Goal: Task Accomplishment & Management: Manage account settings

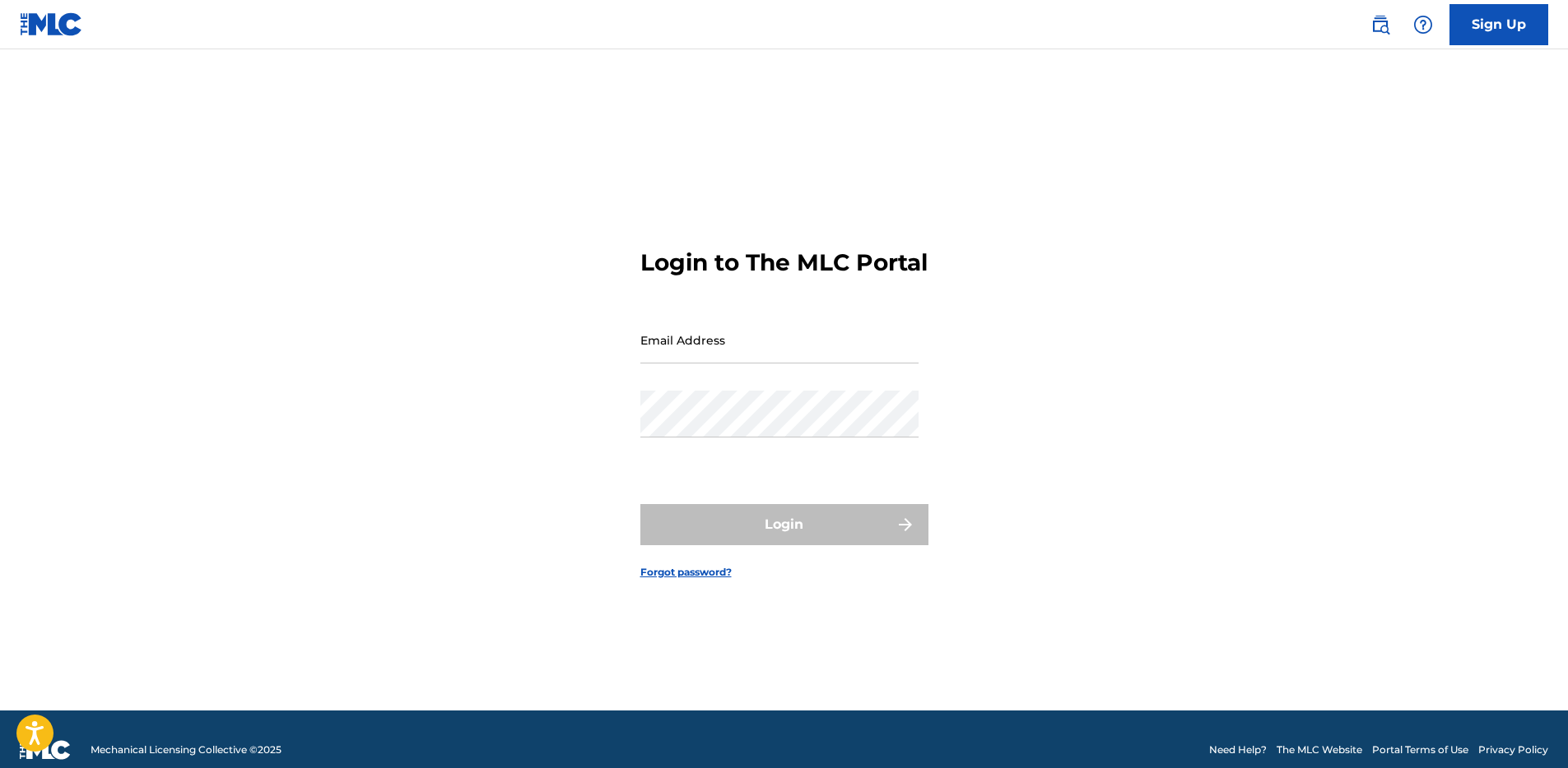
type input "[EMAIL_ADDRESS][DOMAIN_NAME]"
click at [787, 545] on div "Login" at bounding box center [784, 524] width 288 height 41
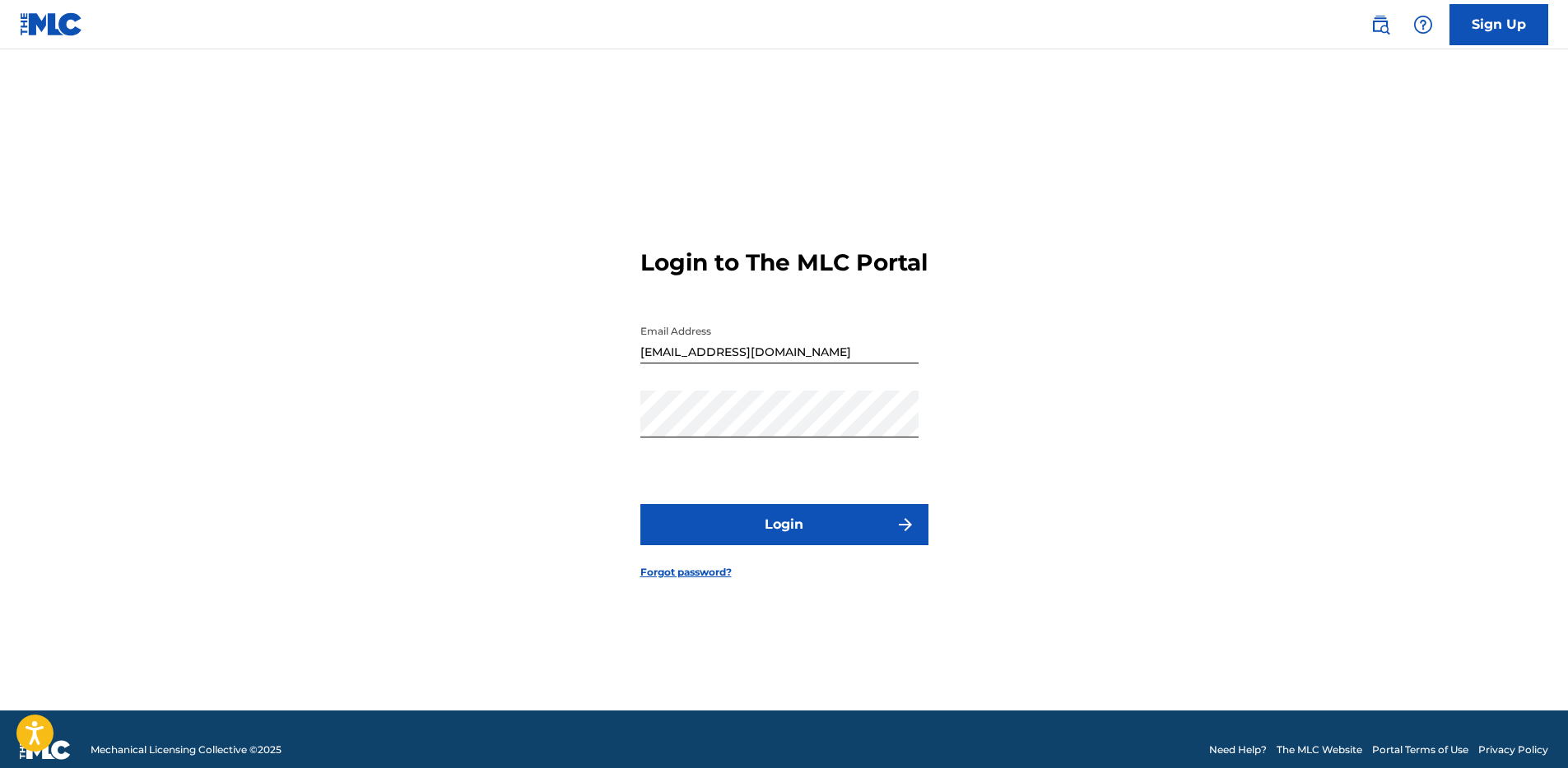
click at [787, 542] on button "Login" at bounding box center [784, 524] width 288 height 41
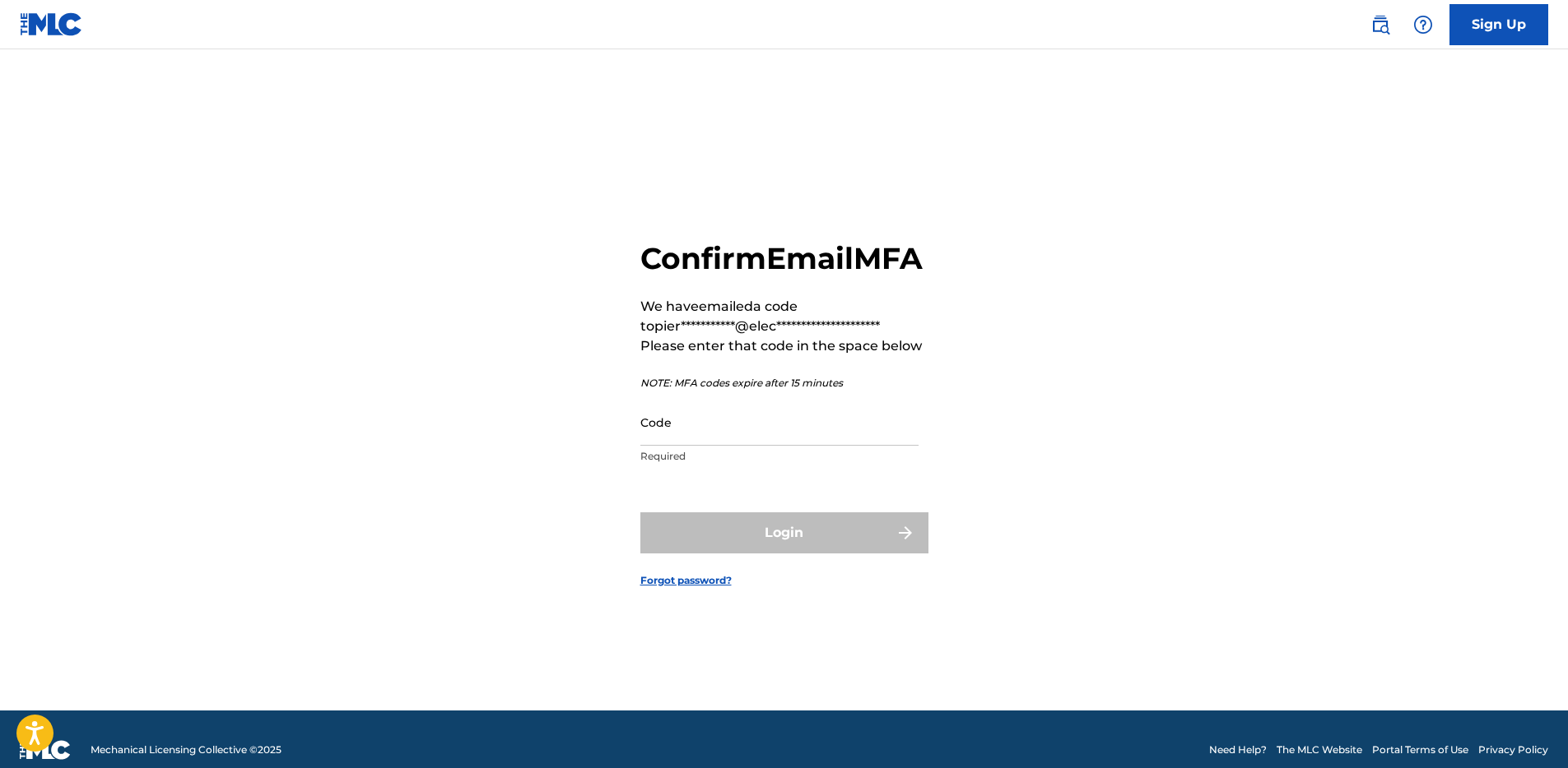
click at [668, 446] on input "Code" at bounding box center [779, 423] width 278 height 47
paste input "710358"
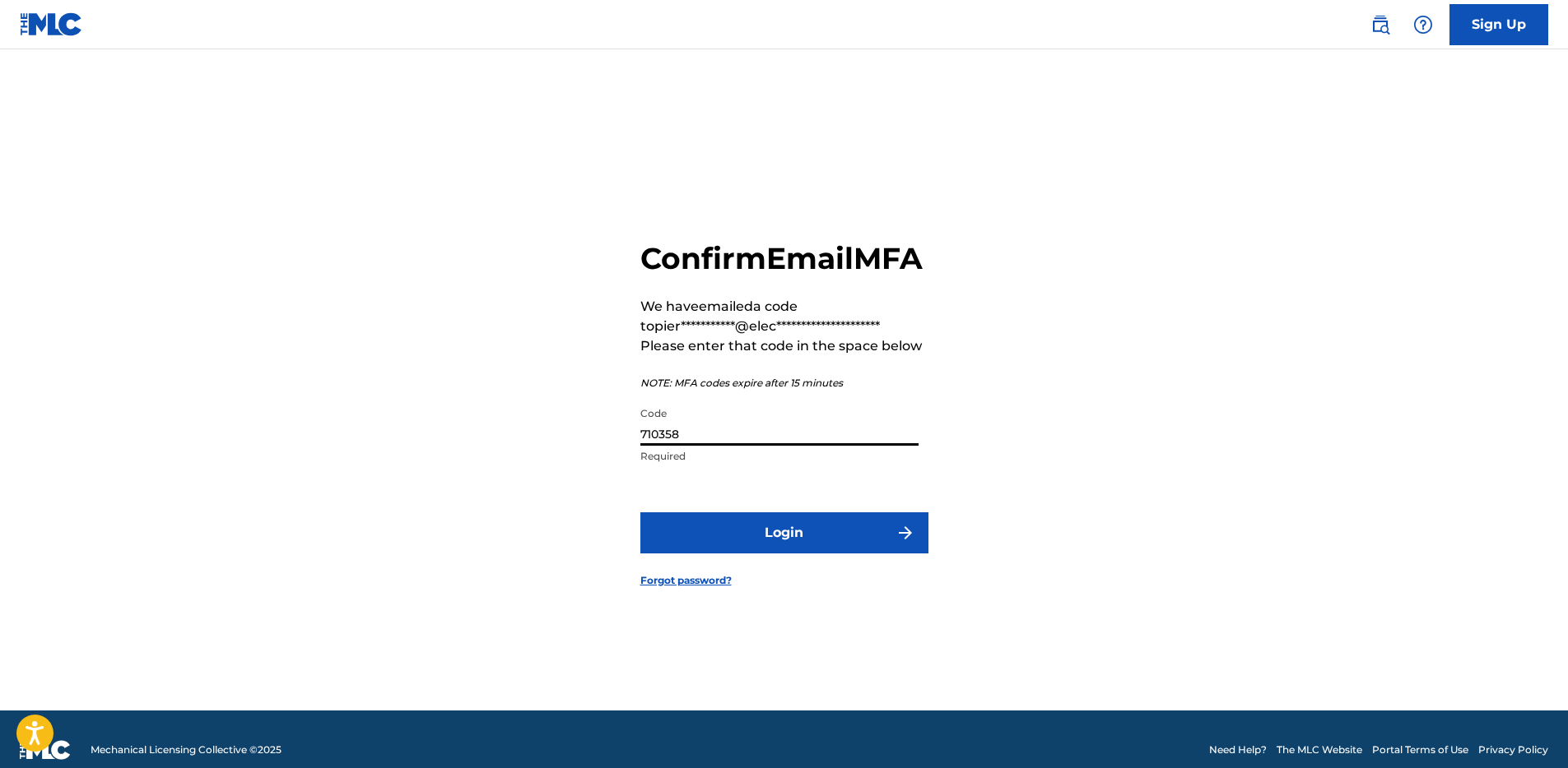
type input "710358"
click at [792, 549] on button "Login" at bounding box center [784, 533] width 288 height 41
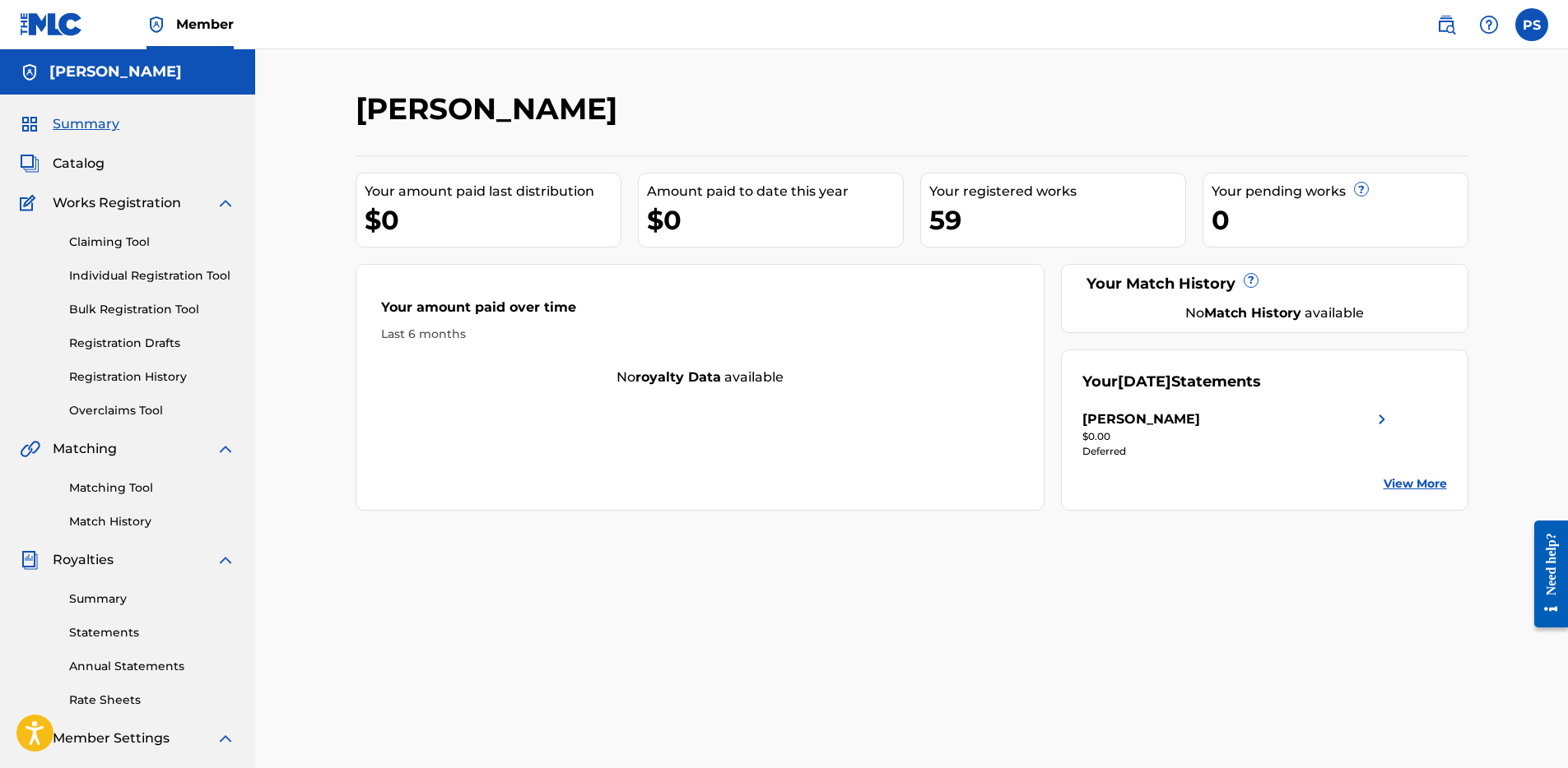
click at [128, 410] on link "Overclaims Tool" at bounding box center [152, 411] width 166 height 17
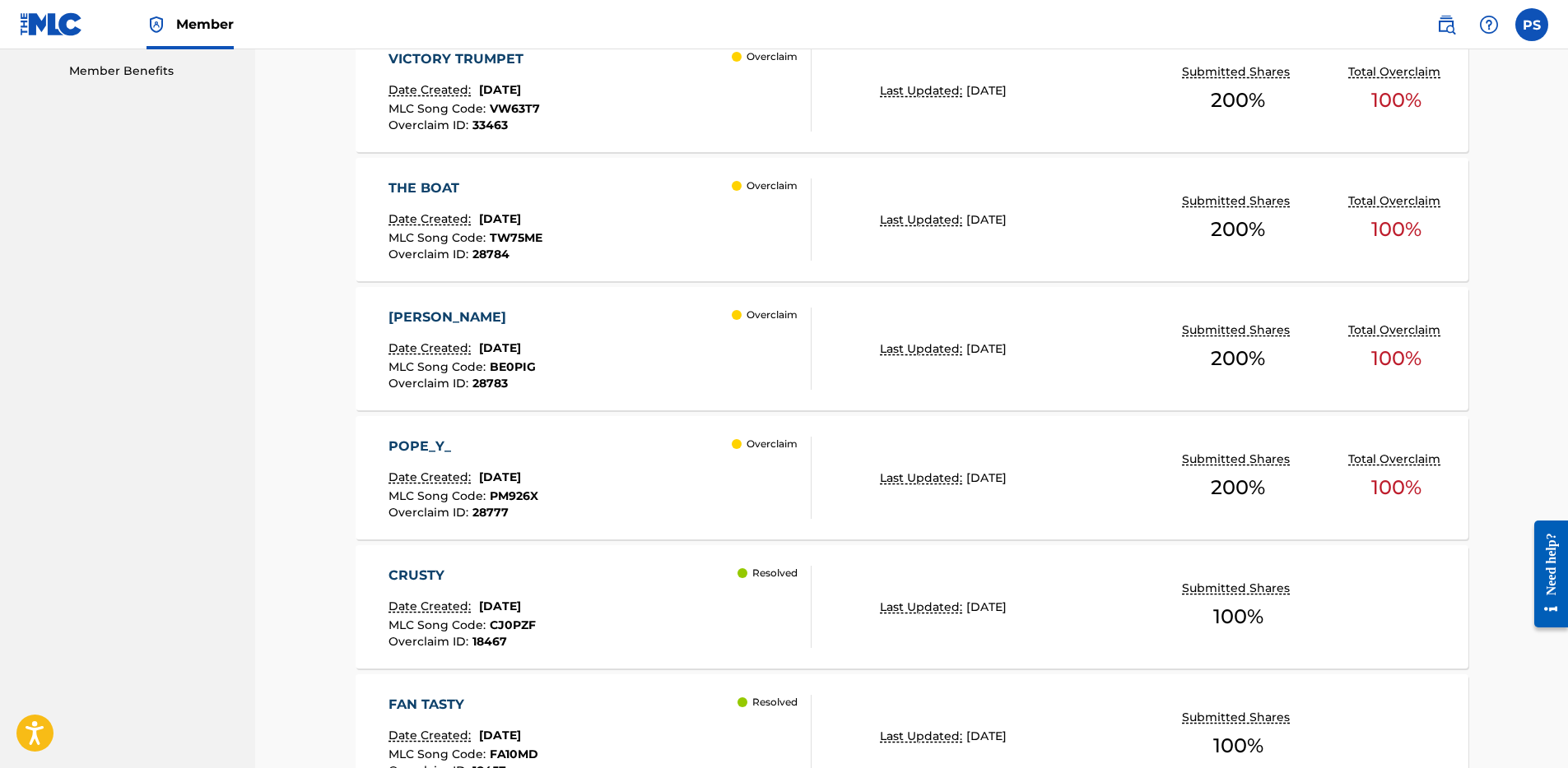
scroll to position [889, 0]
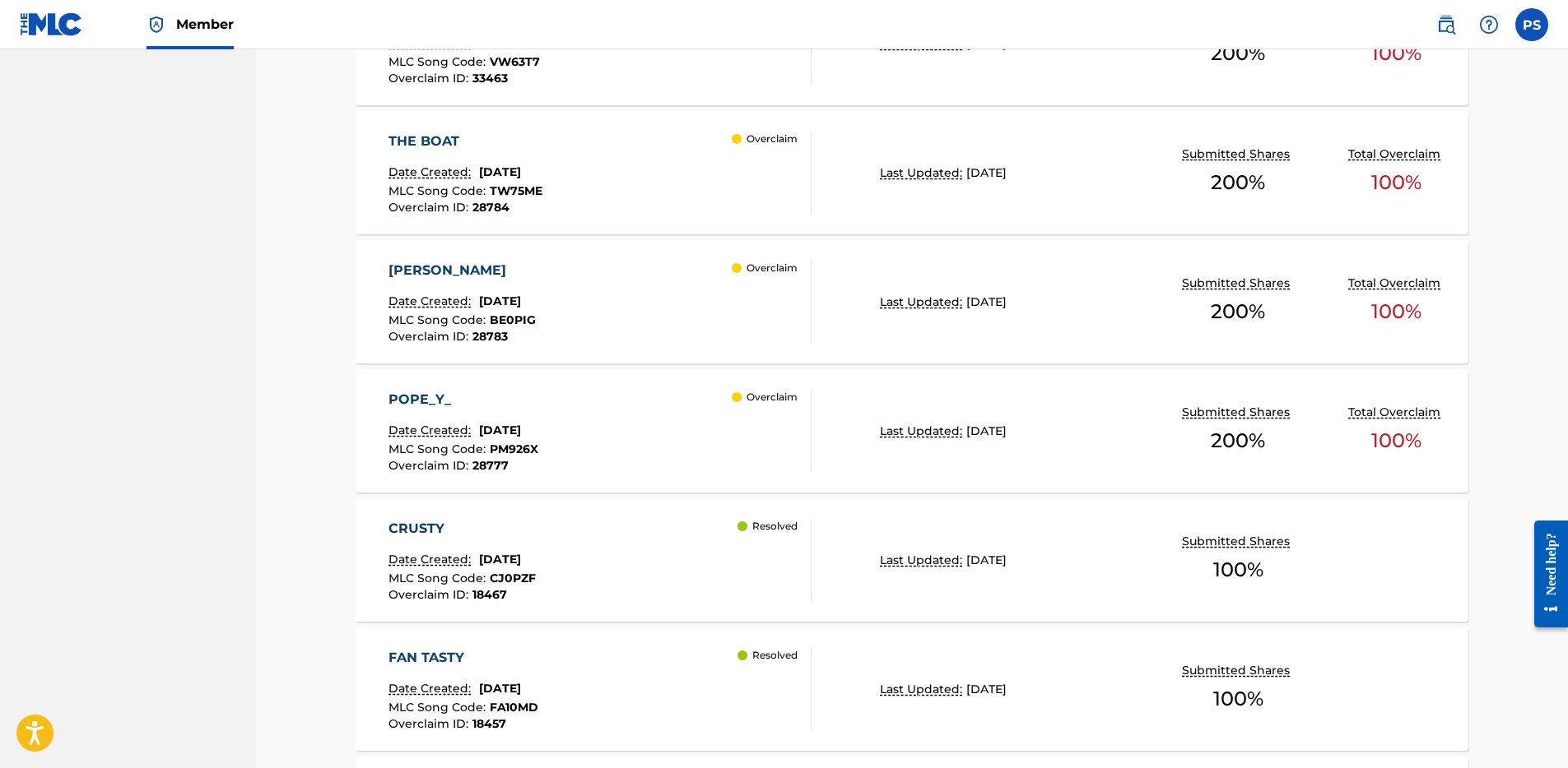
click at [628, 418] on div "POPE_Y_ Date Created: [DATE] MLC Song Code : PM926X Overclaim ID : 28777 Overcl…" at bounding box center [599, 430] width 423 height 82
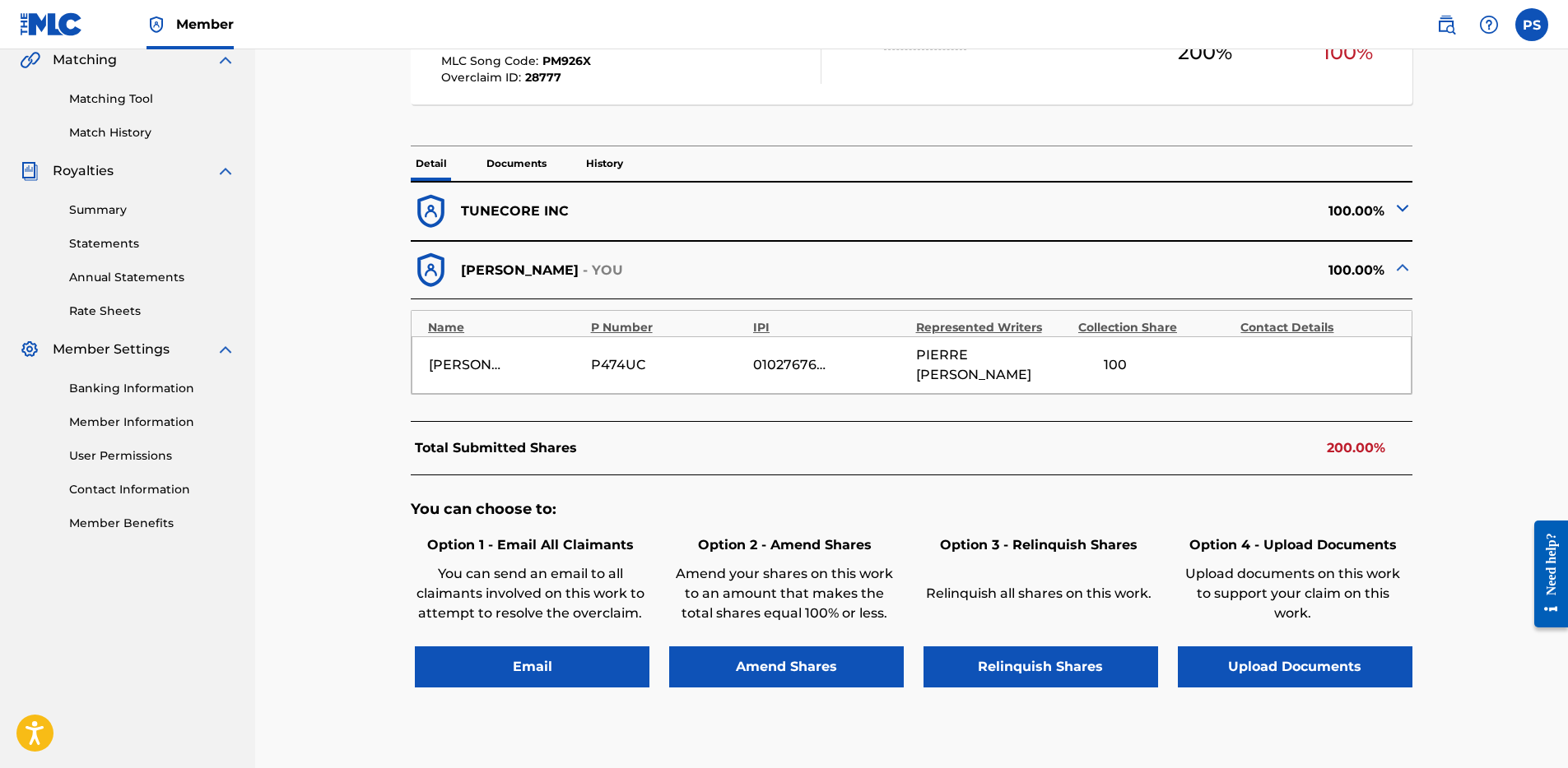
scroll to position [395, 0]
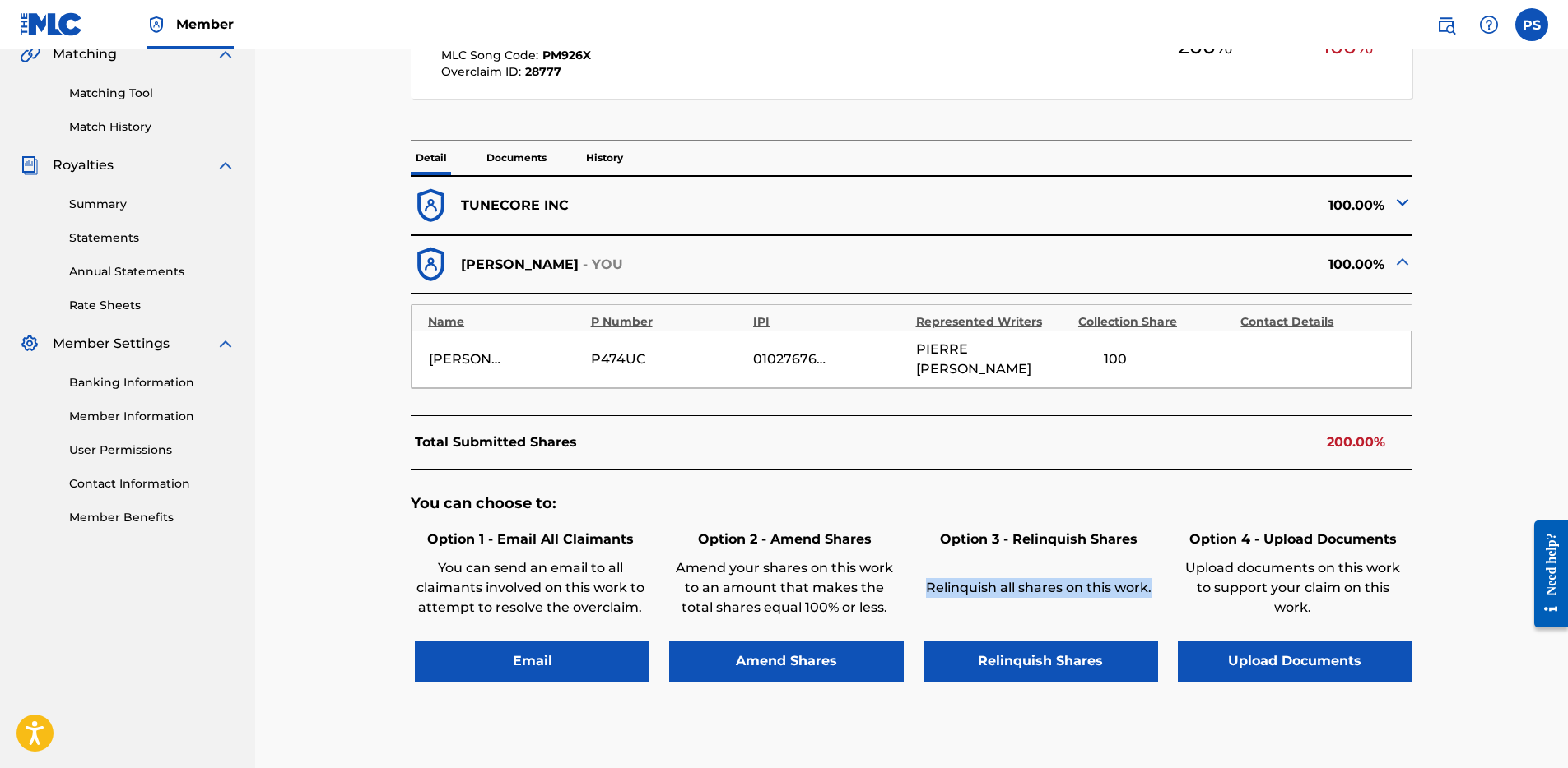
drag, startPoint x: 927, startPoint y: 566, endPoint x: 1104, endPoint y: 584, distance: 177.9
click at [1104, 584] on div "Relinquish all shares on this work." at bounding box center [1038, 590] width 230 height 82
copy p "Relinquish all shares on this work."
click at [1033, 654] on button "Relinquish Shares" at bounding box center [1040, 660] width 234 height 41
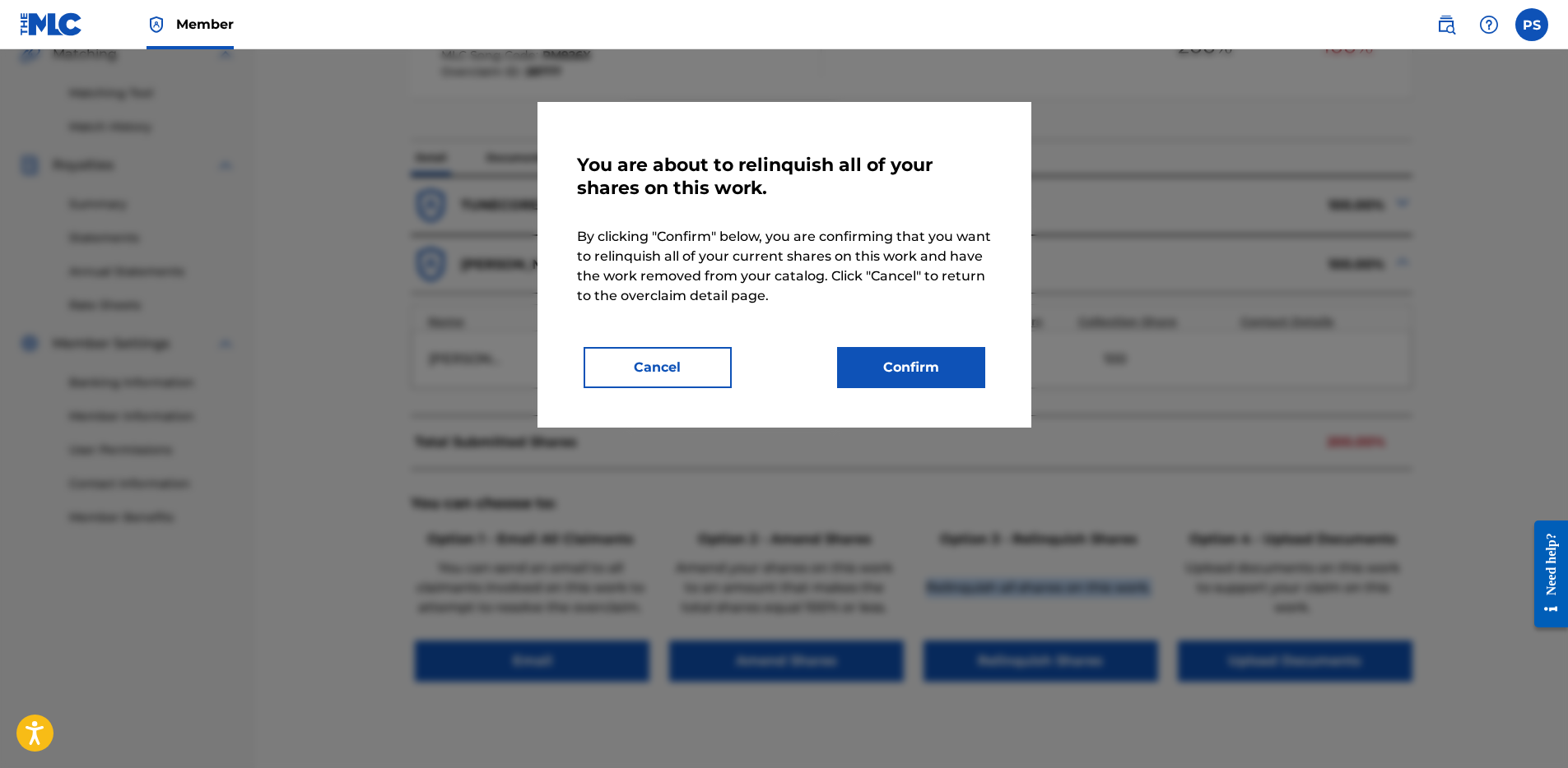
click at [658, 366] on button "Cancel" at bounding box center [657, 367] width 148 height 41
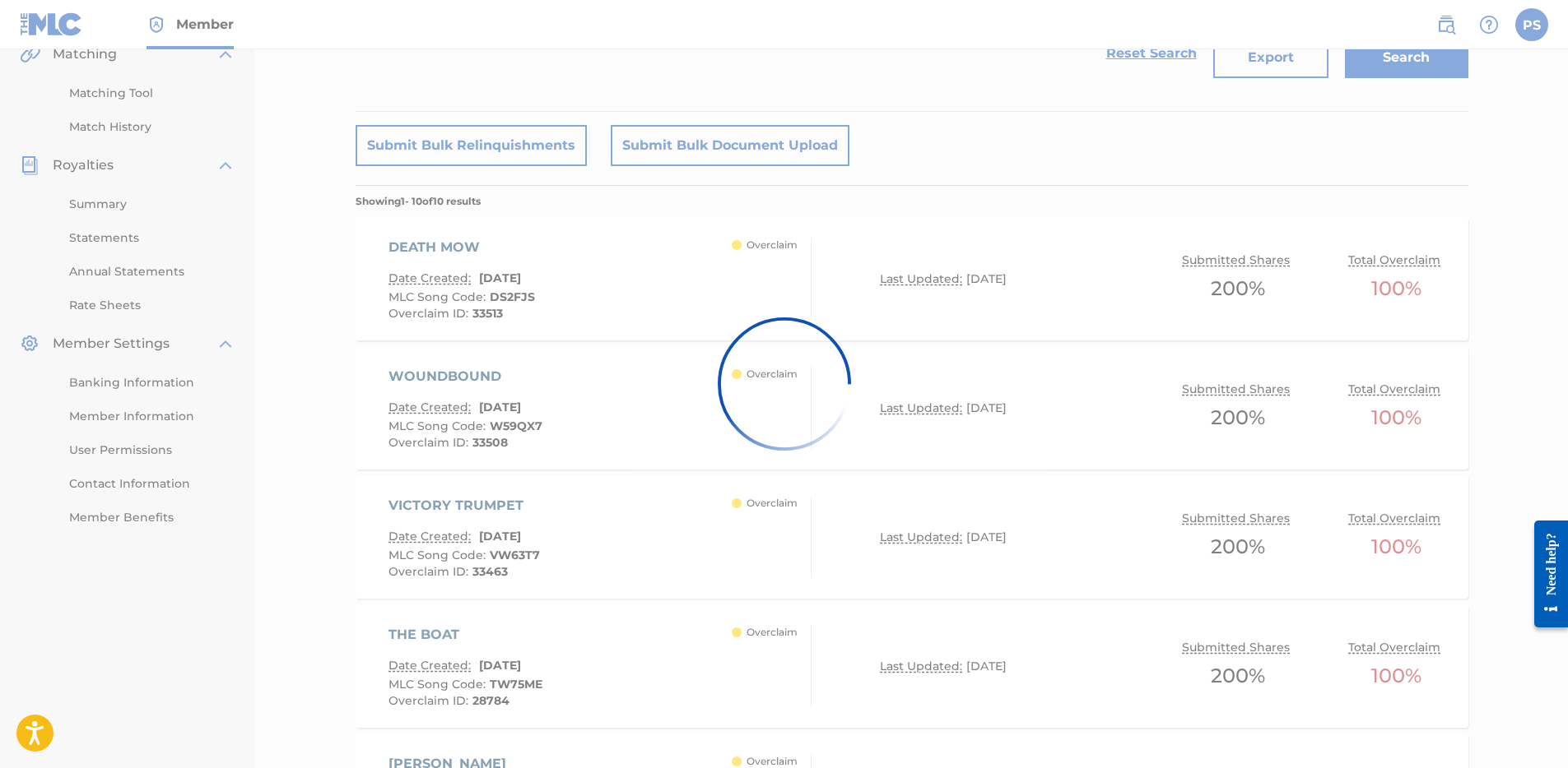
scroll to position [889, 0]
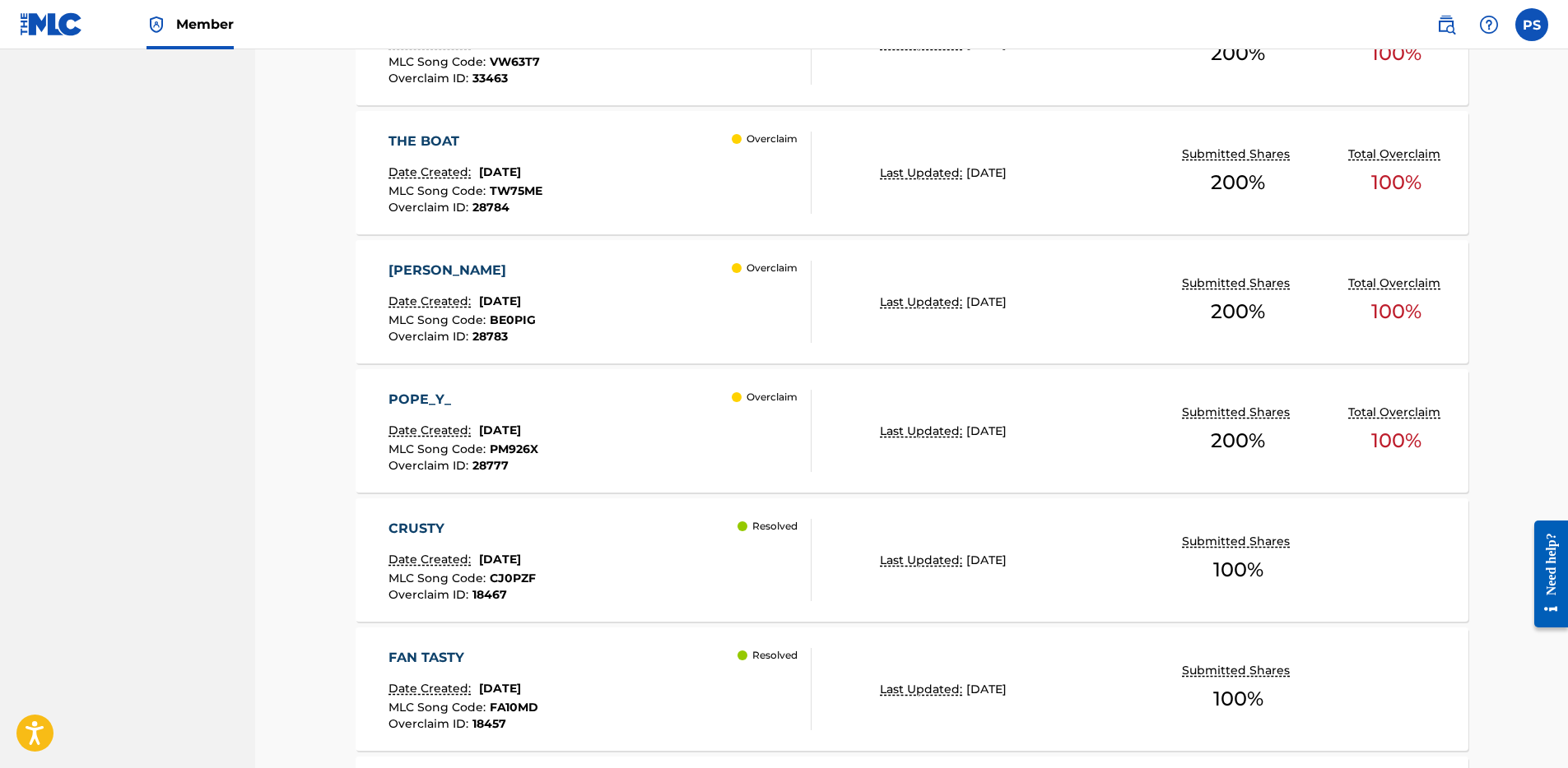
click at [606, 559] on div "CRUSTY Date Created: [DATE] MLC Song Code : CJ0PZF Overclaim ID : 18467 Resolved" at bounding box center [599, 560] width 423 height 82
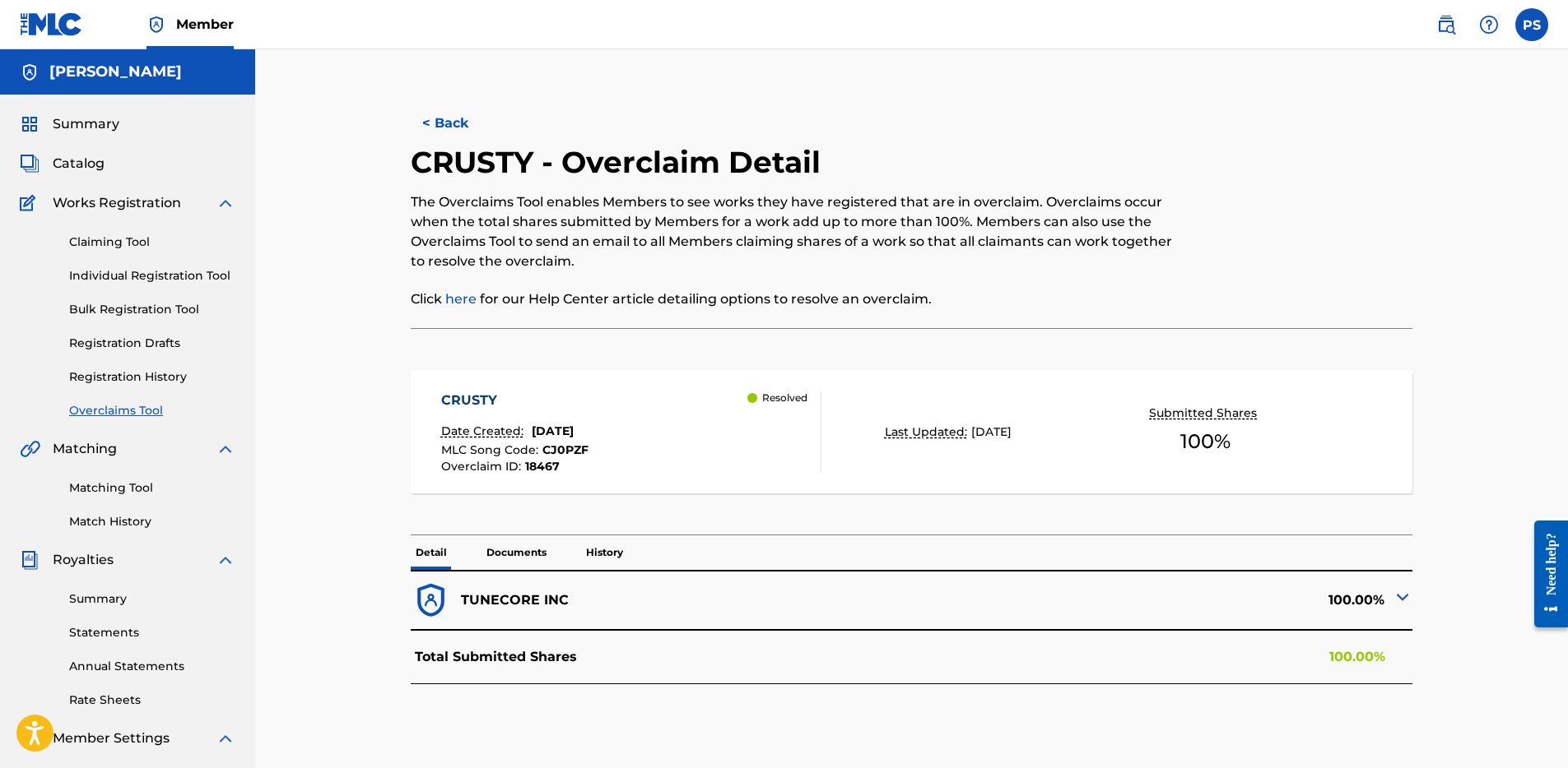
scroll to position [99, 0]
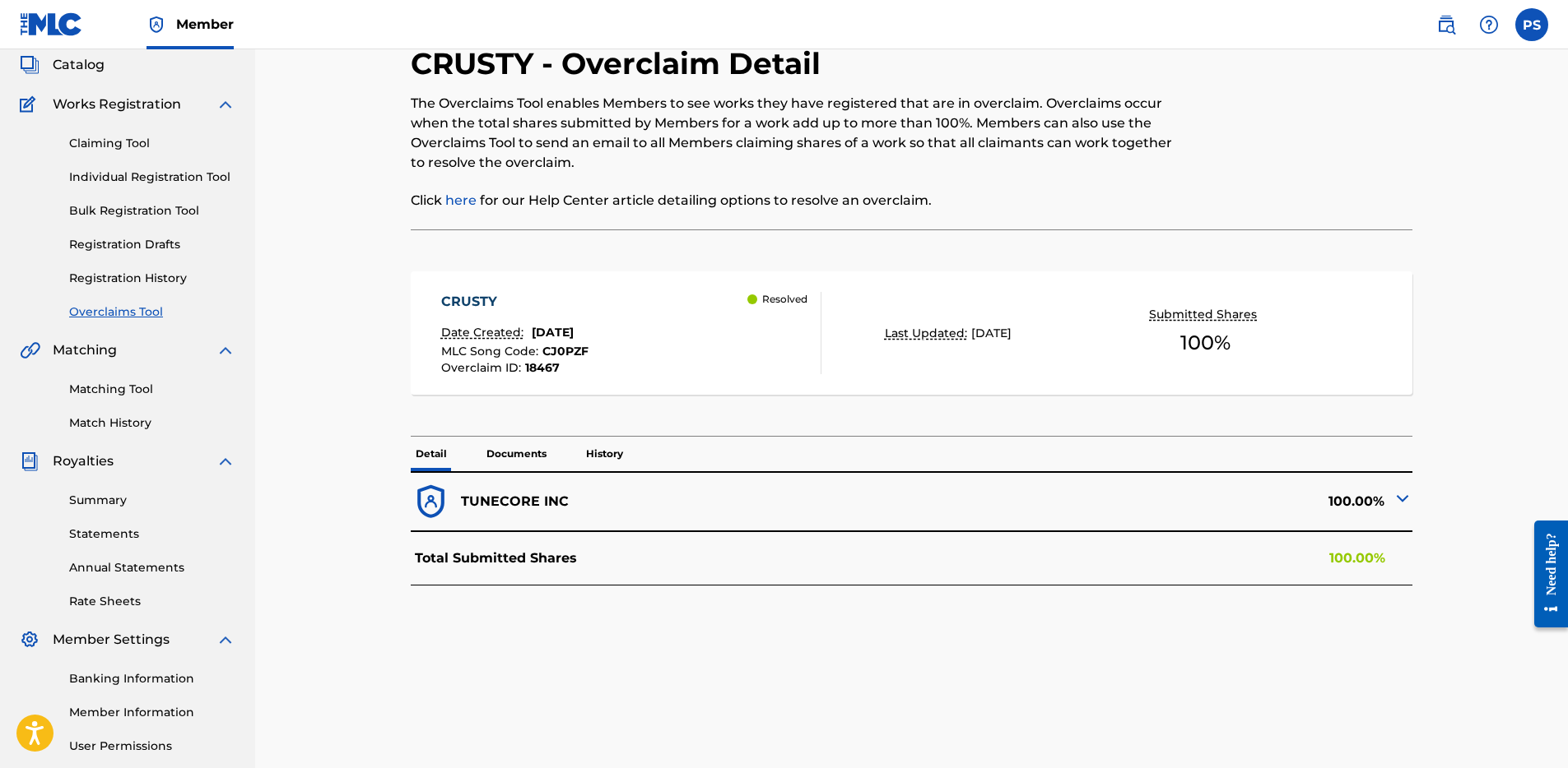
click at [102, 312] on link "Overclaims Tool" at bounding box center [152, 312] width 166 height 17
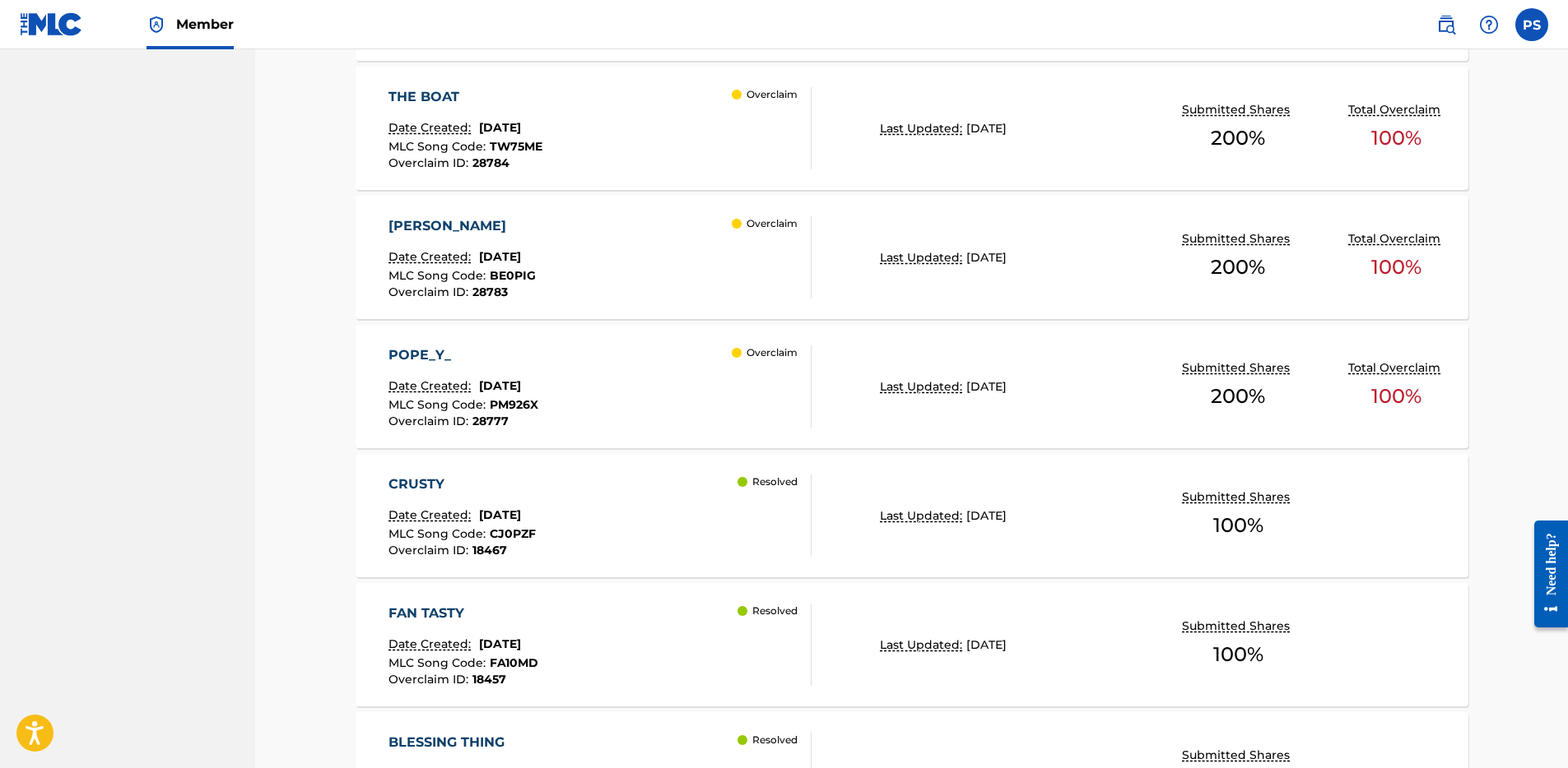
scroll to position [889, 0]
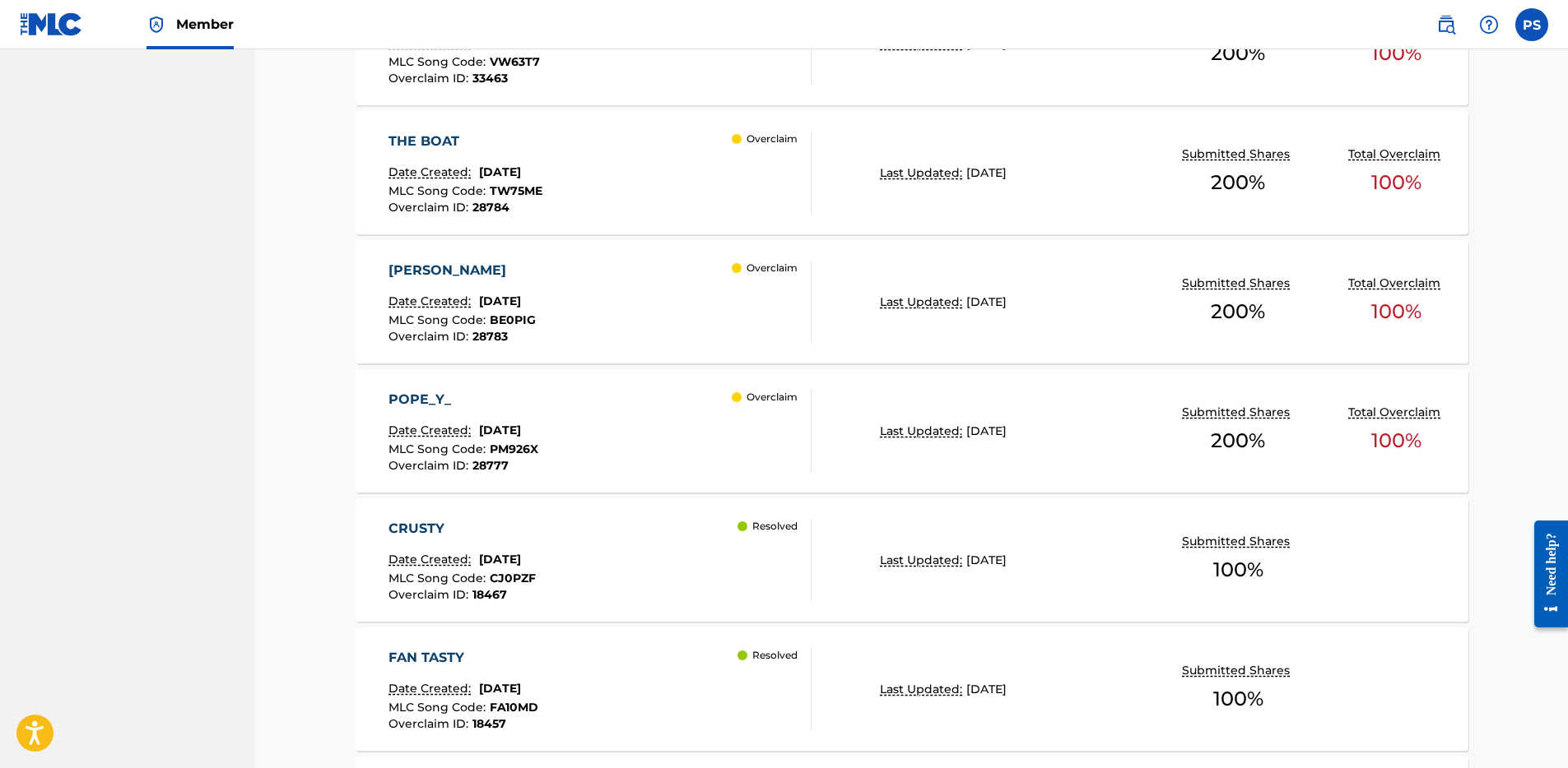
click at [560, 415] on div "POPE_Y_ Date Created: [DATE] MLC Song Code : PM926X Overclaim ID : 28777 Overcl…" at bounding box center [599, 430] width 423 height 82
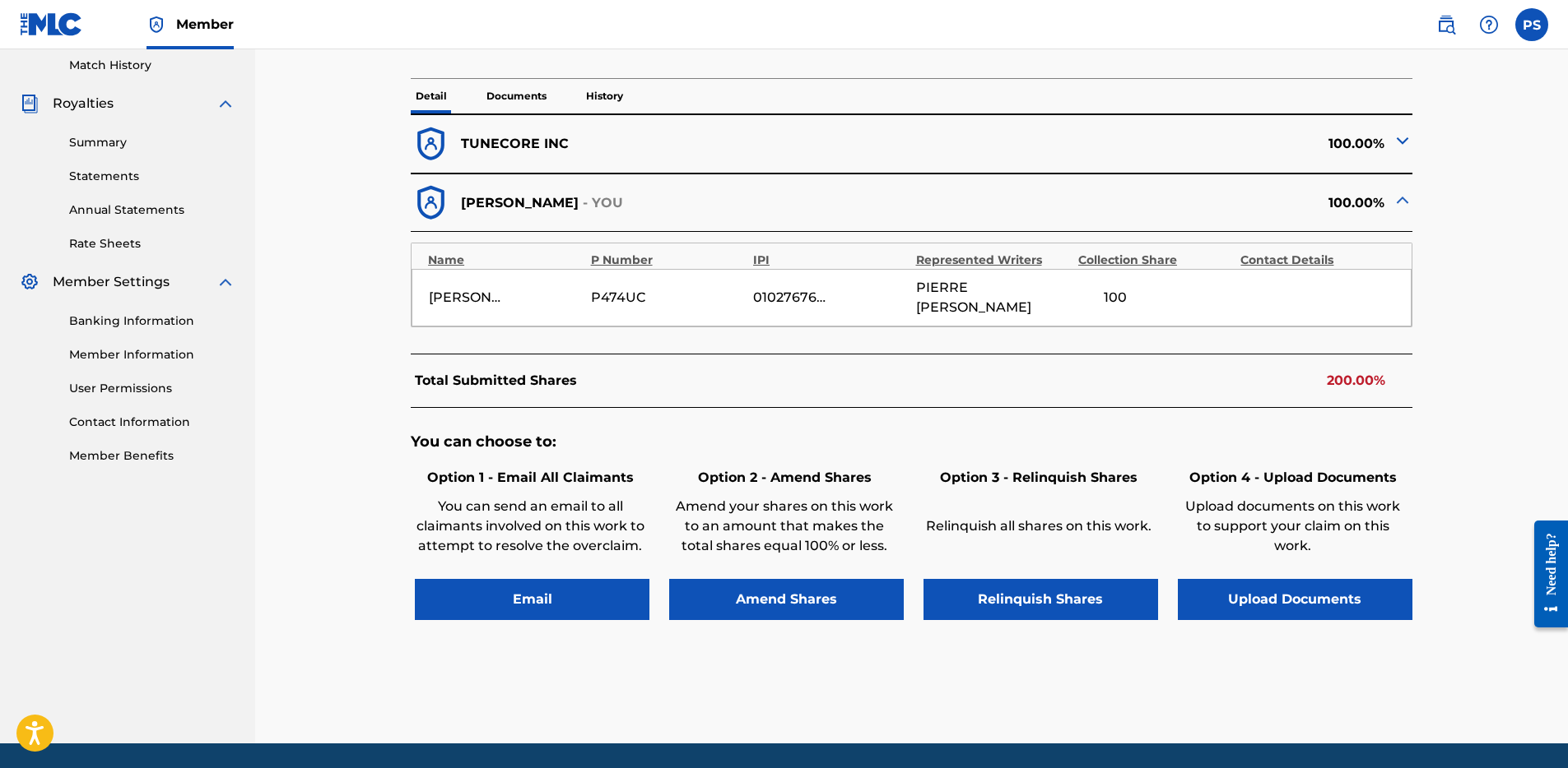
scroll to position [491, 0]
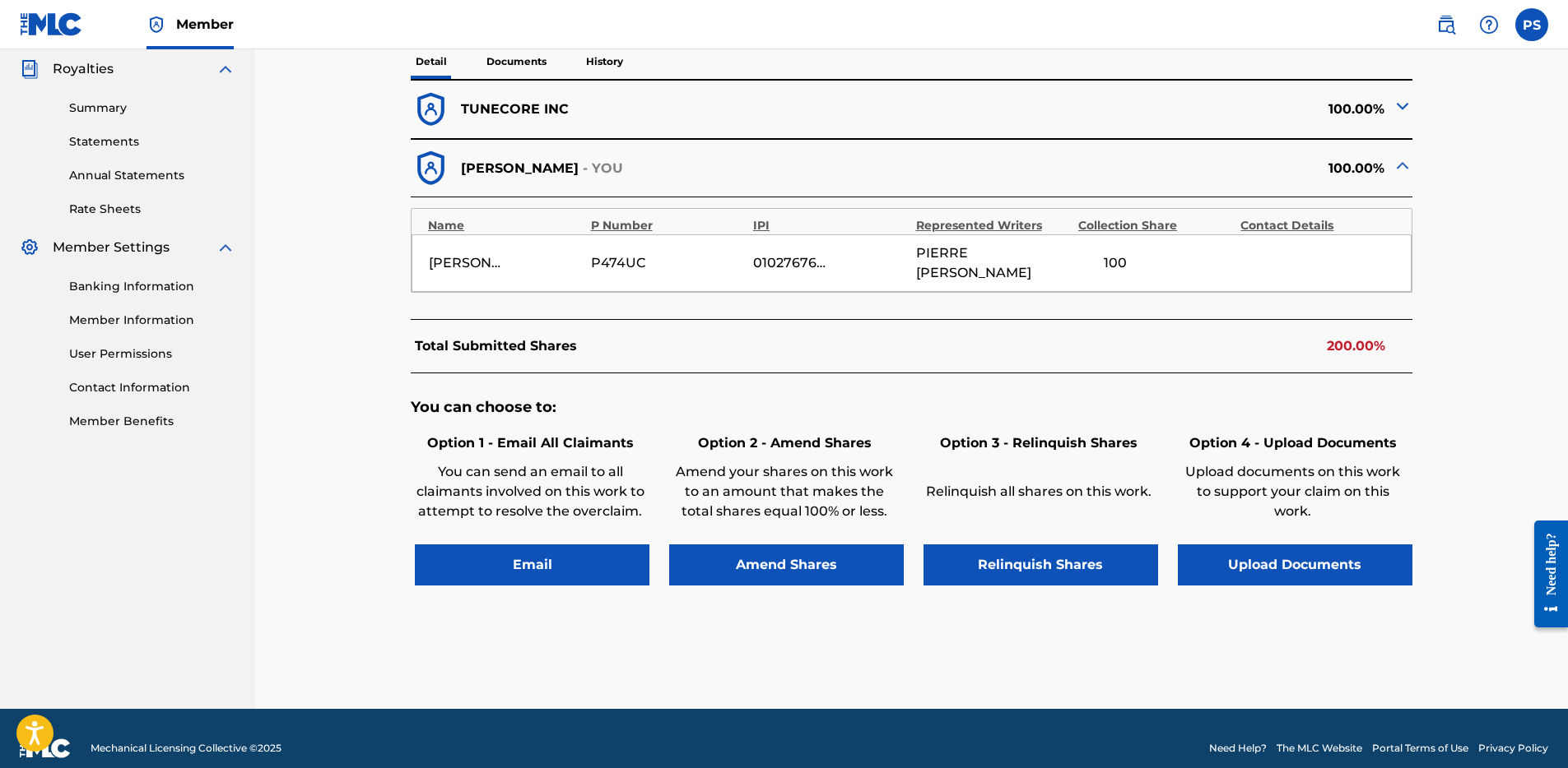
click at [1003, 544] on button "Relinquish Shares" at bounding box center [1040, 564] width 234 height 41
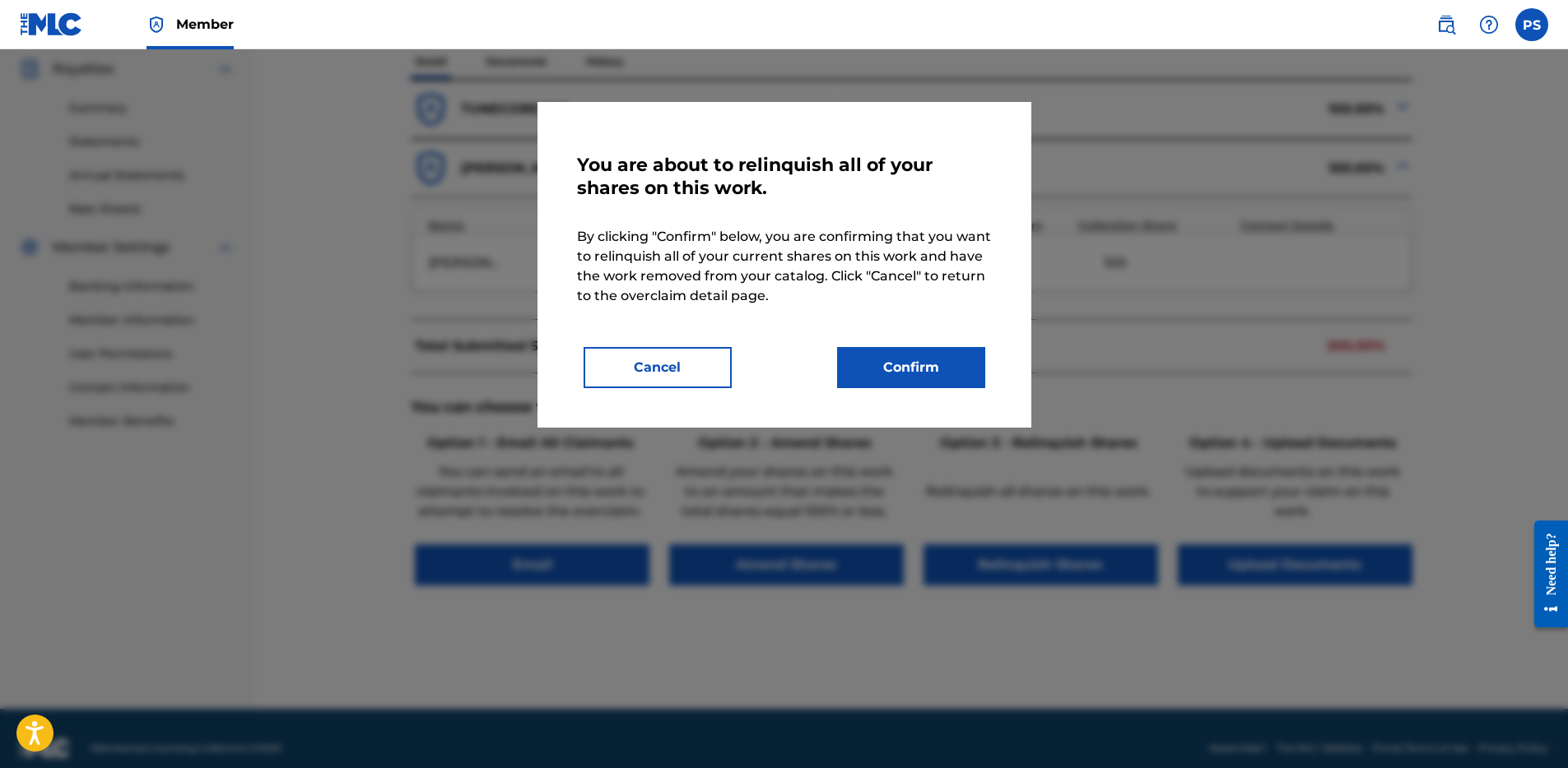
click at [921, 374] on button "Confirm" at bounding box center [911, 367] width 148 height 41
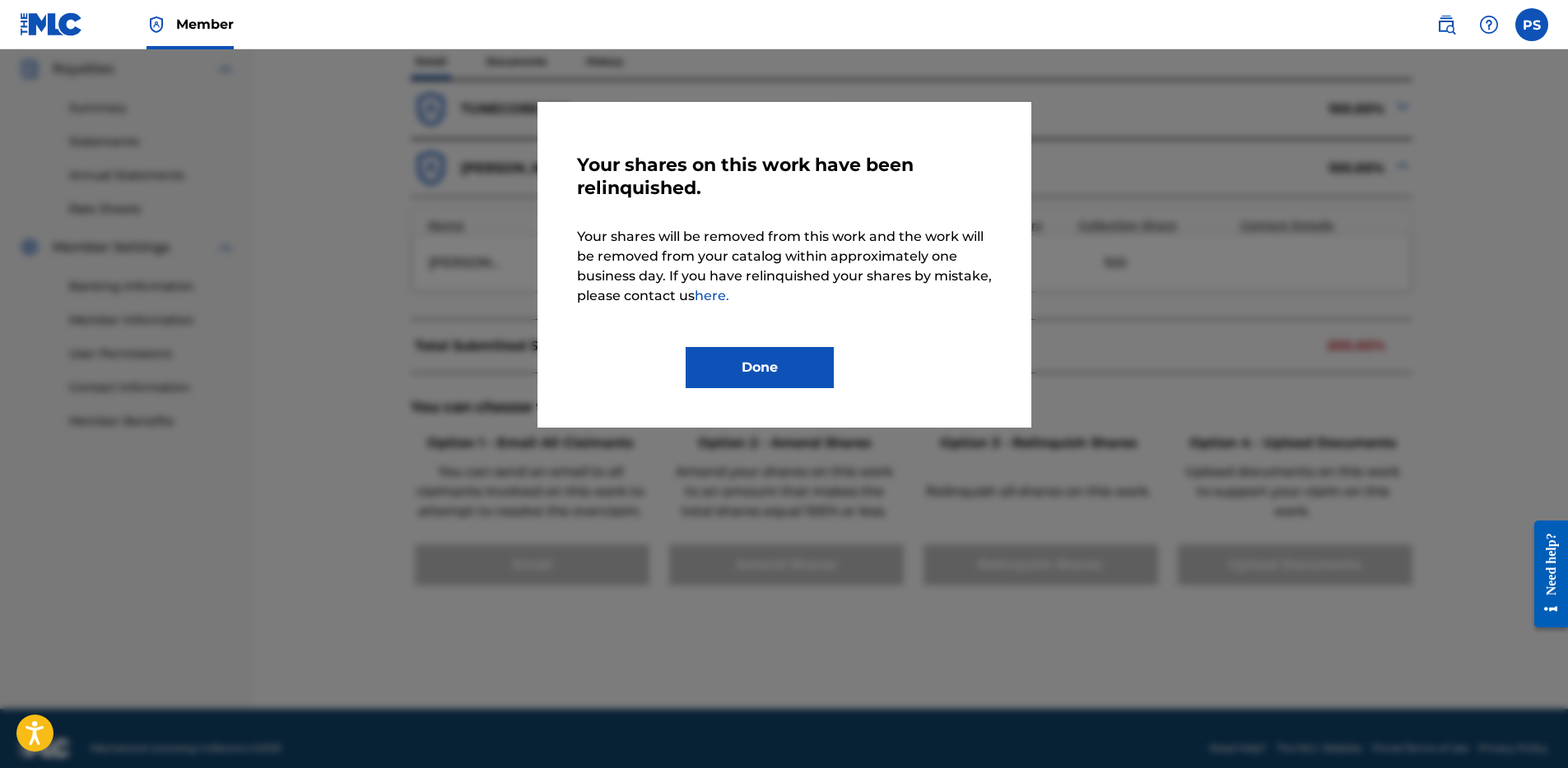
click at [747, 377] on button "Done" at bounding box center [760, 367] width 148 height 41
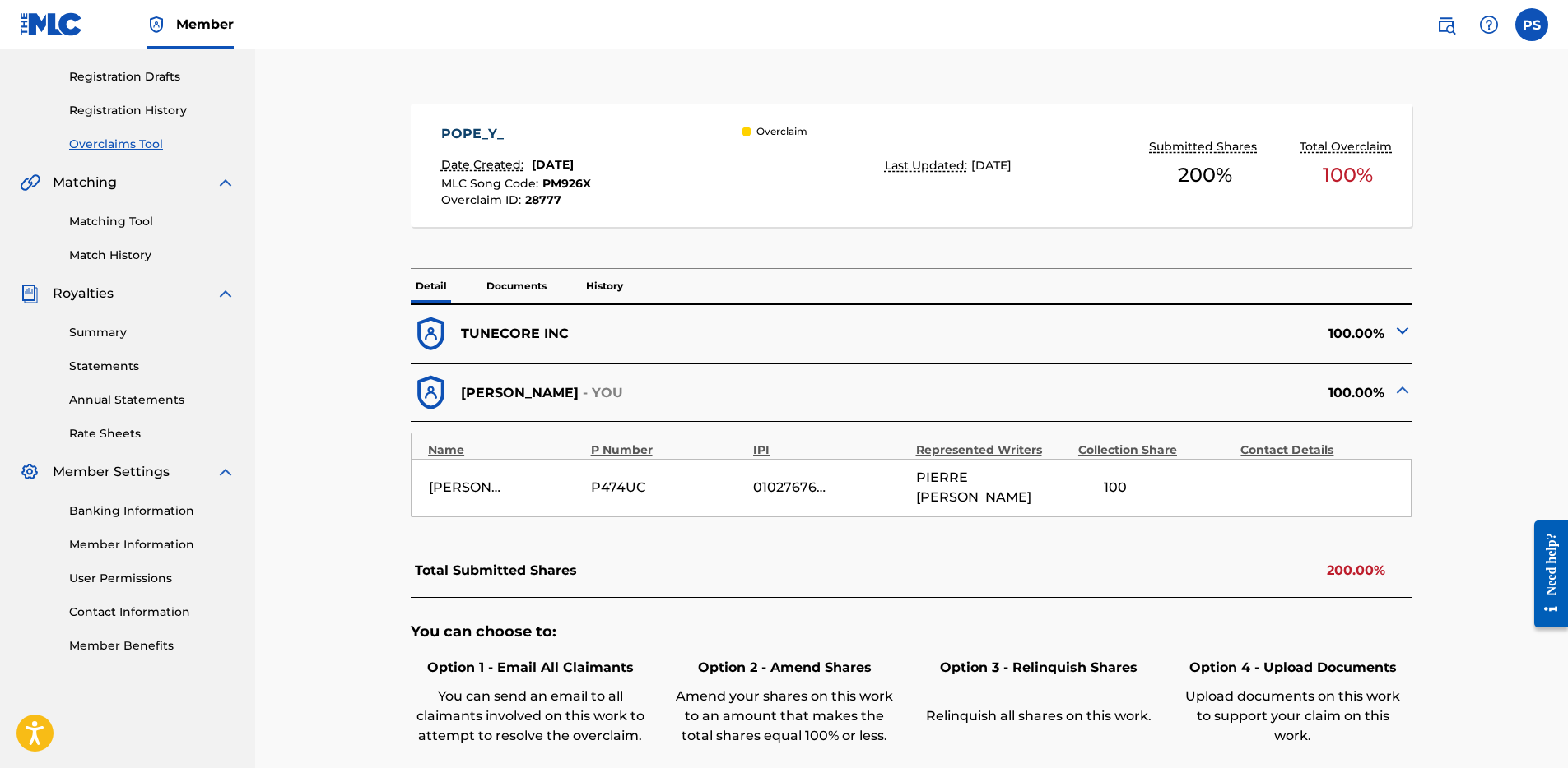
scroll to position [195, 0]
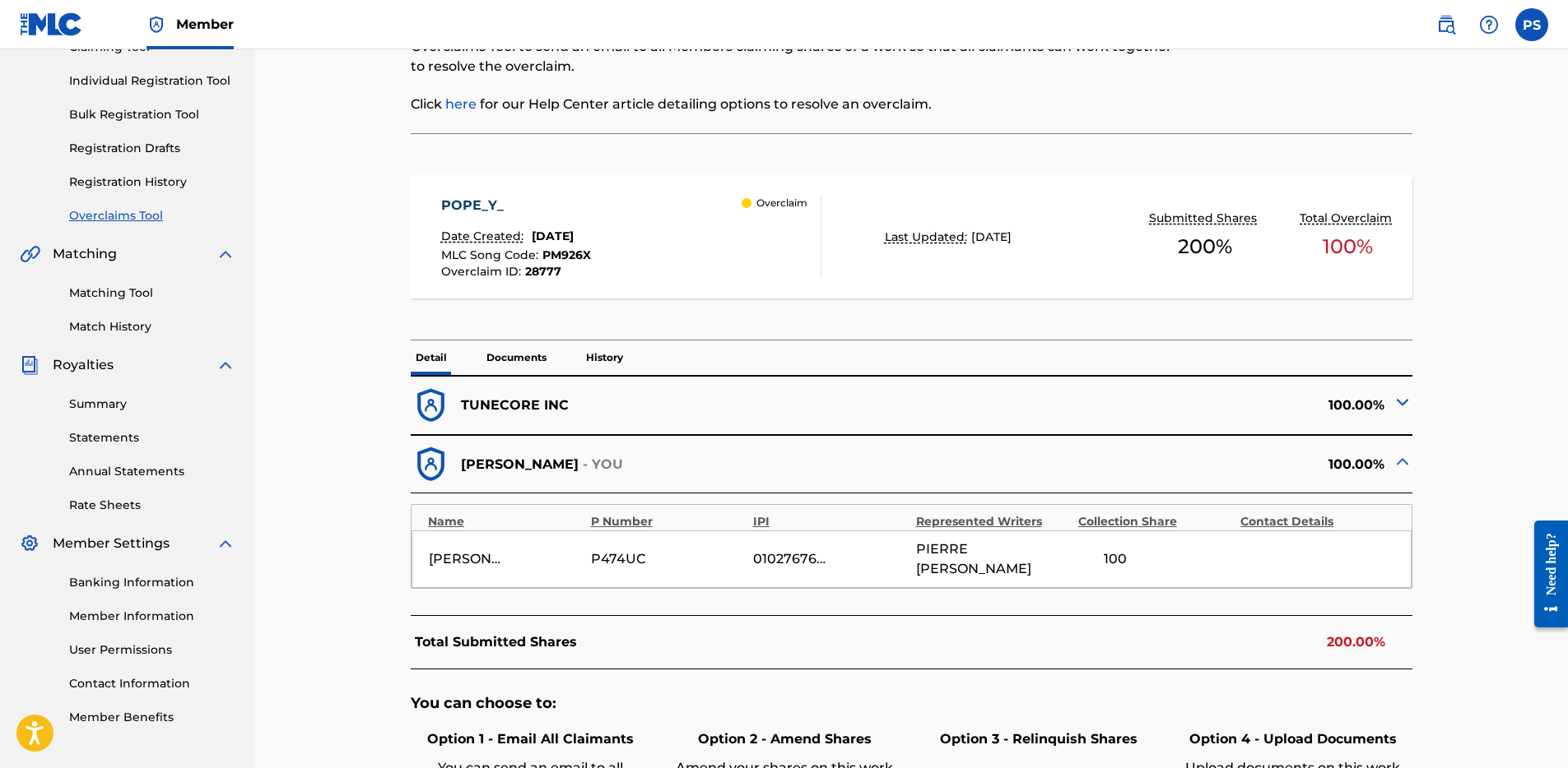
click at [116, 220] on link "Overclaims Tool" at bounding box center [152, 216] width 166 height 17
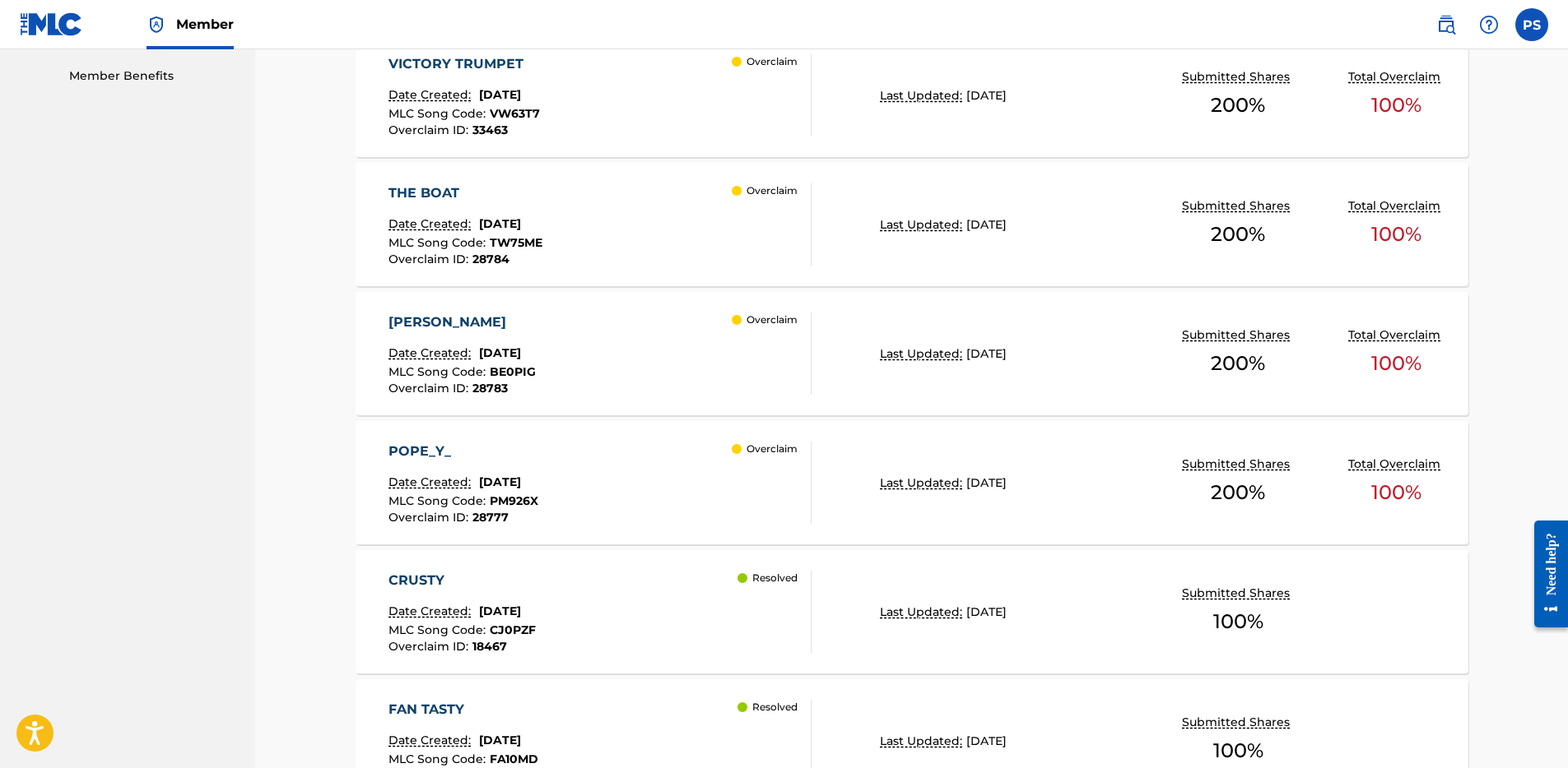
scroll to position [889, 0]
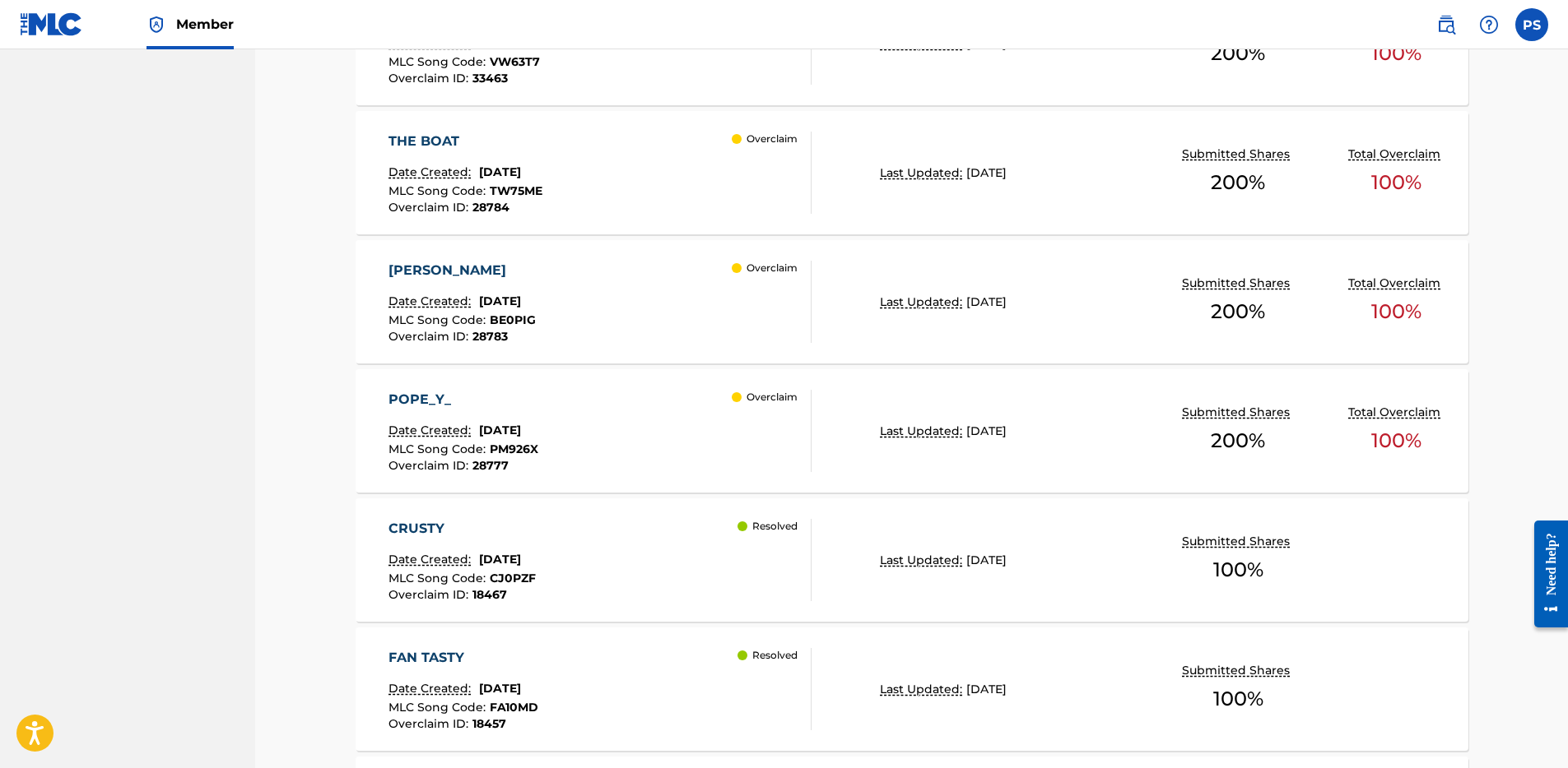
click at [571, 287] on div "[PERSON_NAME] Date Created: [DATE] MLC Song Code : BE0PIG Overclaim ID : 28783 …" at bounding box center [599, 301] width 423 height 82
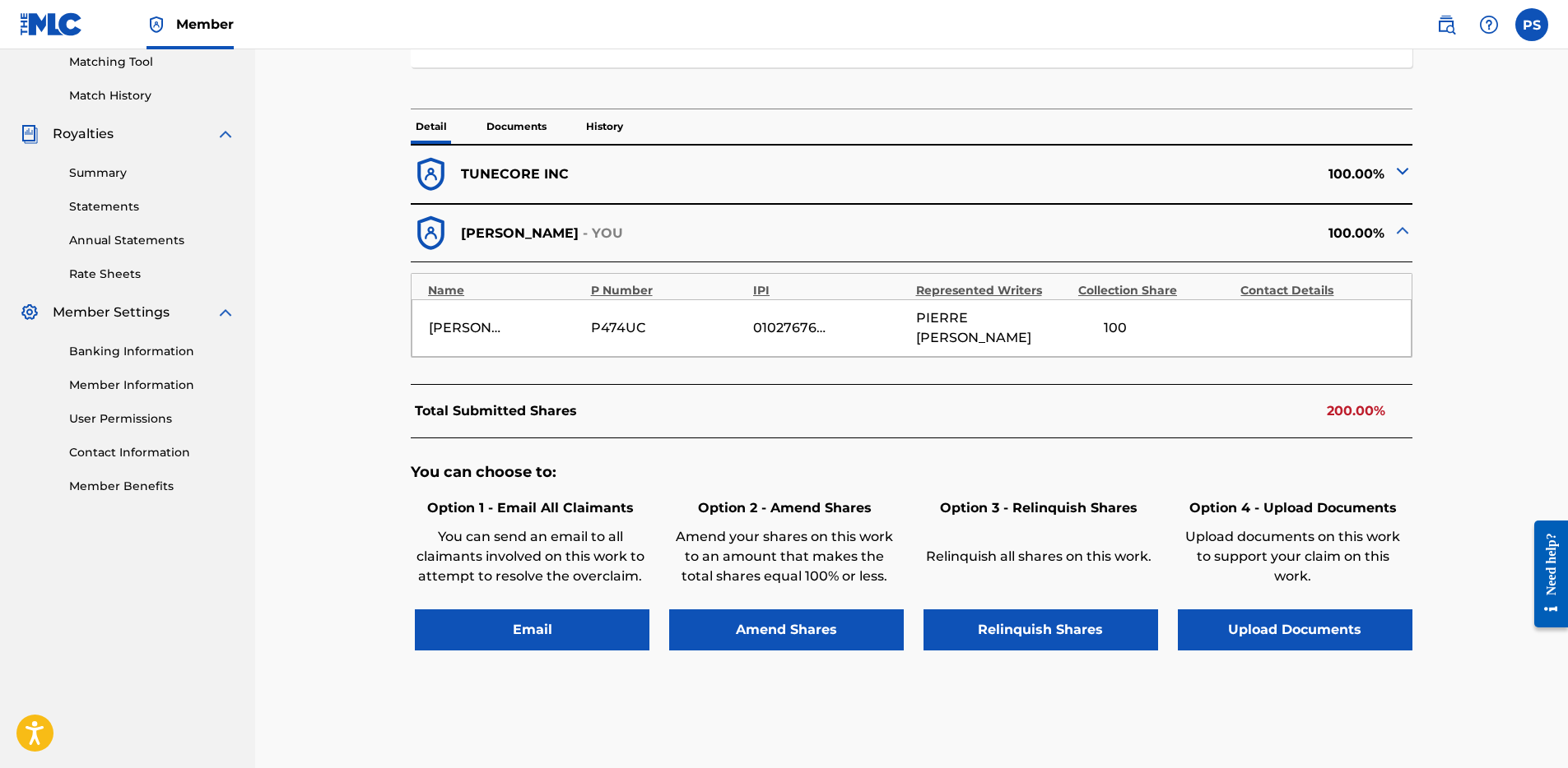
scroll to position [491, 0]
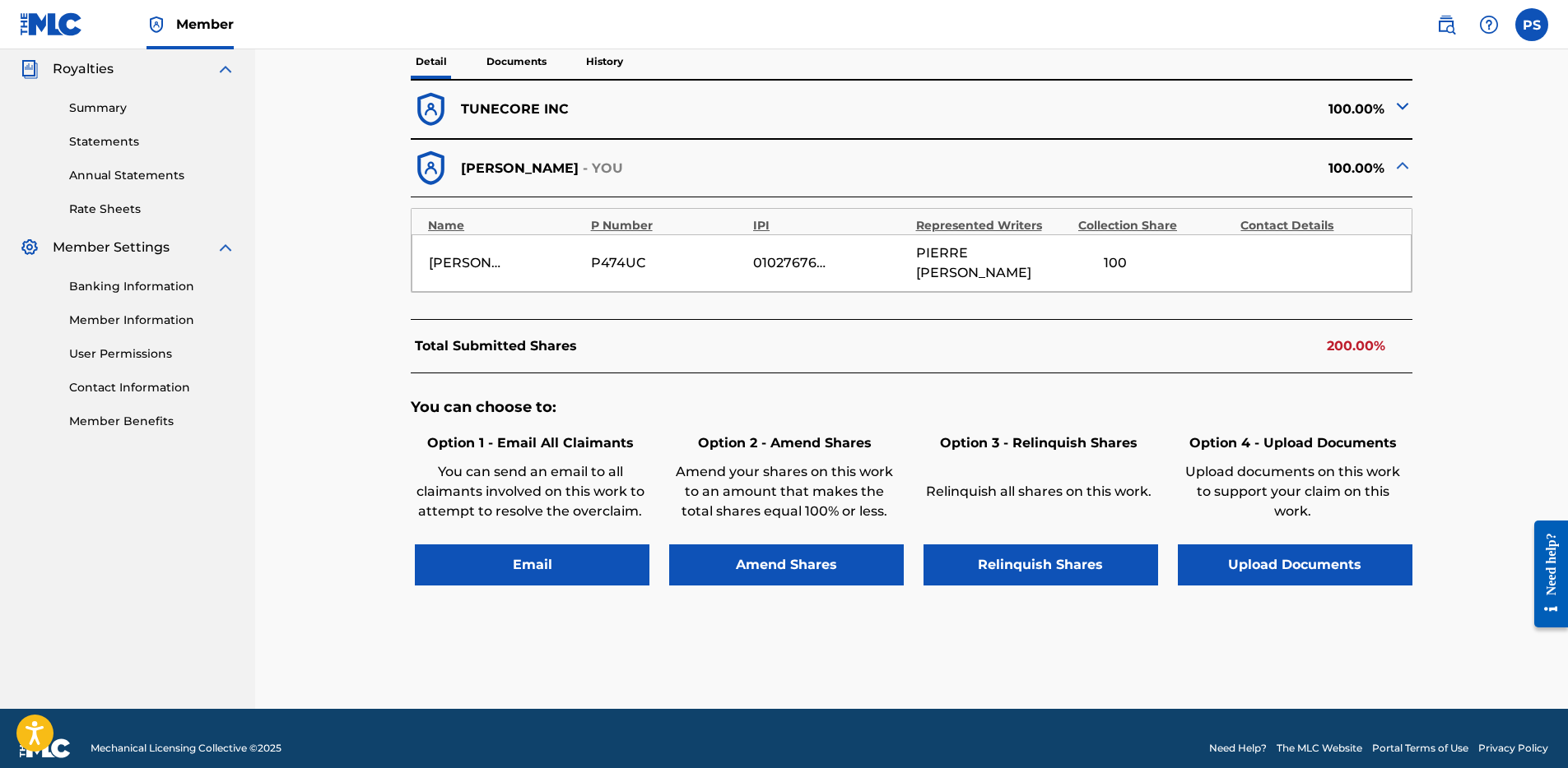
click at [1040, 553] on button "Relinquish Shares" at bounding box center [1040, 564] width 234 height 41
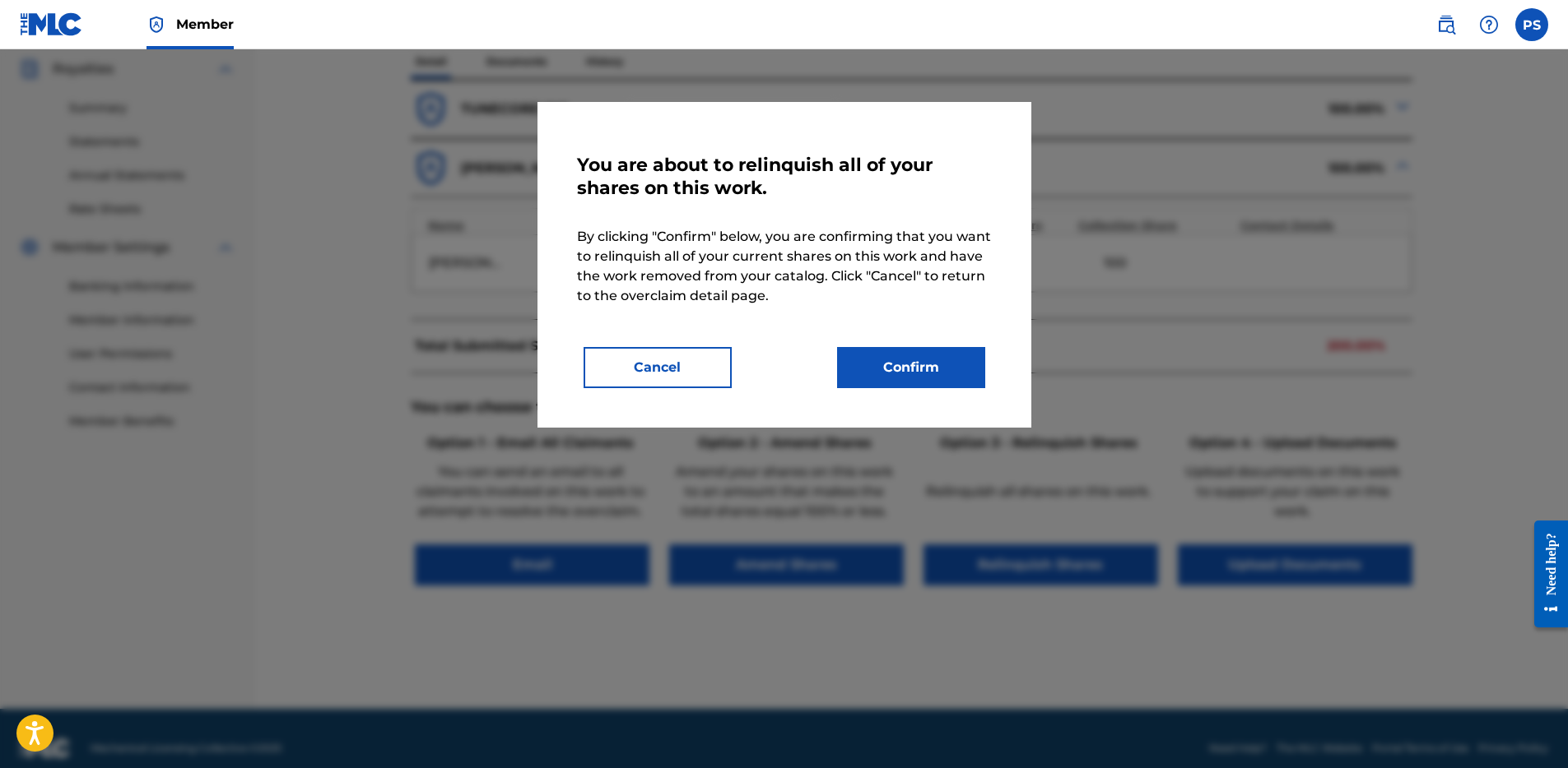
click at [939, 365] on button "Confirm" at bounding box center [911, 367] width 148 height 41
click at [919, 369] on button "Confirm" at bounding box center [911, 367] width 148 height 41
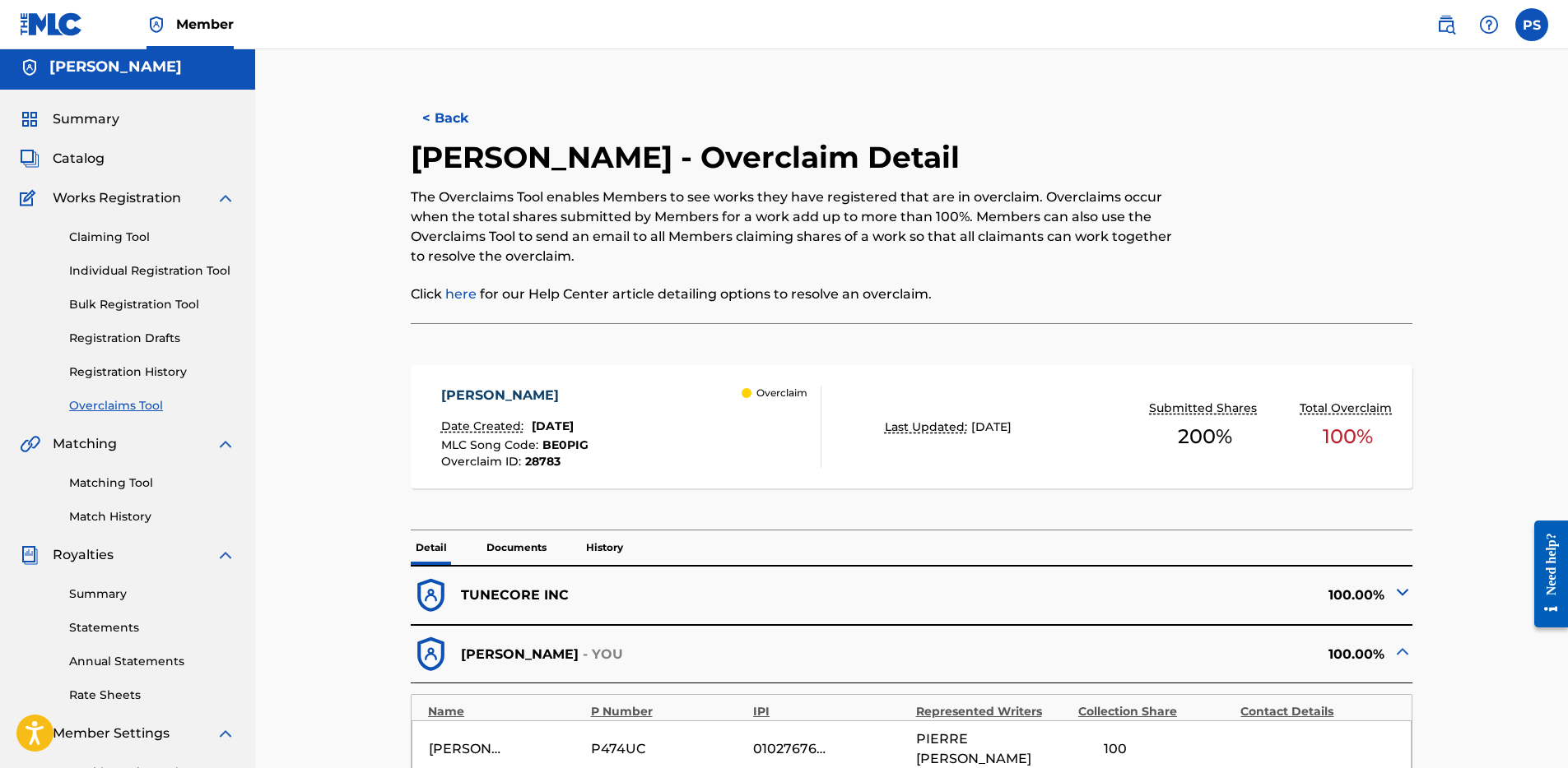
scroll to position [0, 0]
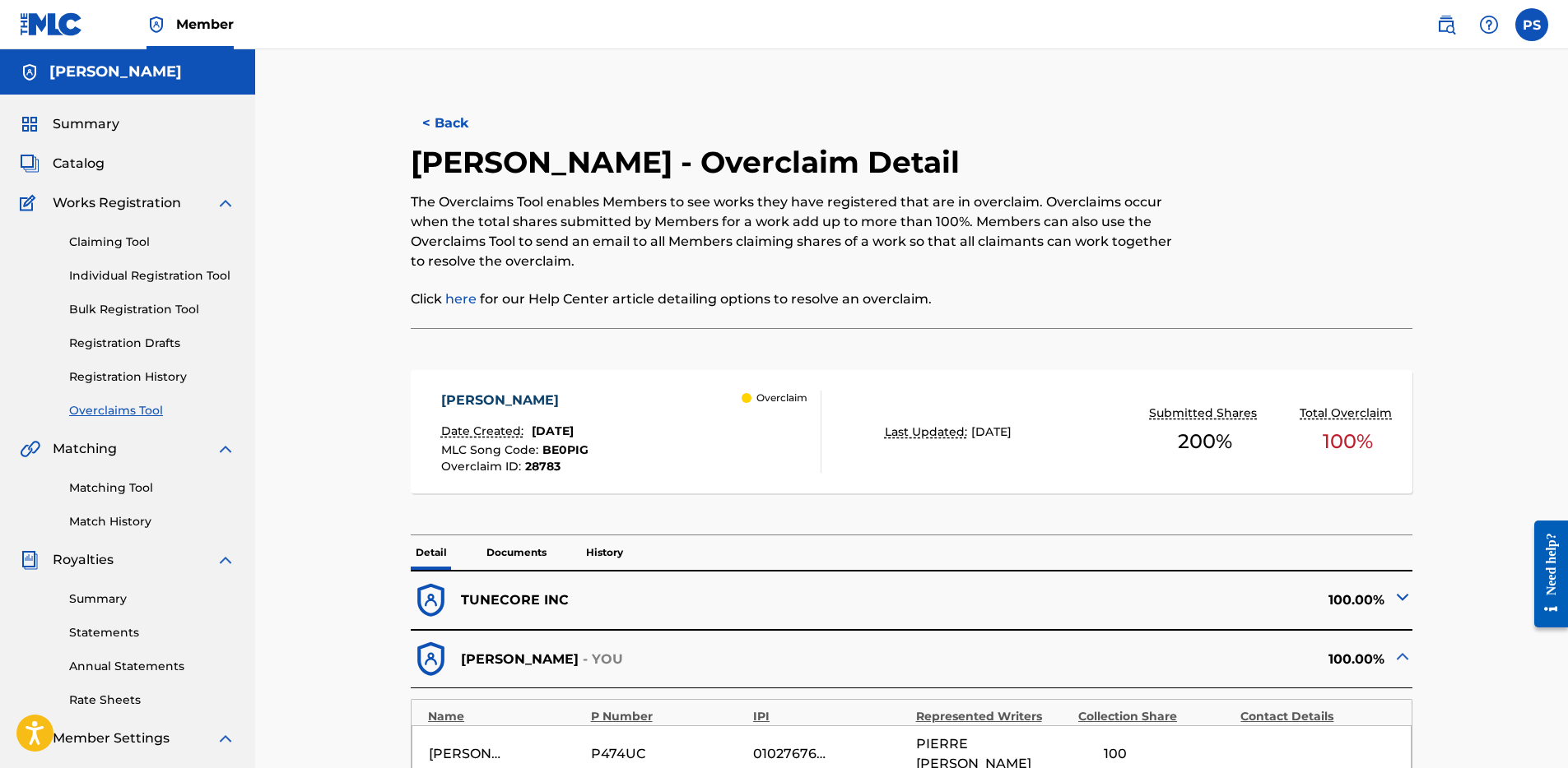
click at [458, 119] on button "< Back" at bounding box center [460, 122] width 99 height 41
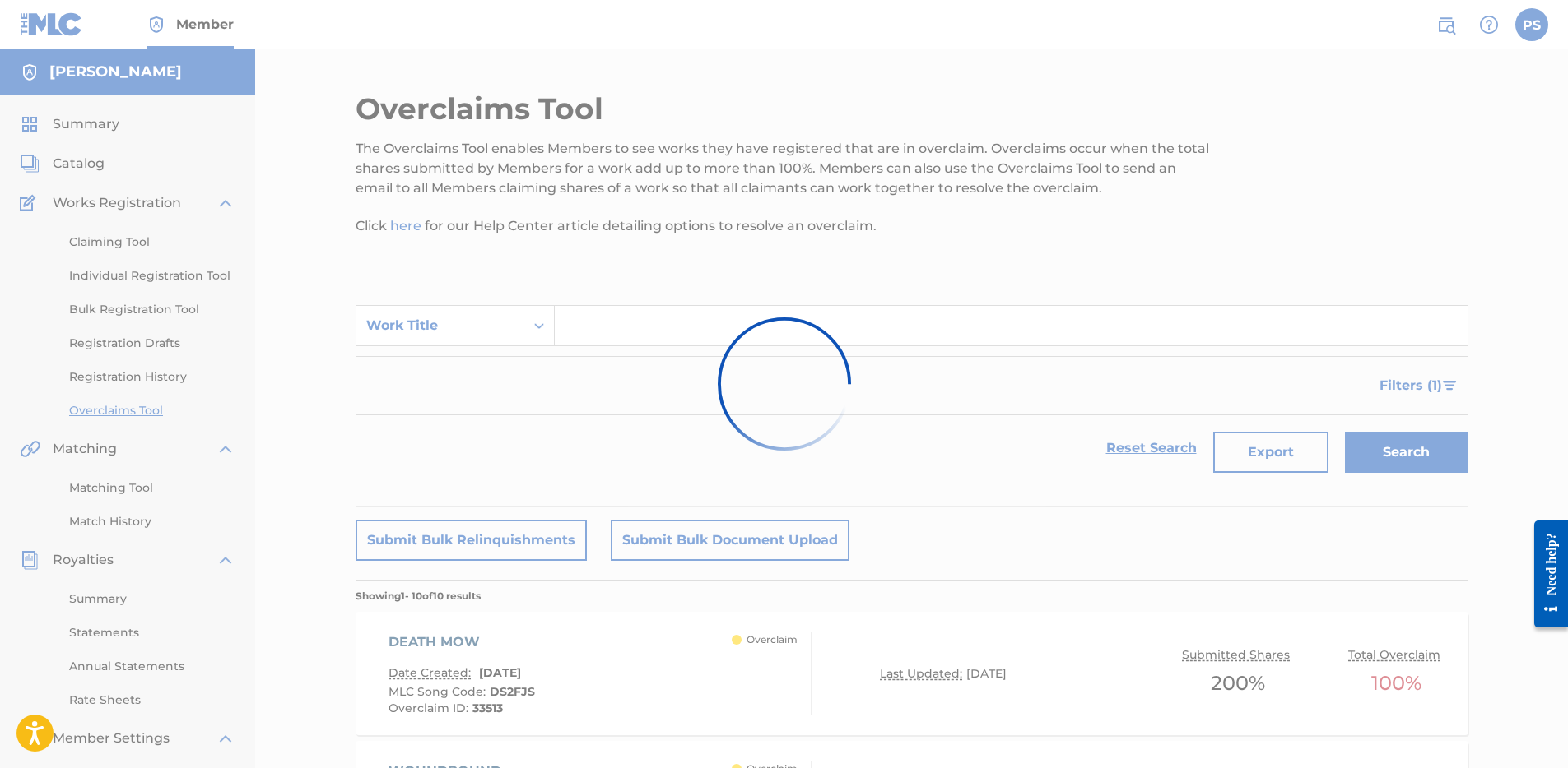
scroll to position [889, 0]
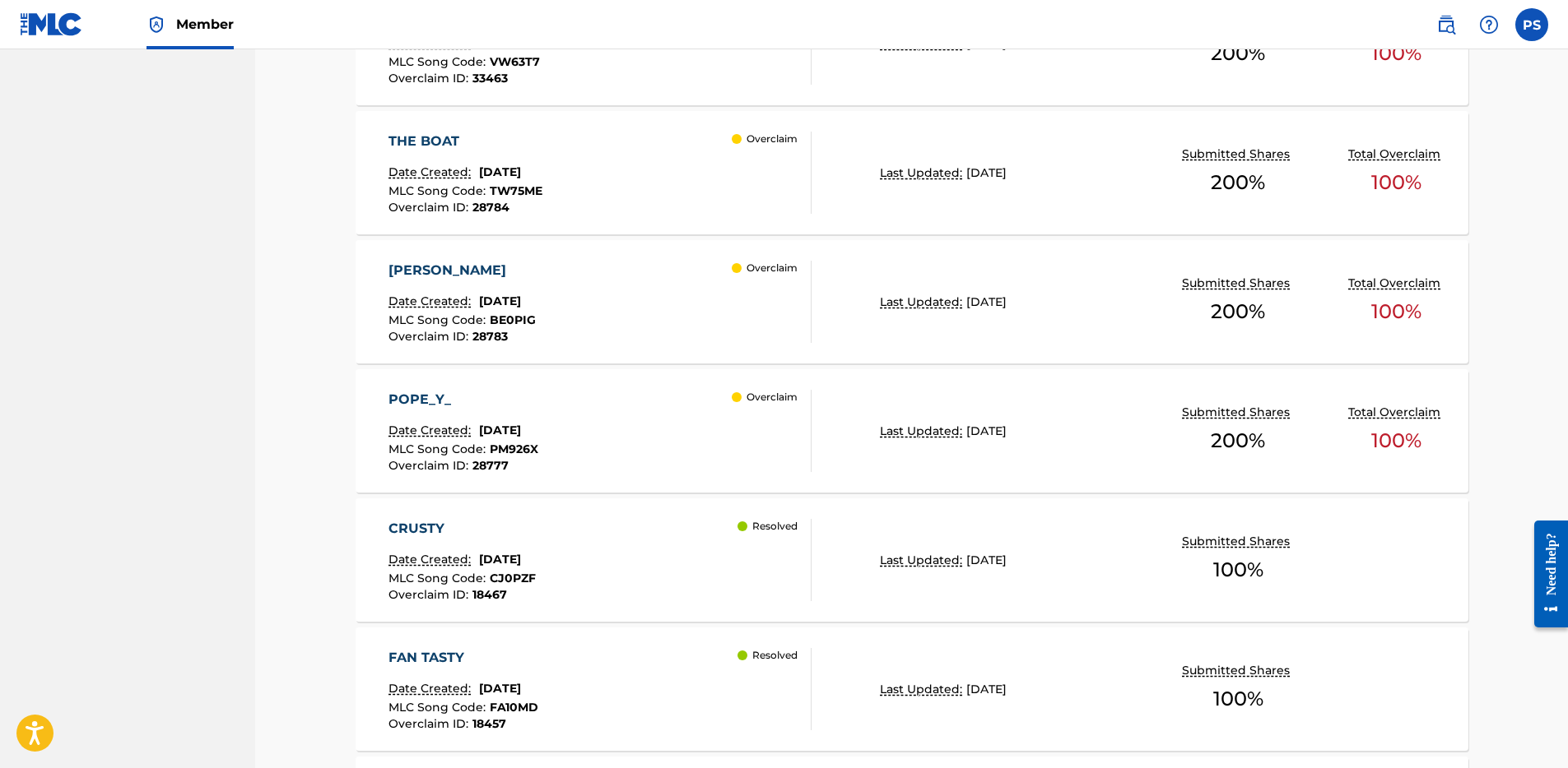
click at [619, 296] on div "[PERSON_NAME] Date Created: [DATE] MLC Song Code : BE0PIG Overclaim ID : 28783 …" at bounding box center [599, 301] width 423 height 82
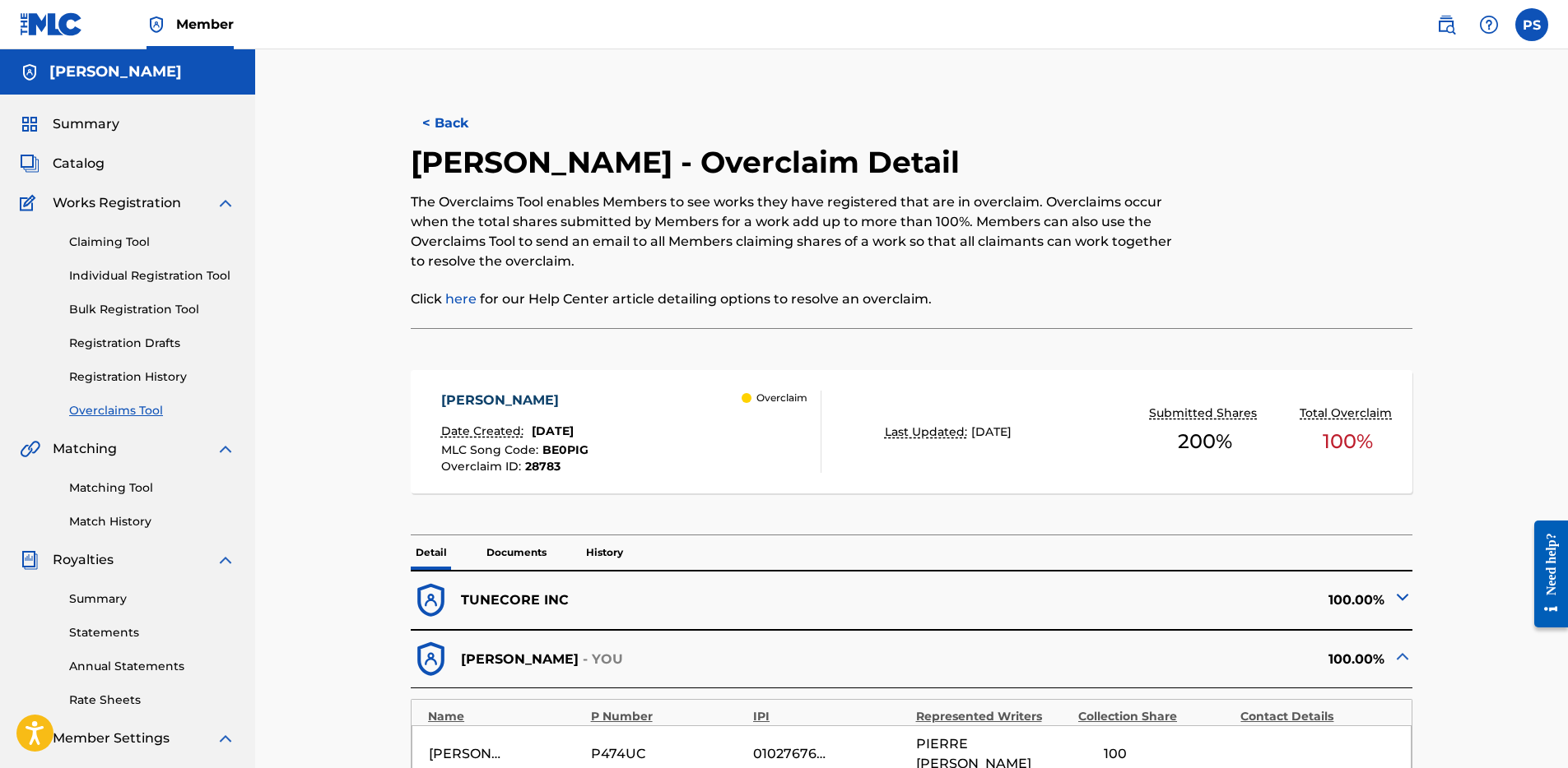
click at [437, 115] on button "< Back" at bounding box center [460, 122] width 99 height 41
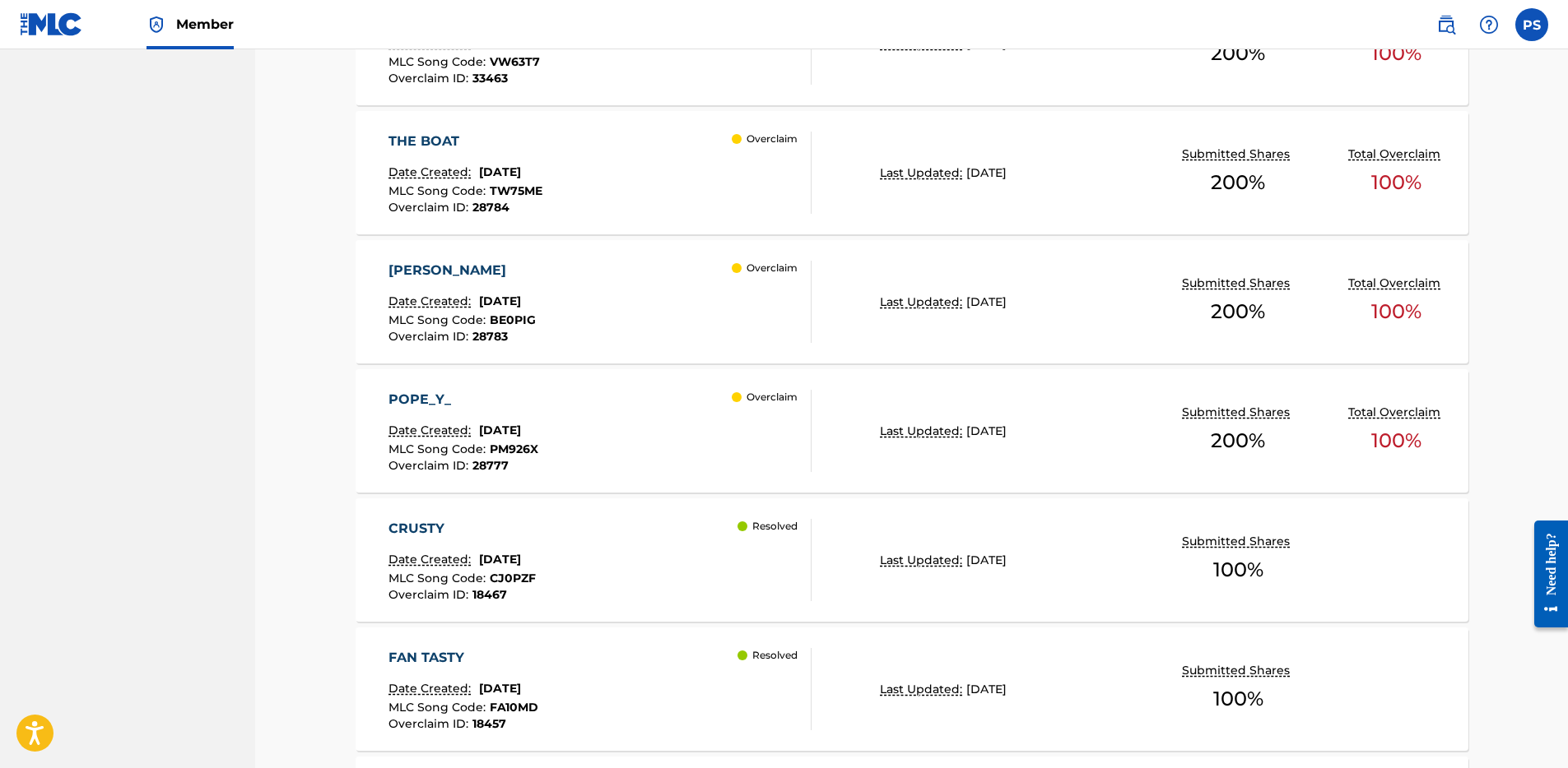
click at [609, 174] on div "THE BOAT Date Created: [DATE] MLC Song Code : TW75ME Overclaim ID : 28784 Overc…" at bounding box center [599, 173] width 423 height 82
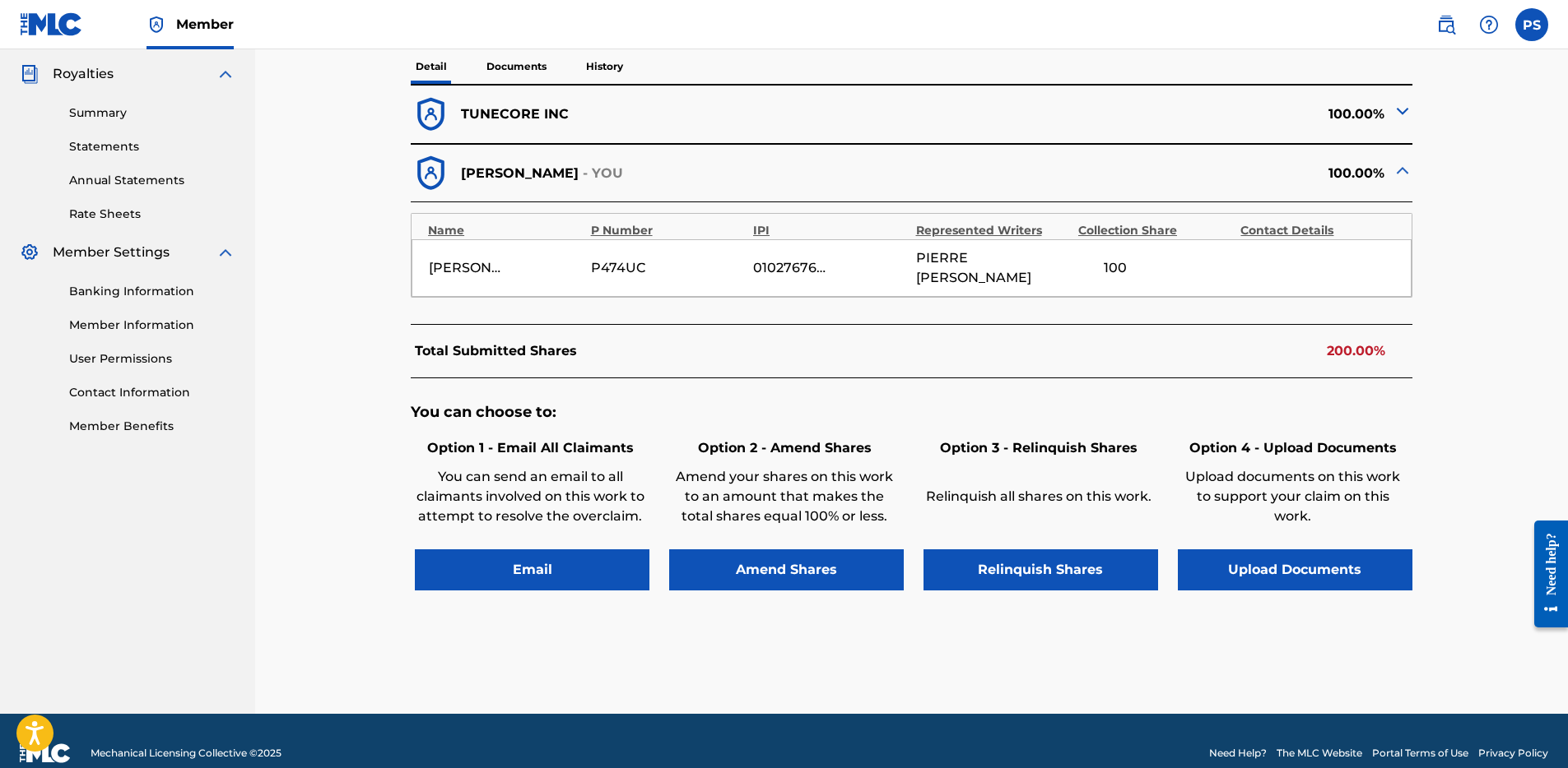
scroll to position [491, 0]
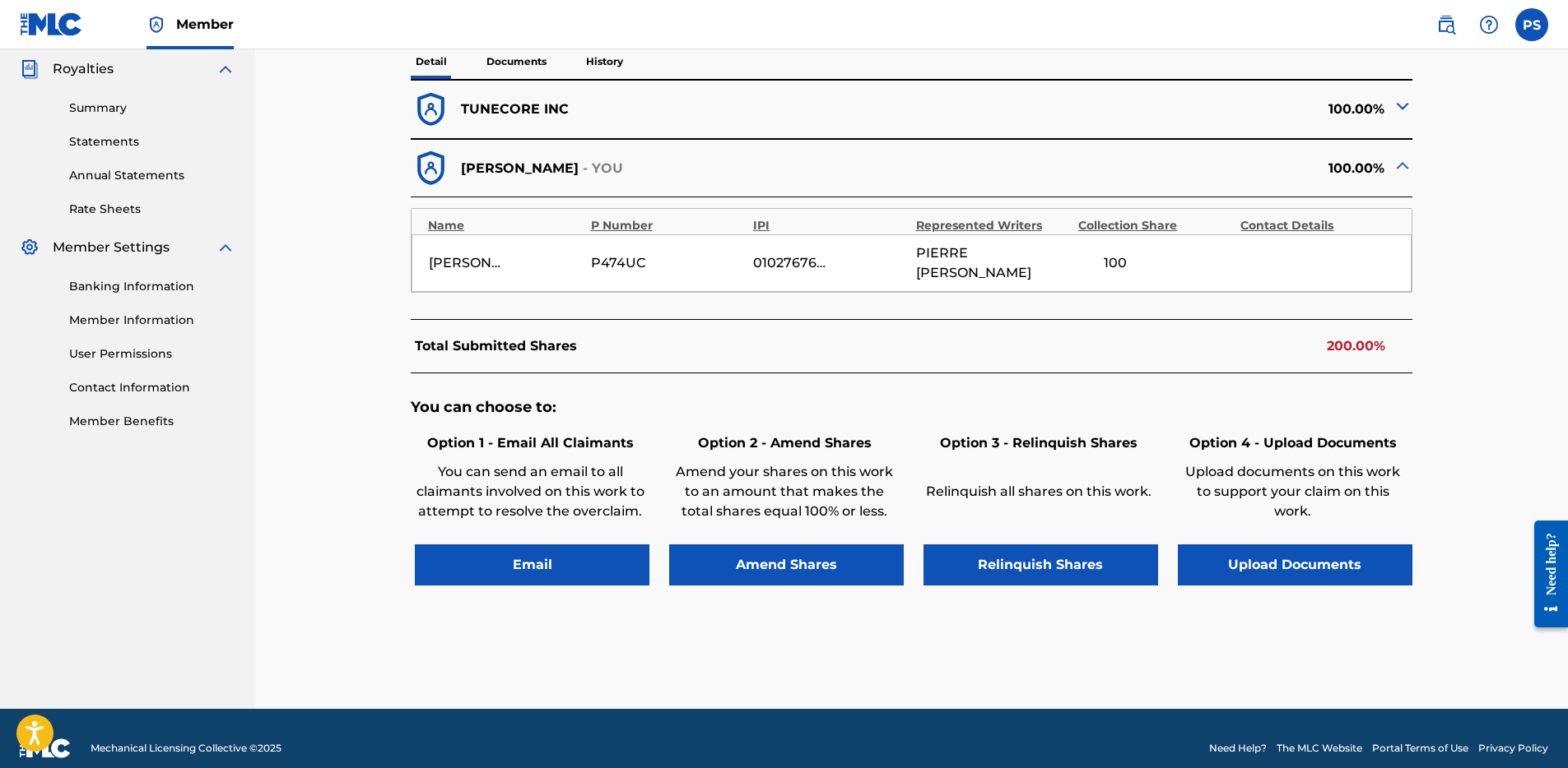
click at [1049, 544] on button "Relinquish Shares" at bounding box center [1040, 564] width 234 height 41
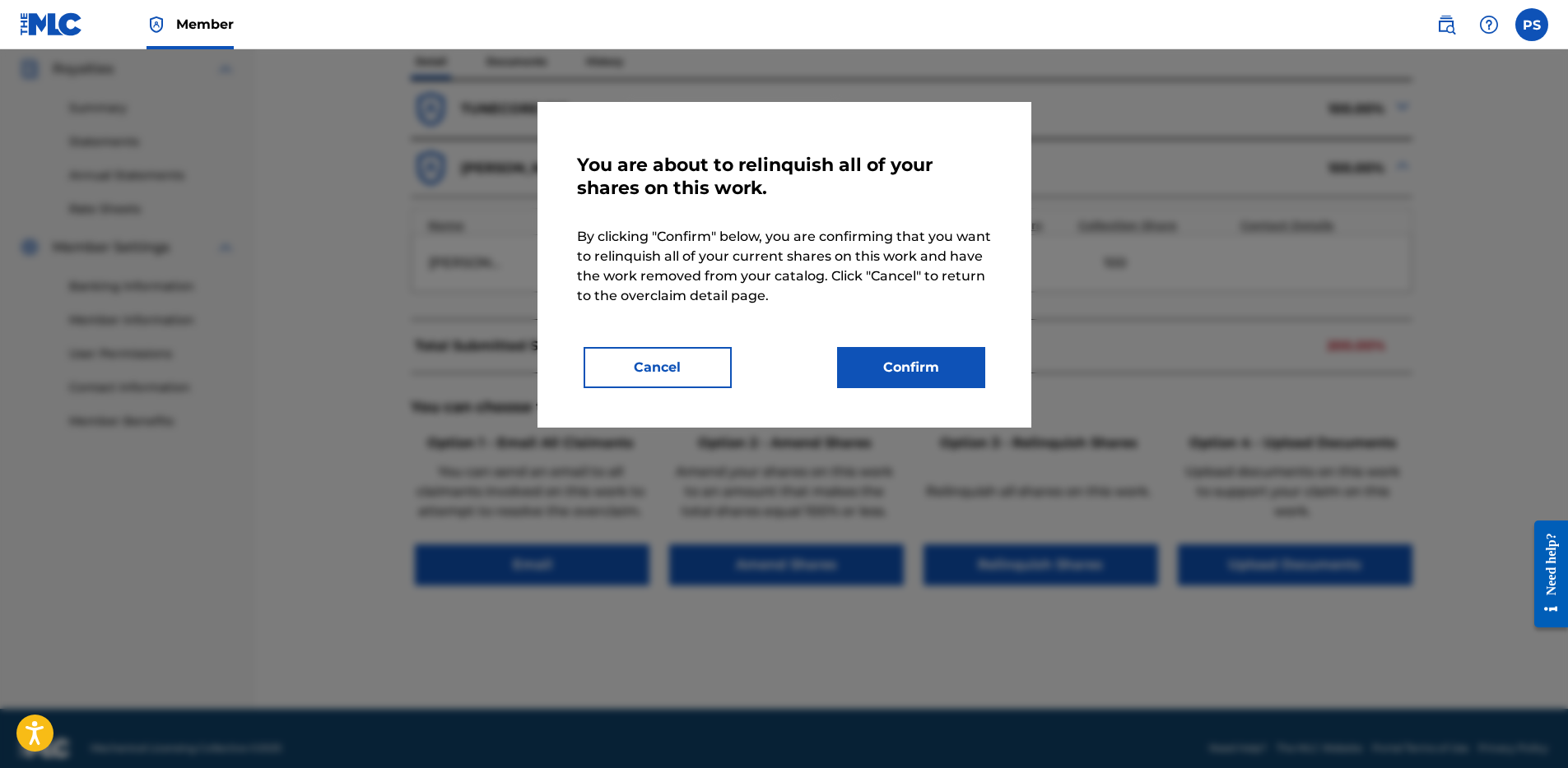
click at [896, 364] on button "Confirm" at bounding box center [911, 367] width 148 height 41
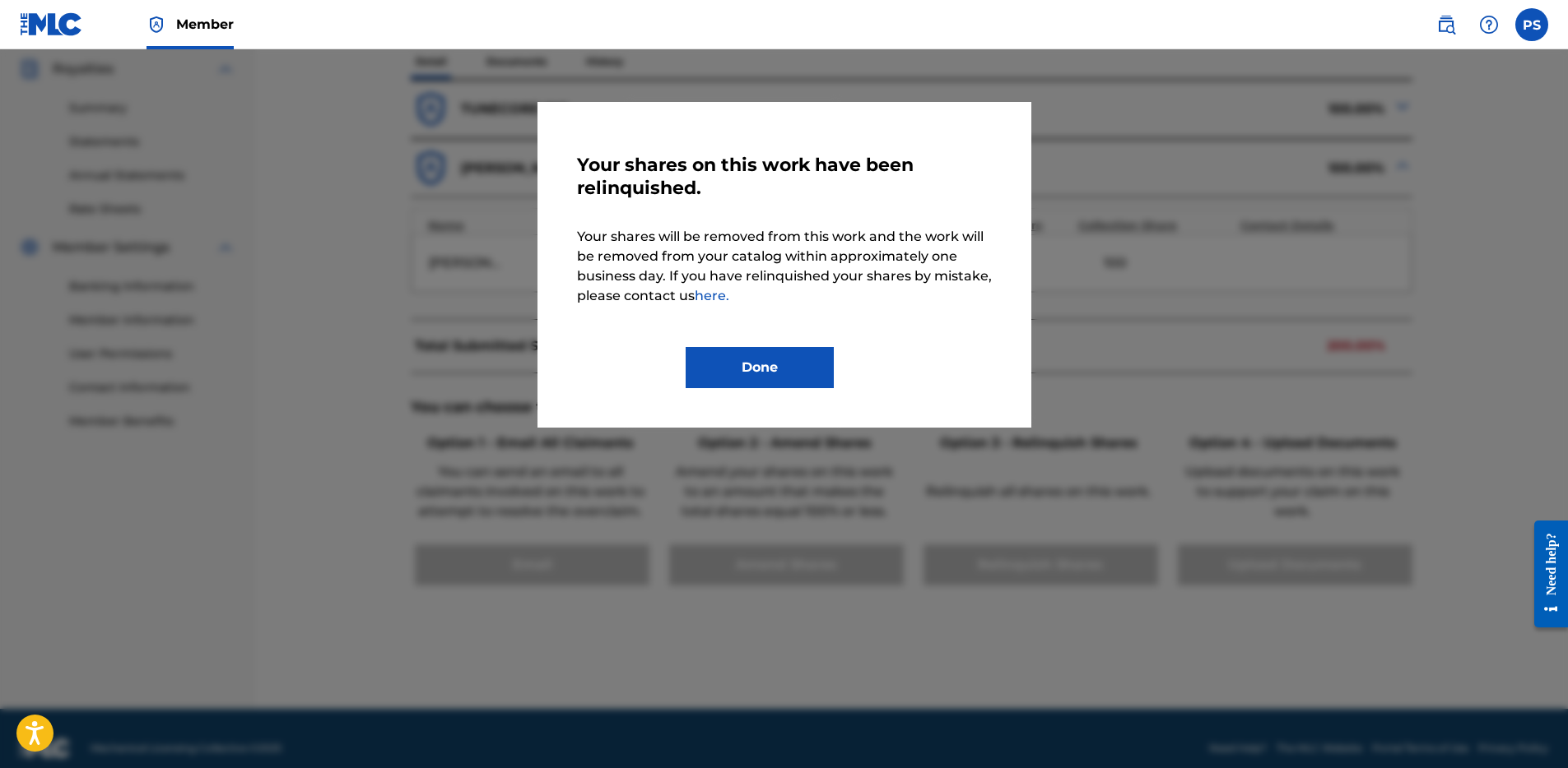
click at [781, 368] on button "Done" at bounding box center [760, 367] width 148 height 41
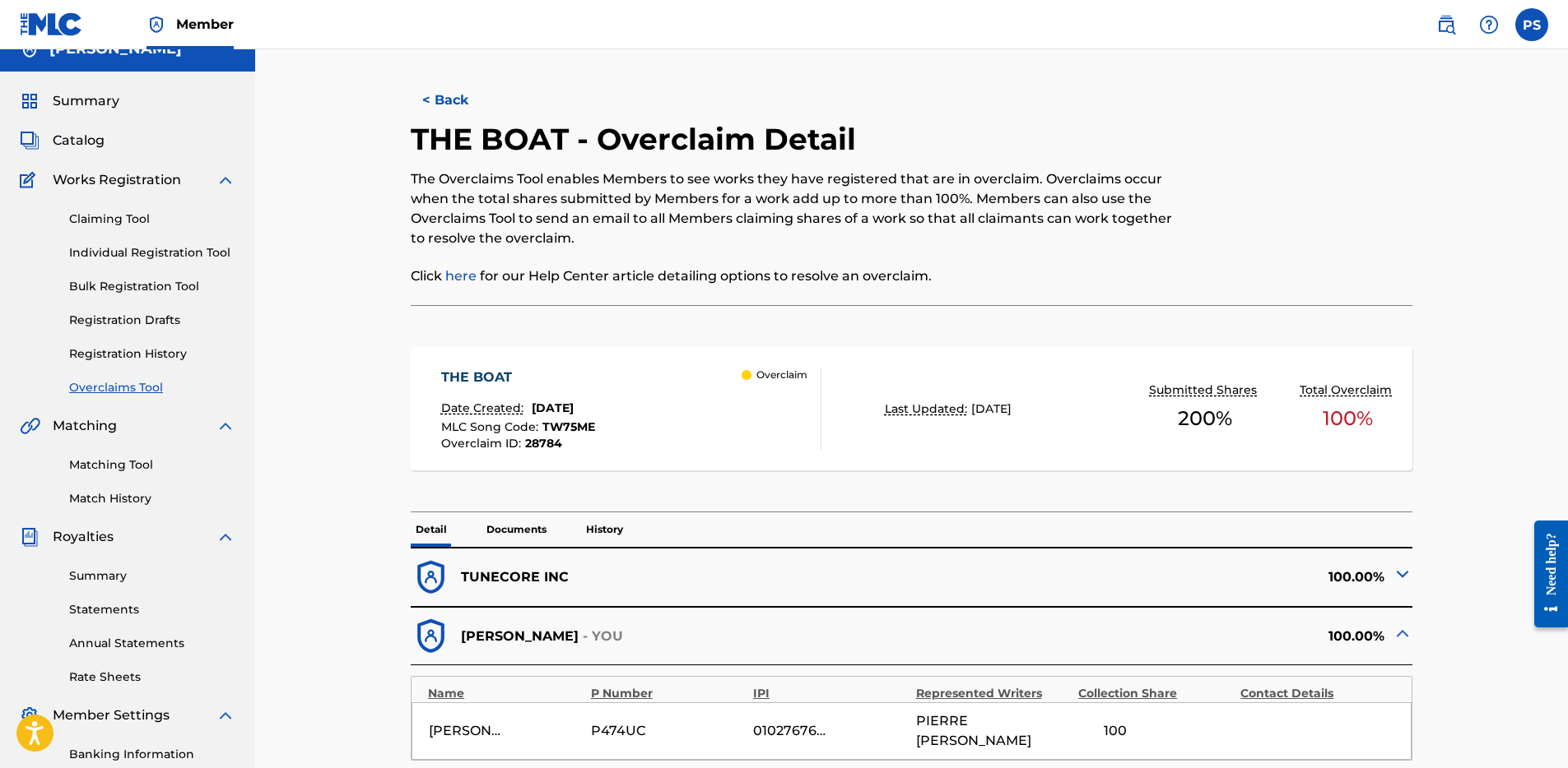
scroll to position [0, 0]
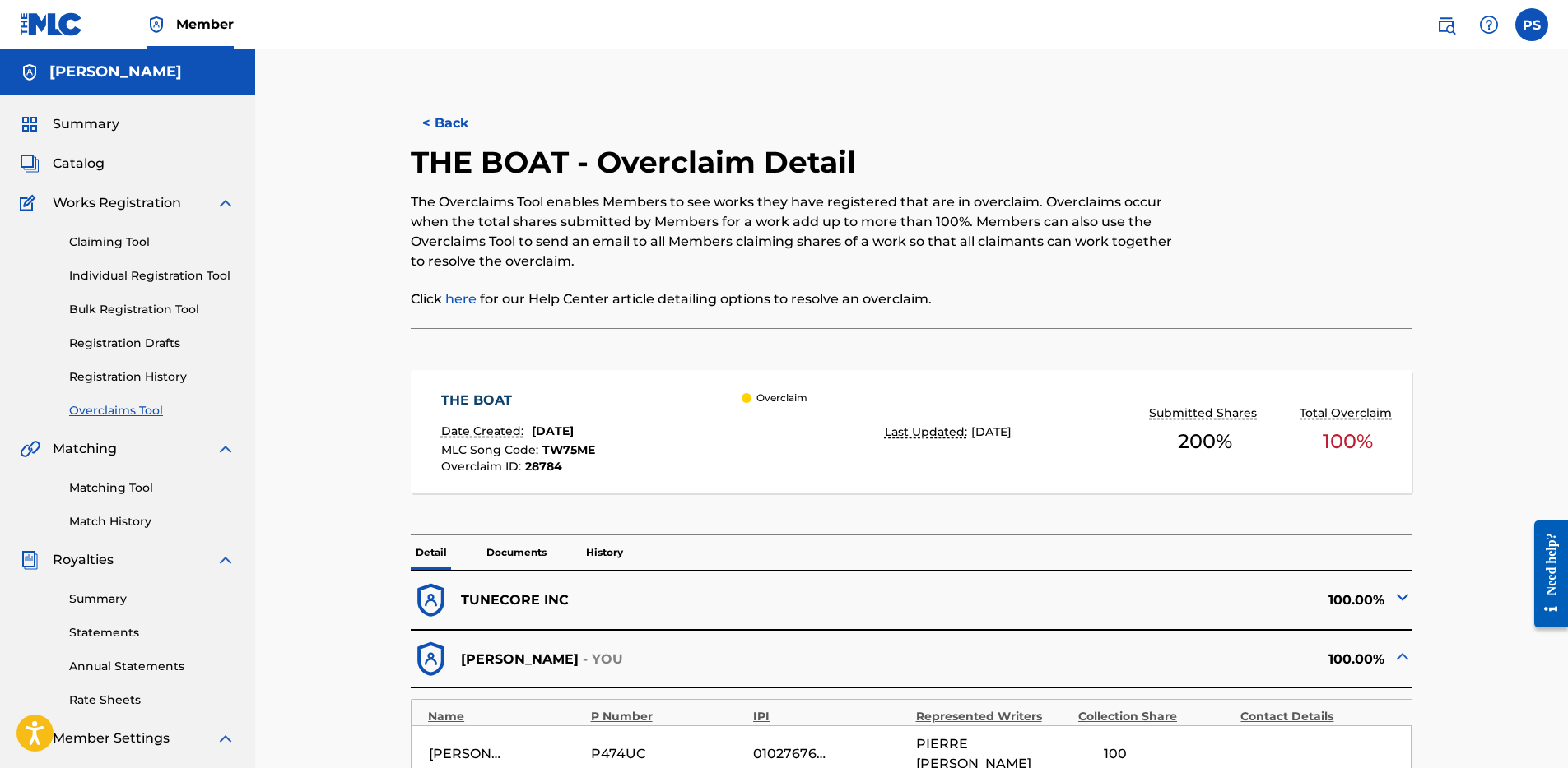
click at [455, 135] on button "< Back" at bounding box center [460, 122] width 99 height 41
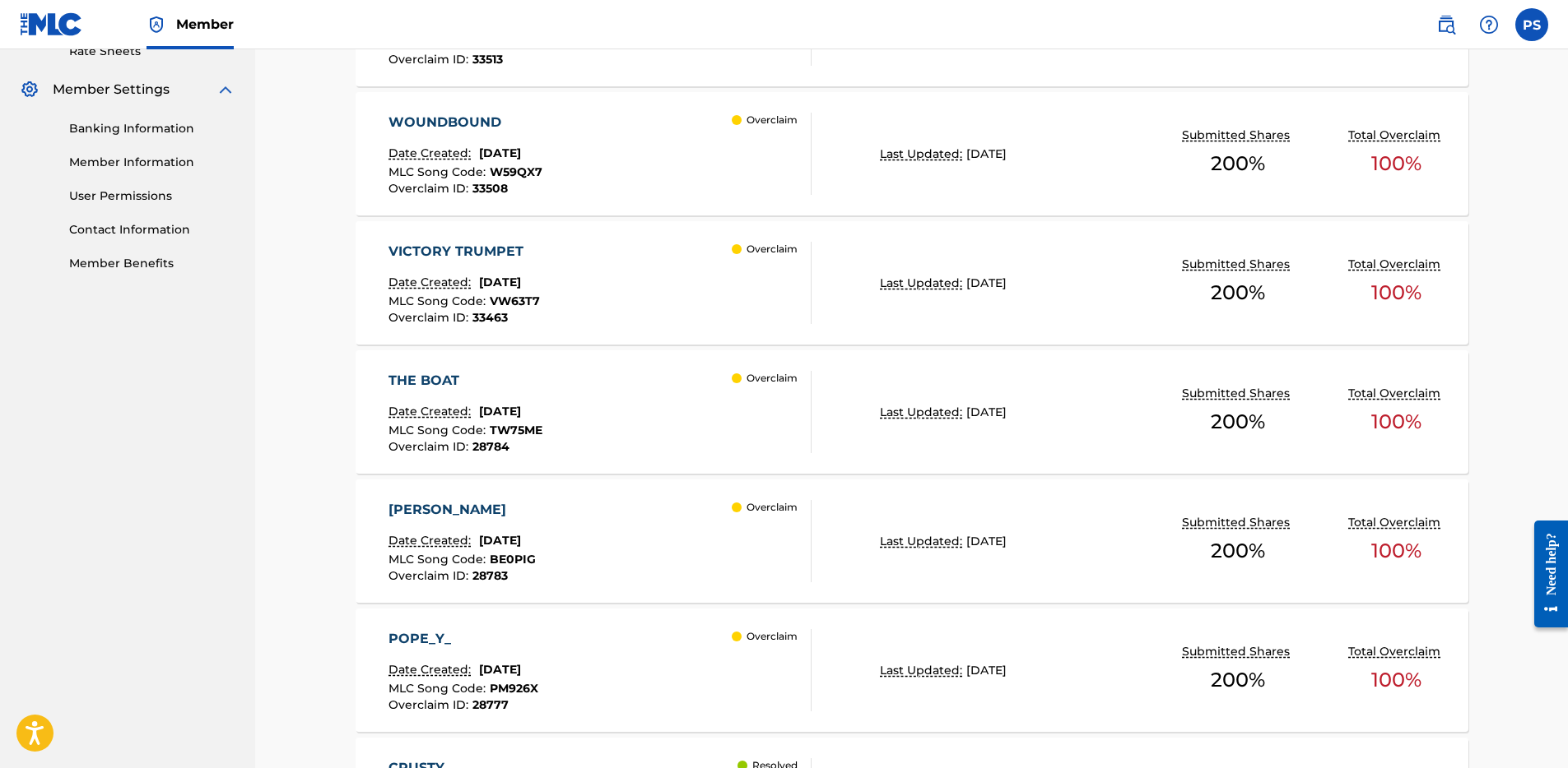
scroll to position [592, 0]
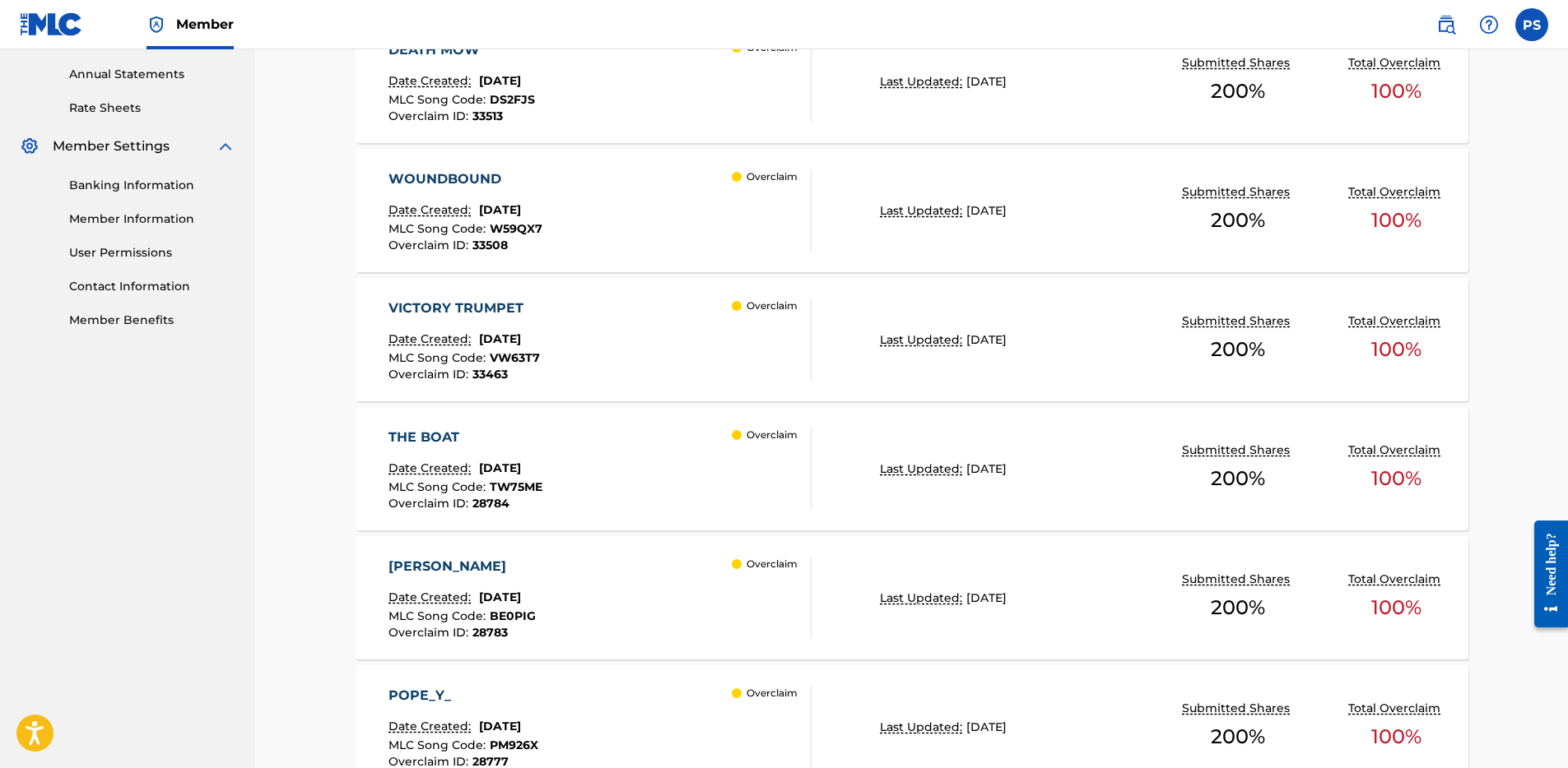
click at [540, 324] on div "VICTORY TRUMPET Date Created: [DATE] MLC Song Code : VW63T7 Overclaim ID : 33463" at bounding box center [464, 339] width 151 height 82
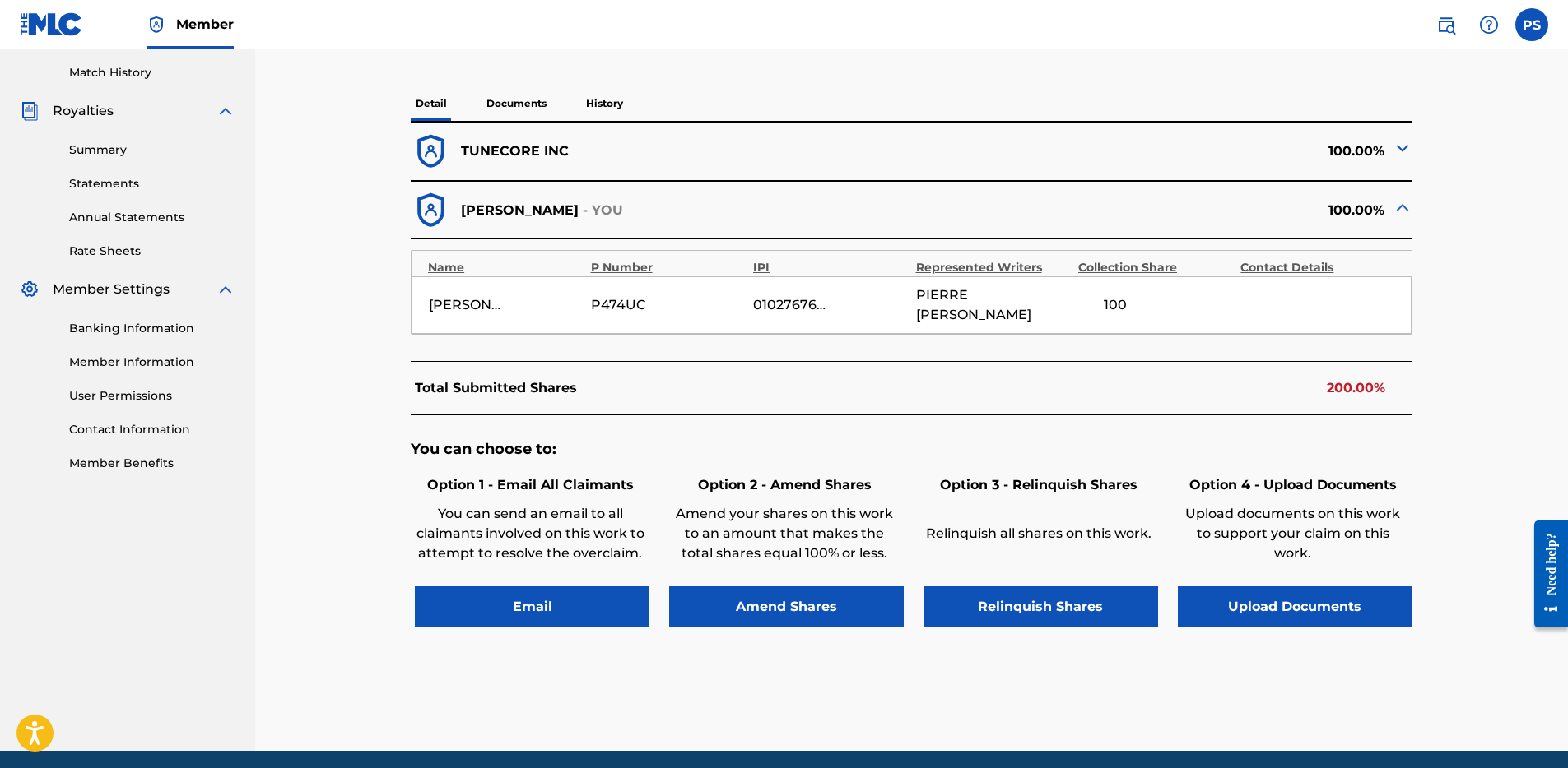
scroll to position [491, 0]
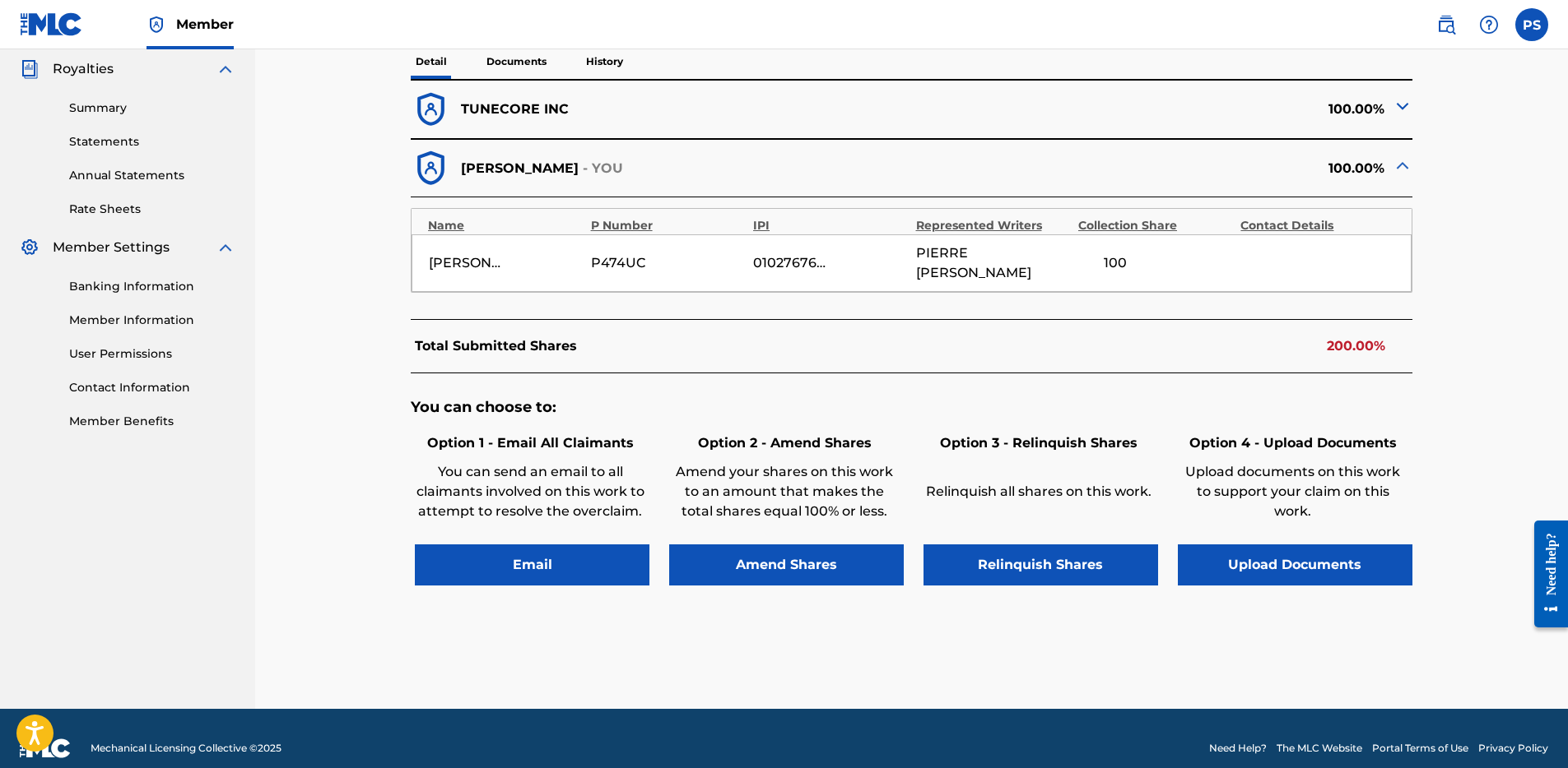
click at [1064, 549] on button "Relinquish Shares" at bounding box center [1040, 564] width 234 height 41
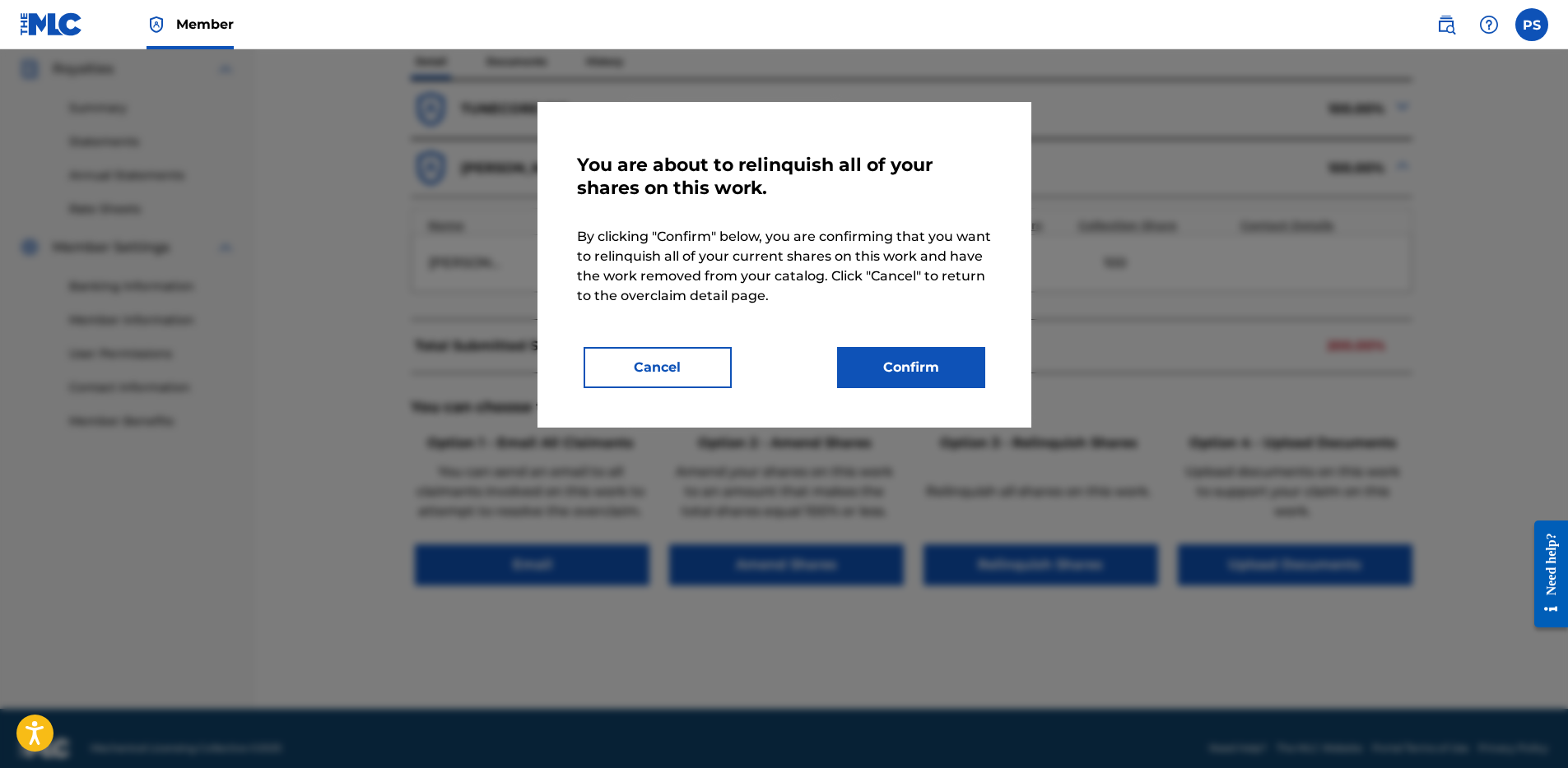
click at [912, 380] on button "Confirm" at bounding box center [911, 367] width 148 height 41
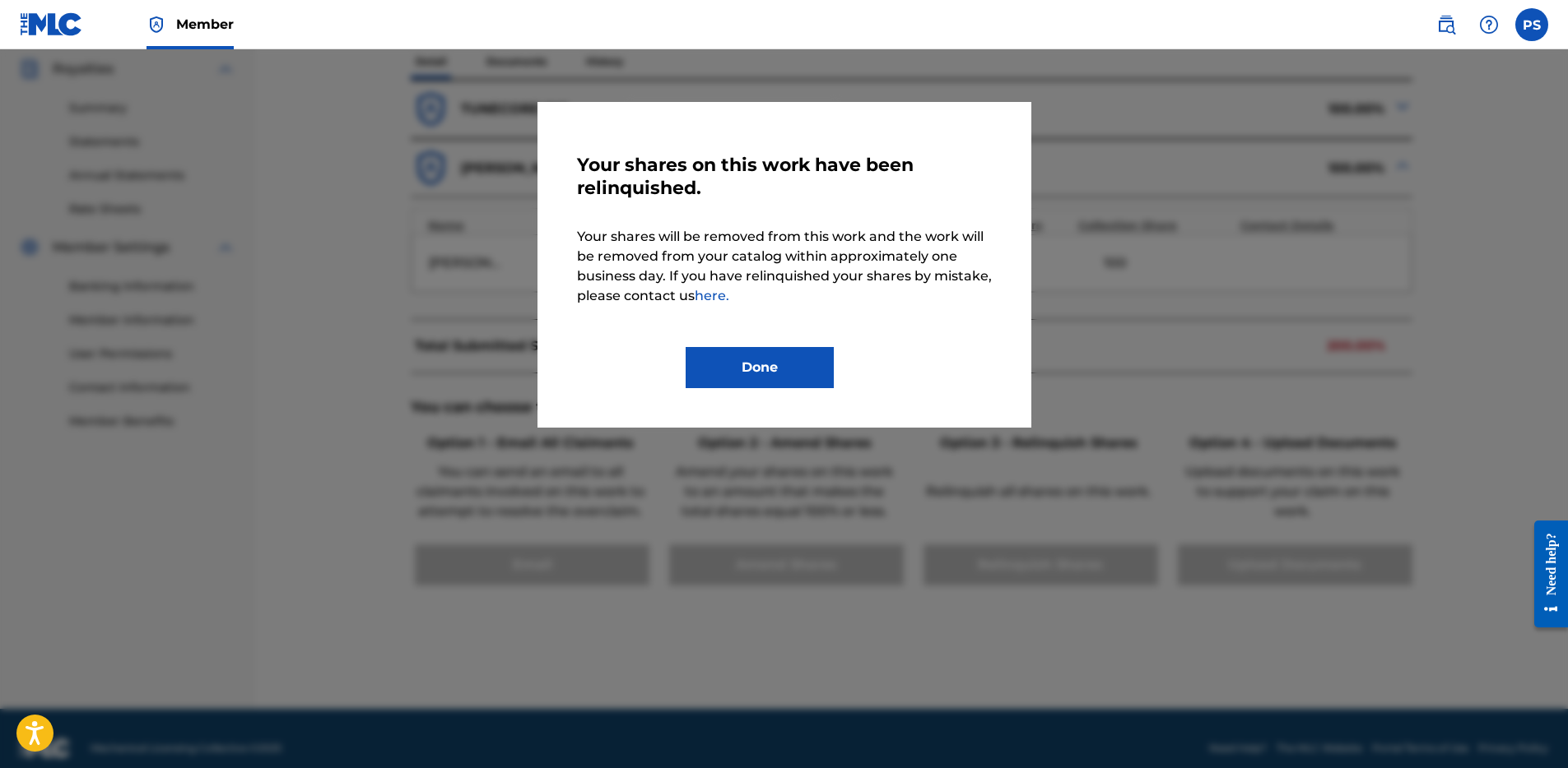
click at [782, 366] on button "Done" at bounding box center [760, 367] width 148 height 41
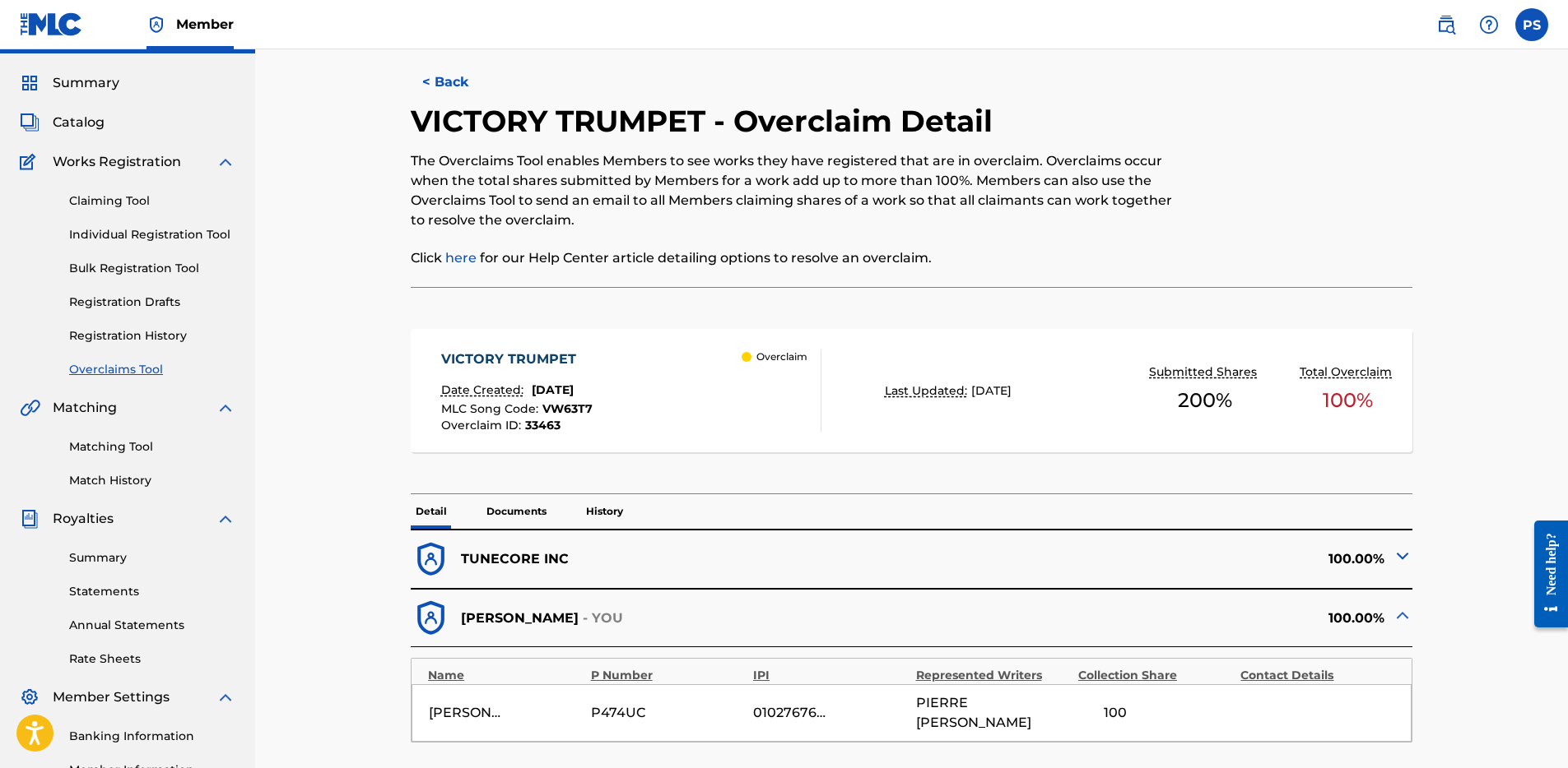
scroll to position [0, 0]
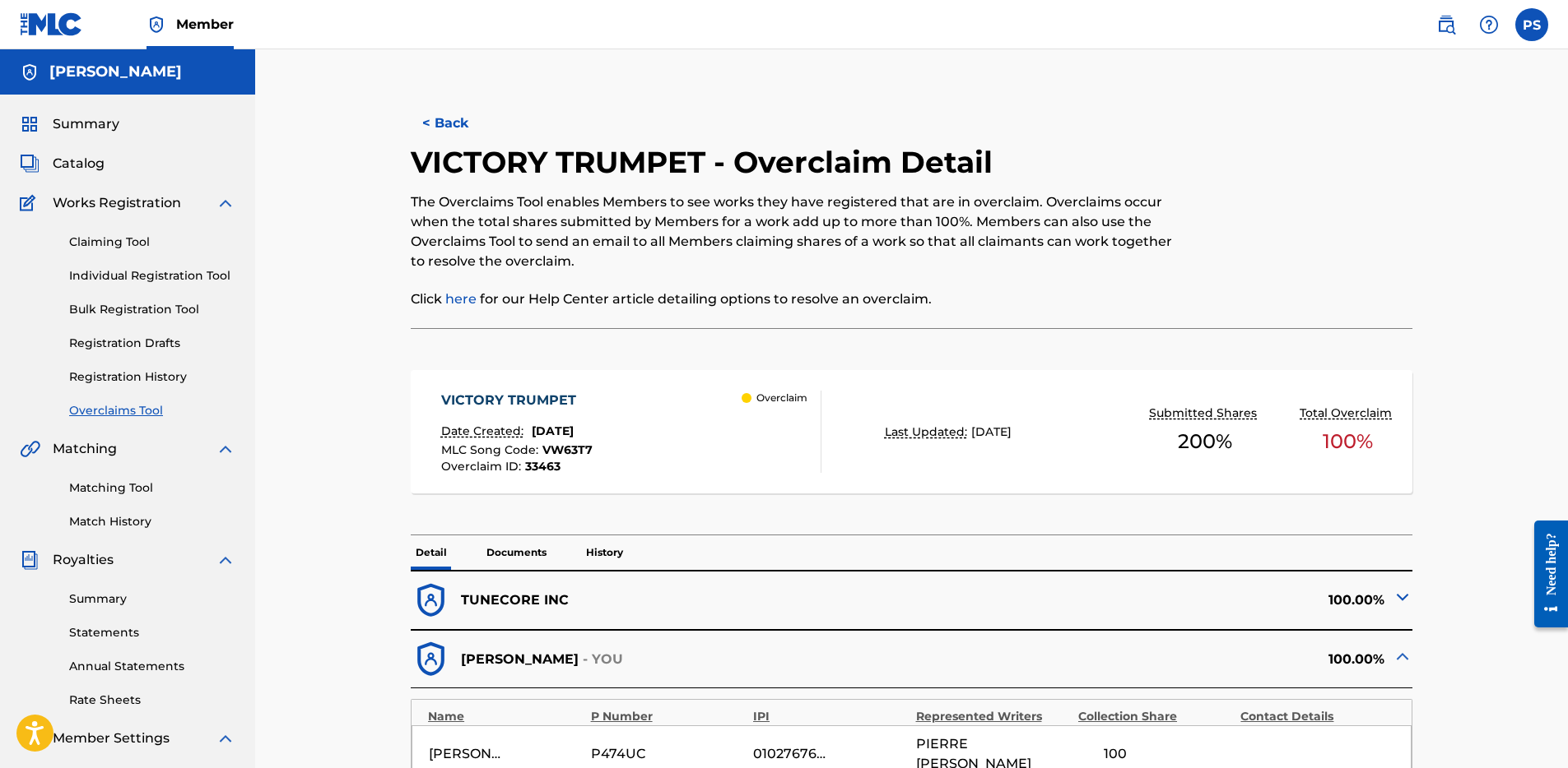
click at [461, 126] on button "< Back" at bounding box center [460, 122] width 99 height 41
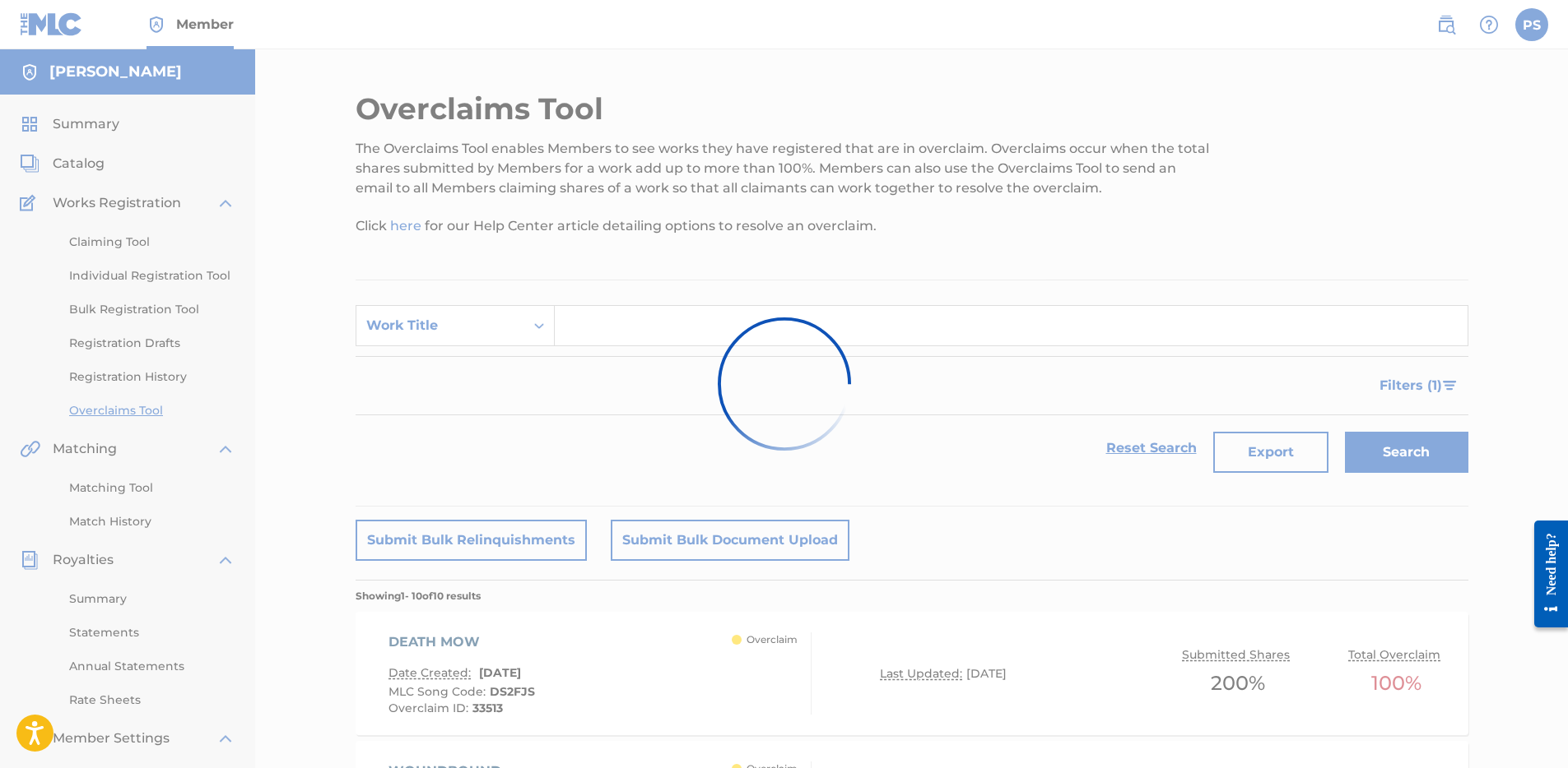
scroll to position [592, 0]
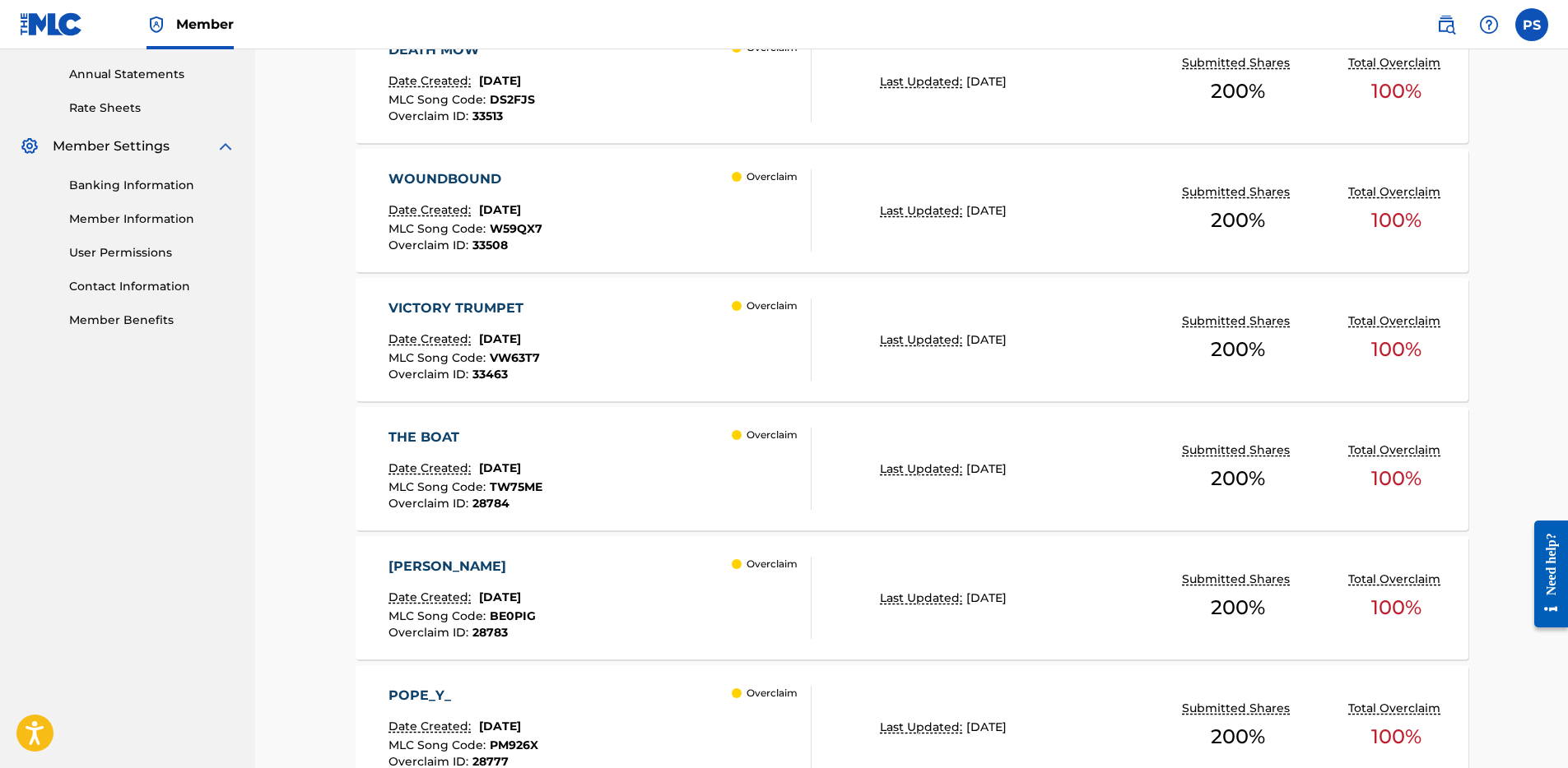
click at [639, 200] on div "WOUNDBOUND Date Created: [DATE] MLC Song Code : W59QX7 Overclaim ID : 33508 Ove…" at bounding box center [599, 210] width 423 height 82
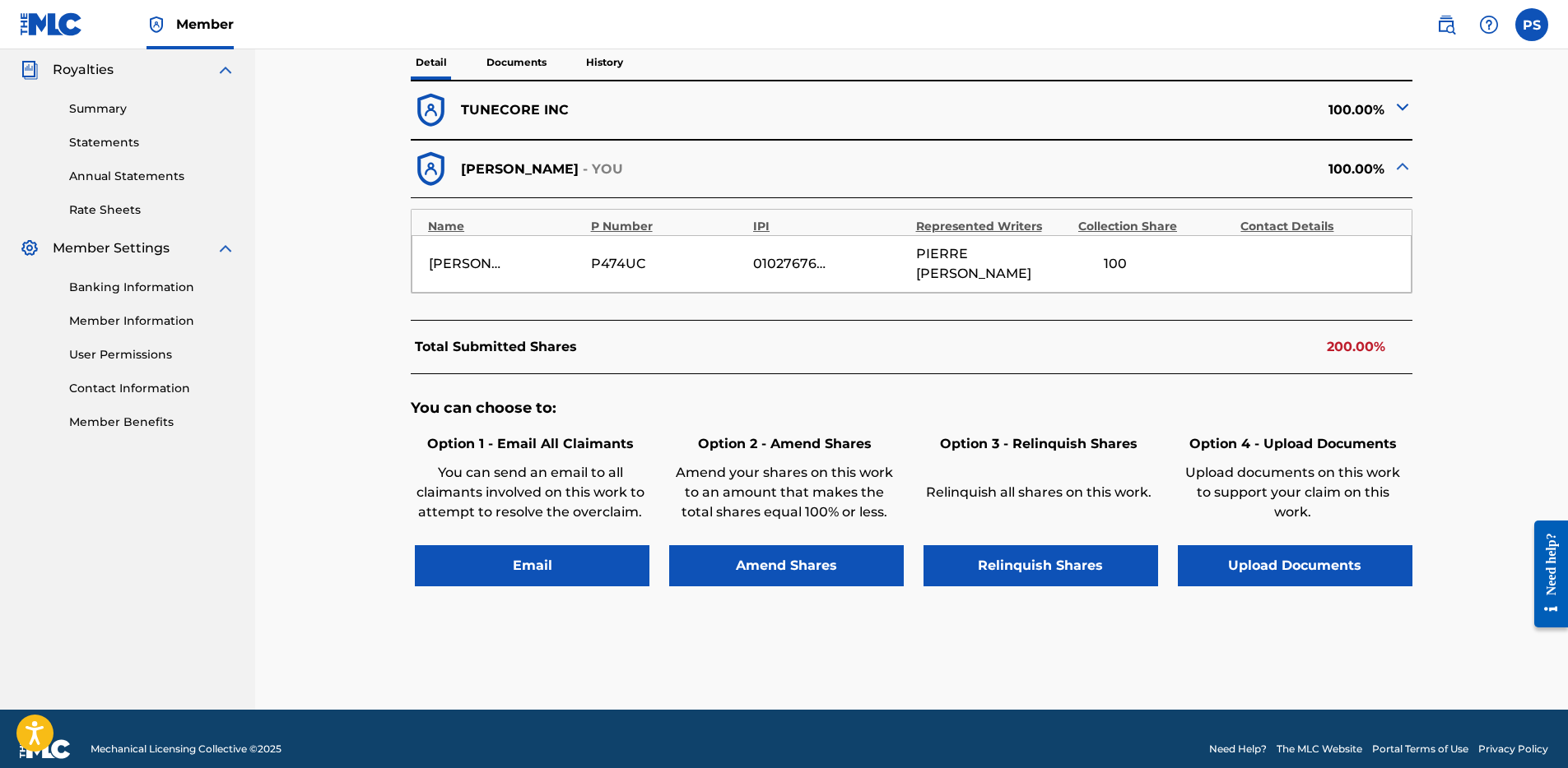
scroll to position [491, 0]
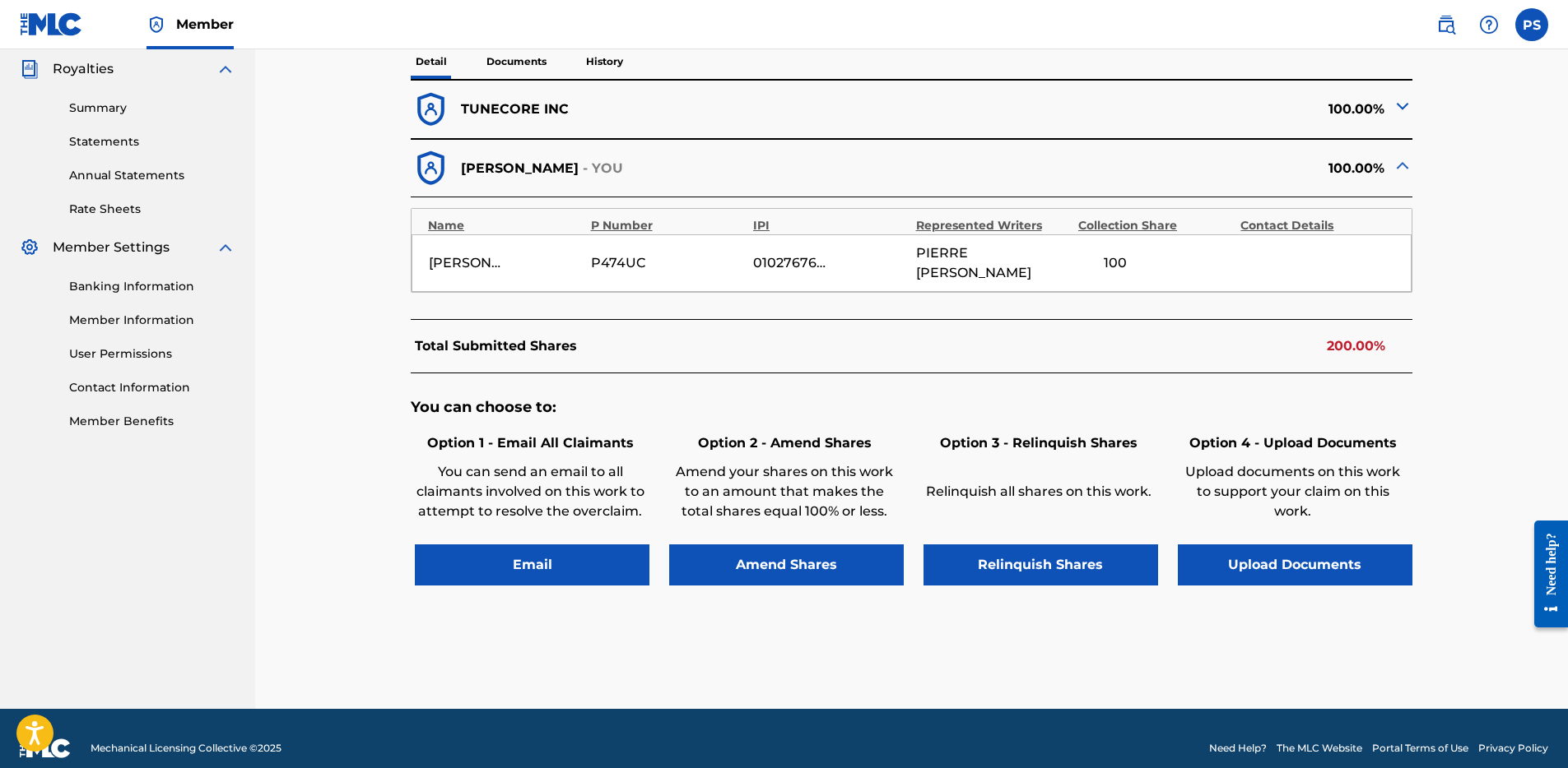
click at [1053, 544] on button "Relinquish Shares" at bounding box center [1040, 564] width 234 height 41
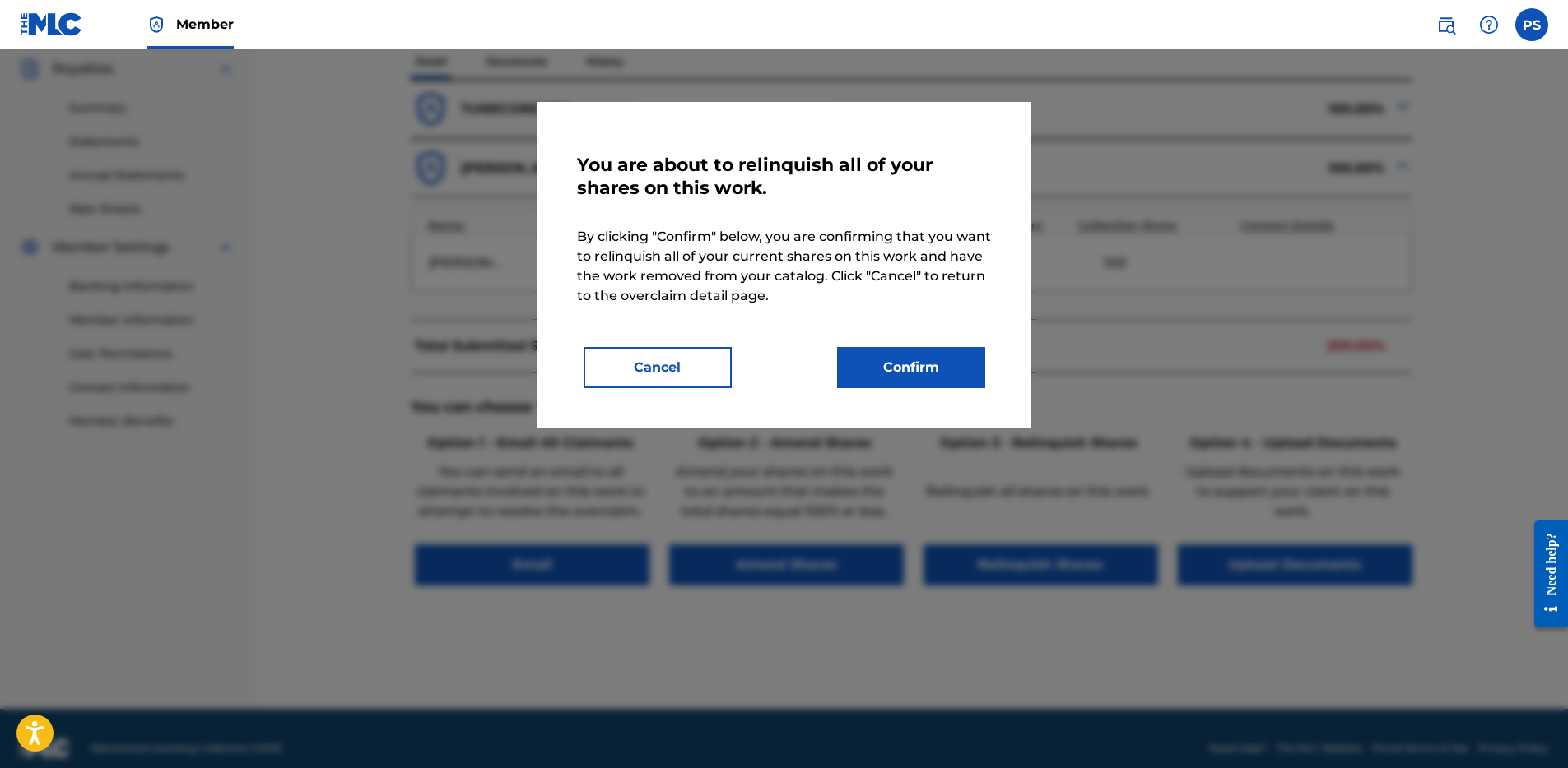
click at [908, 364] on button "Confirm" at bounding box center [911, 367] width 148 height 41
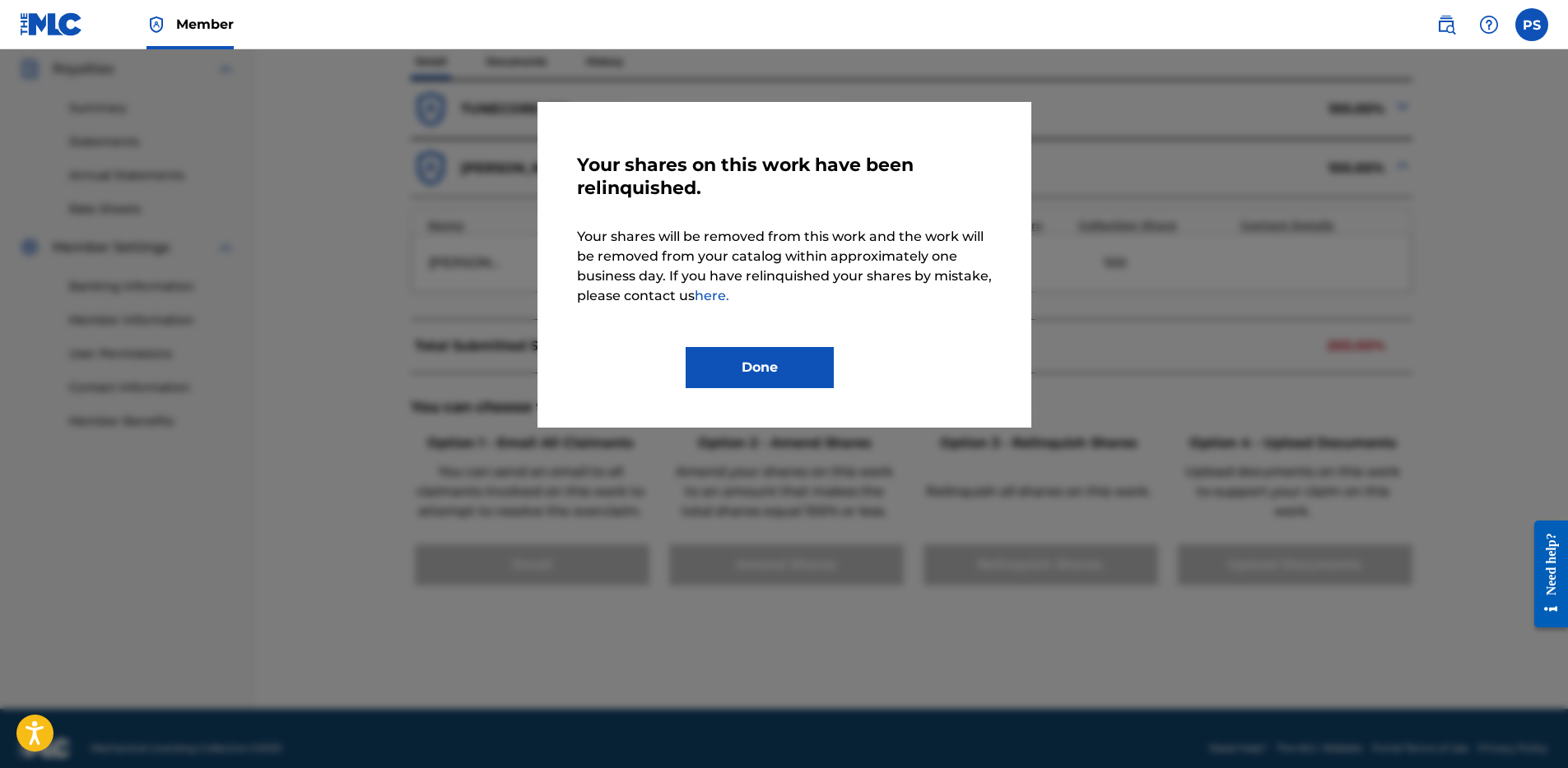
click at [808, 358] on button "Done" at bounding box center [760, 367] width 148 height 41
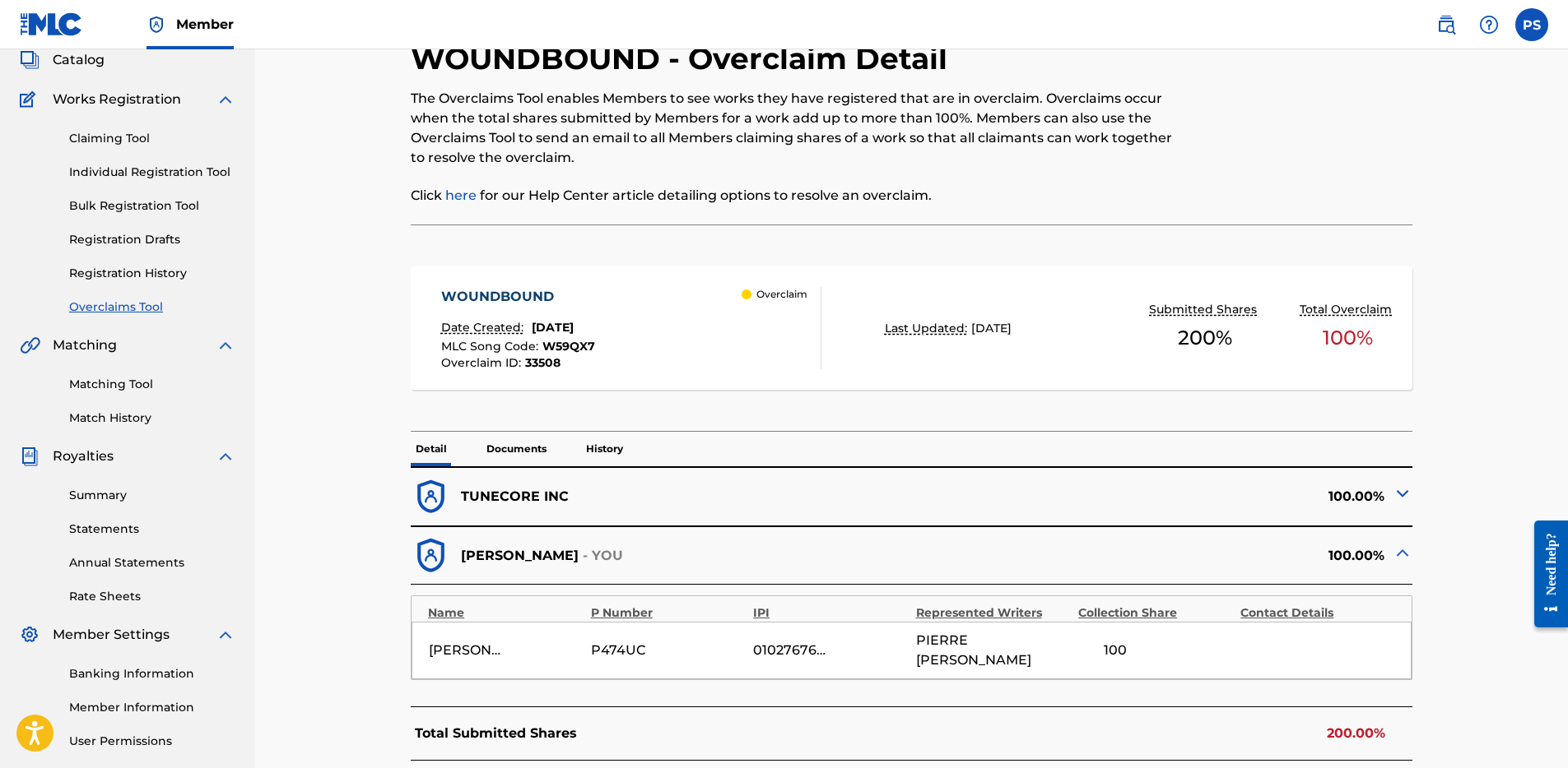
scroll to position [0, 0]
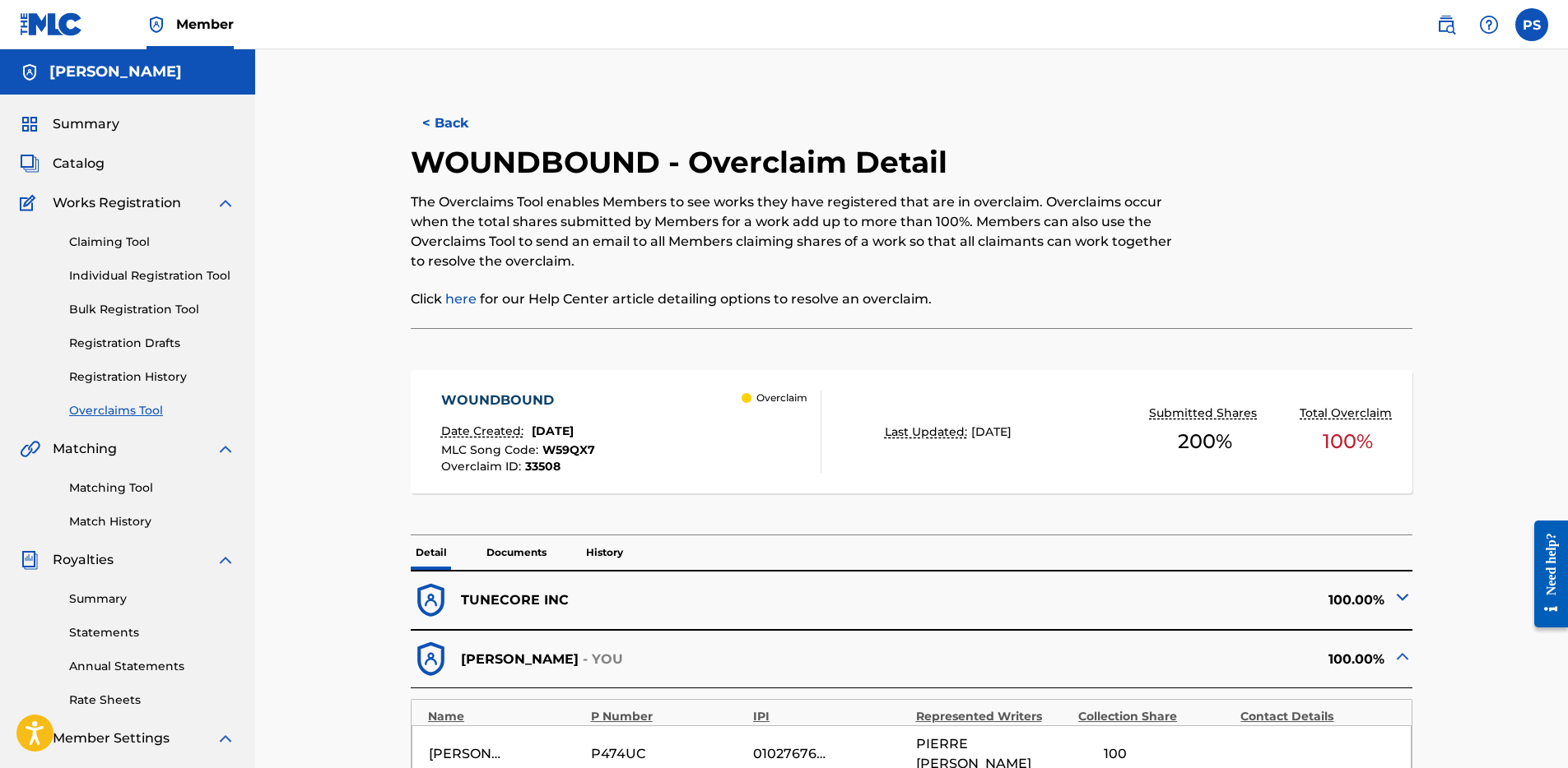
click at [453, 118] on button "< Back" at bounding box center [460, 122] width 99 height 41
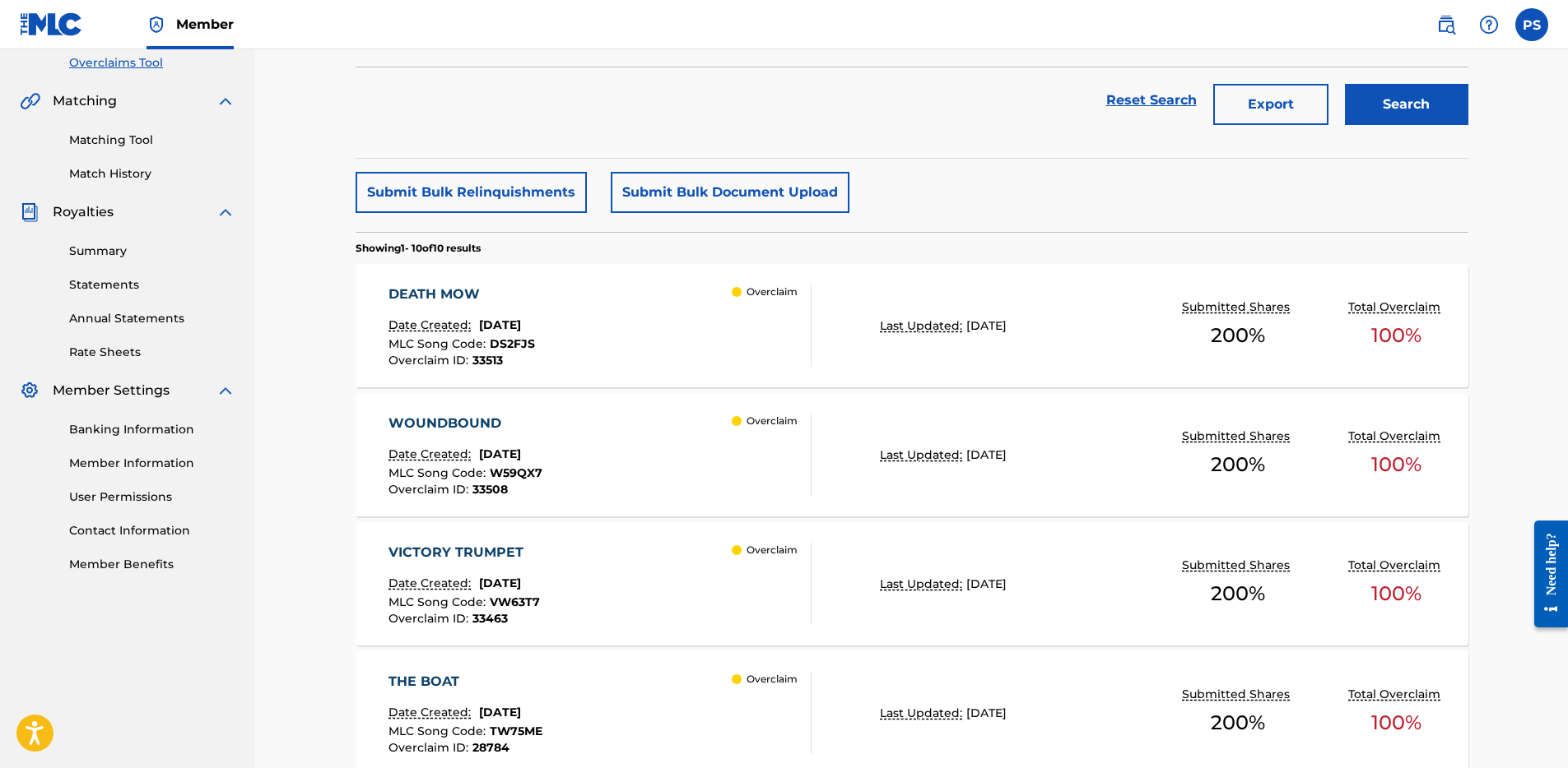
scroll to position [296, 0]
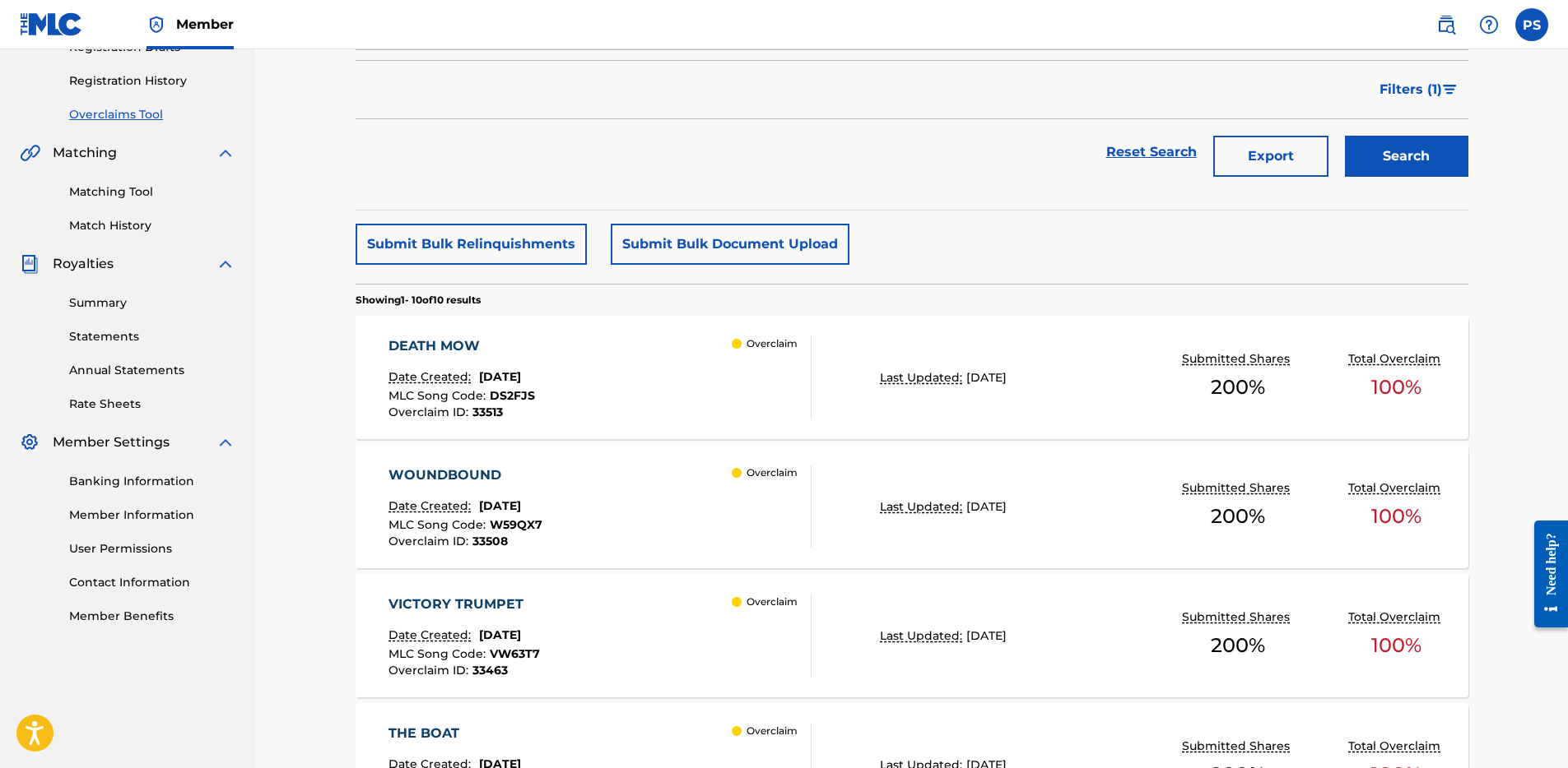
click at [691, 339] on div "DEATH MOW Date Created: [DATE] MLC Song Code : DS2FJS Overclaim ID : 33513 Over…" at bounding box center [599, 377] width 423 height 82
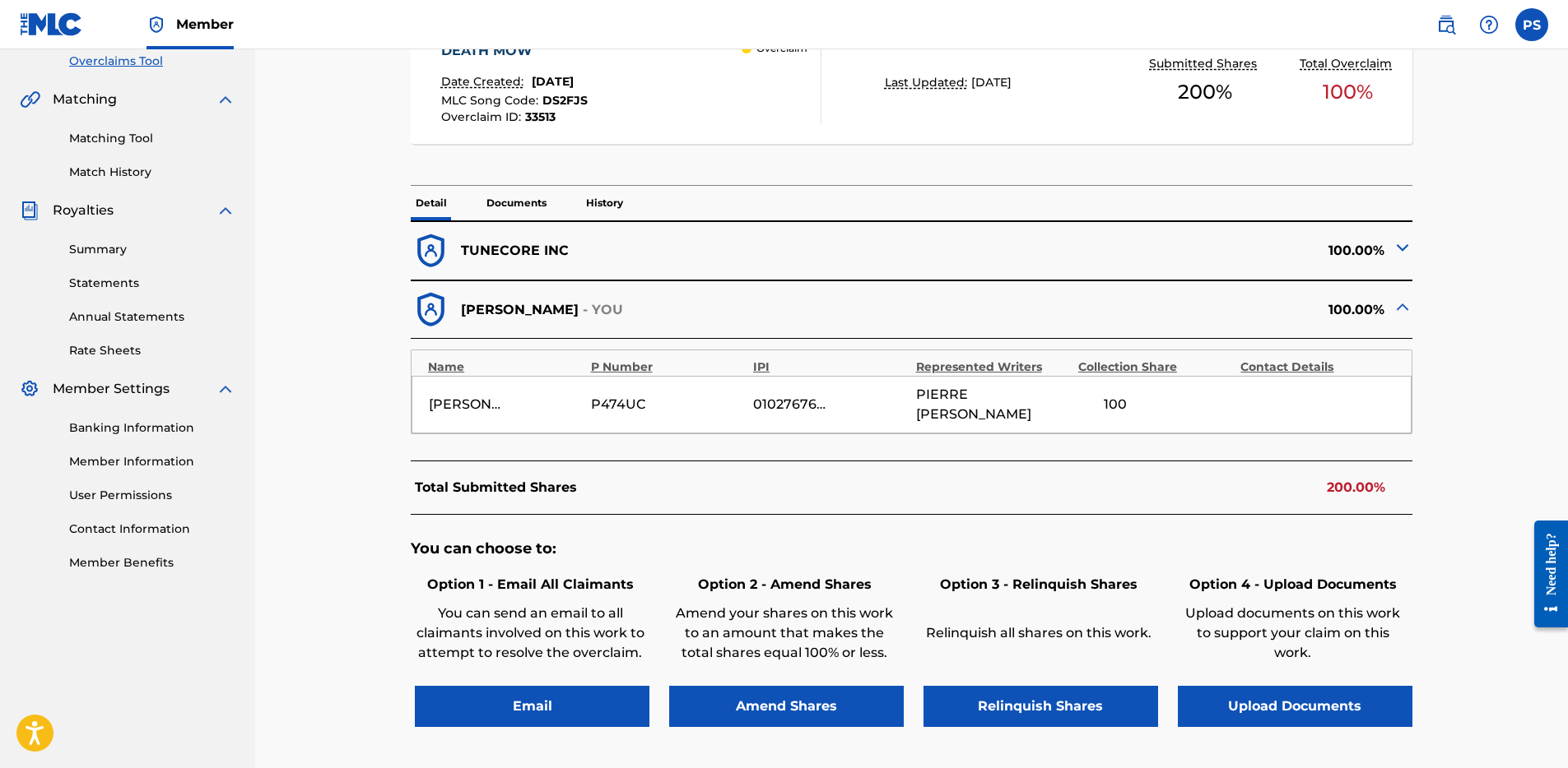
scroll to position [491, 0]
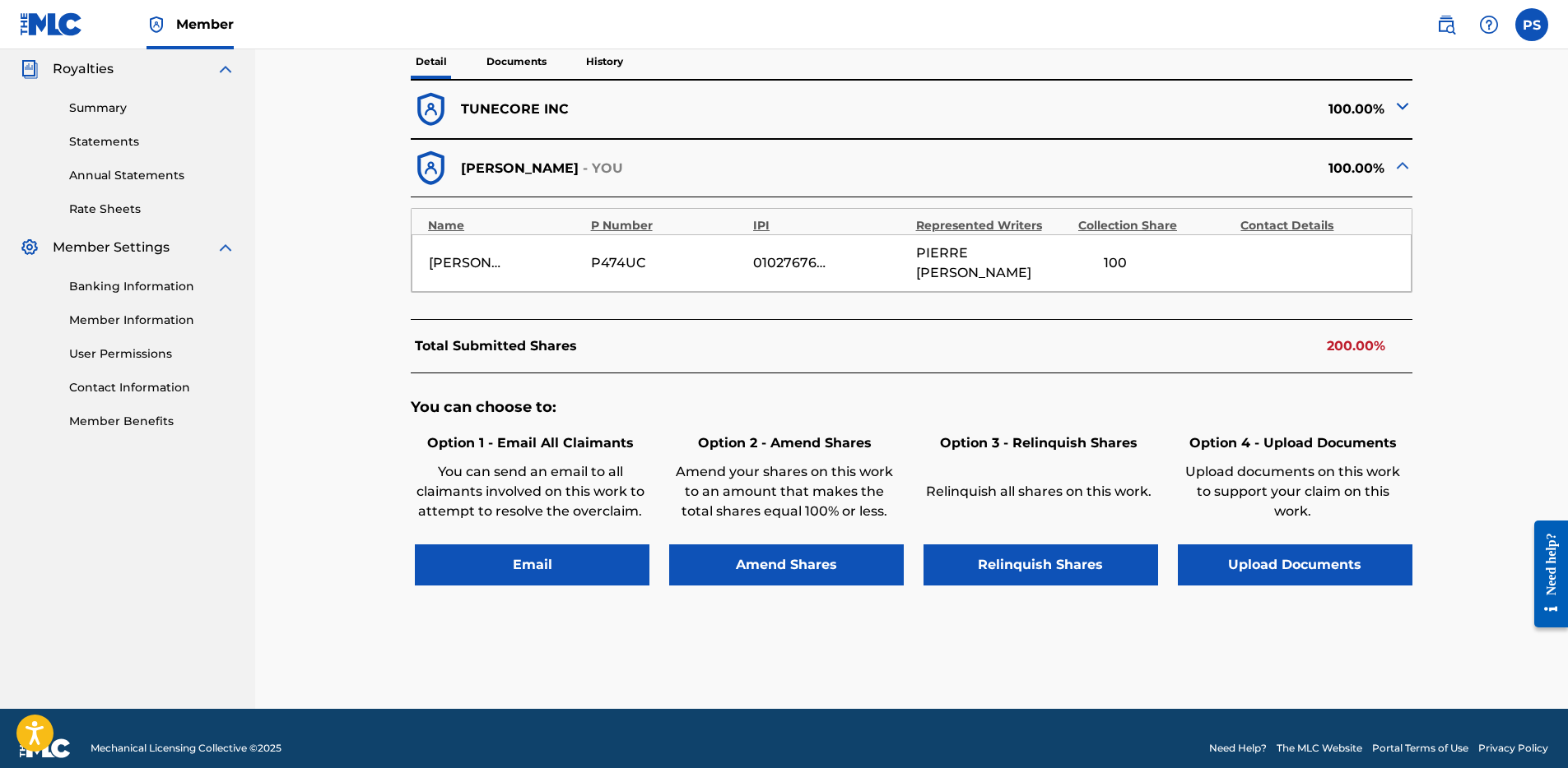
click at [1049, 560] on button "Relinquish Shares" at bounding box center [1040, 564] width 234 height 41
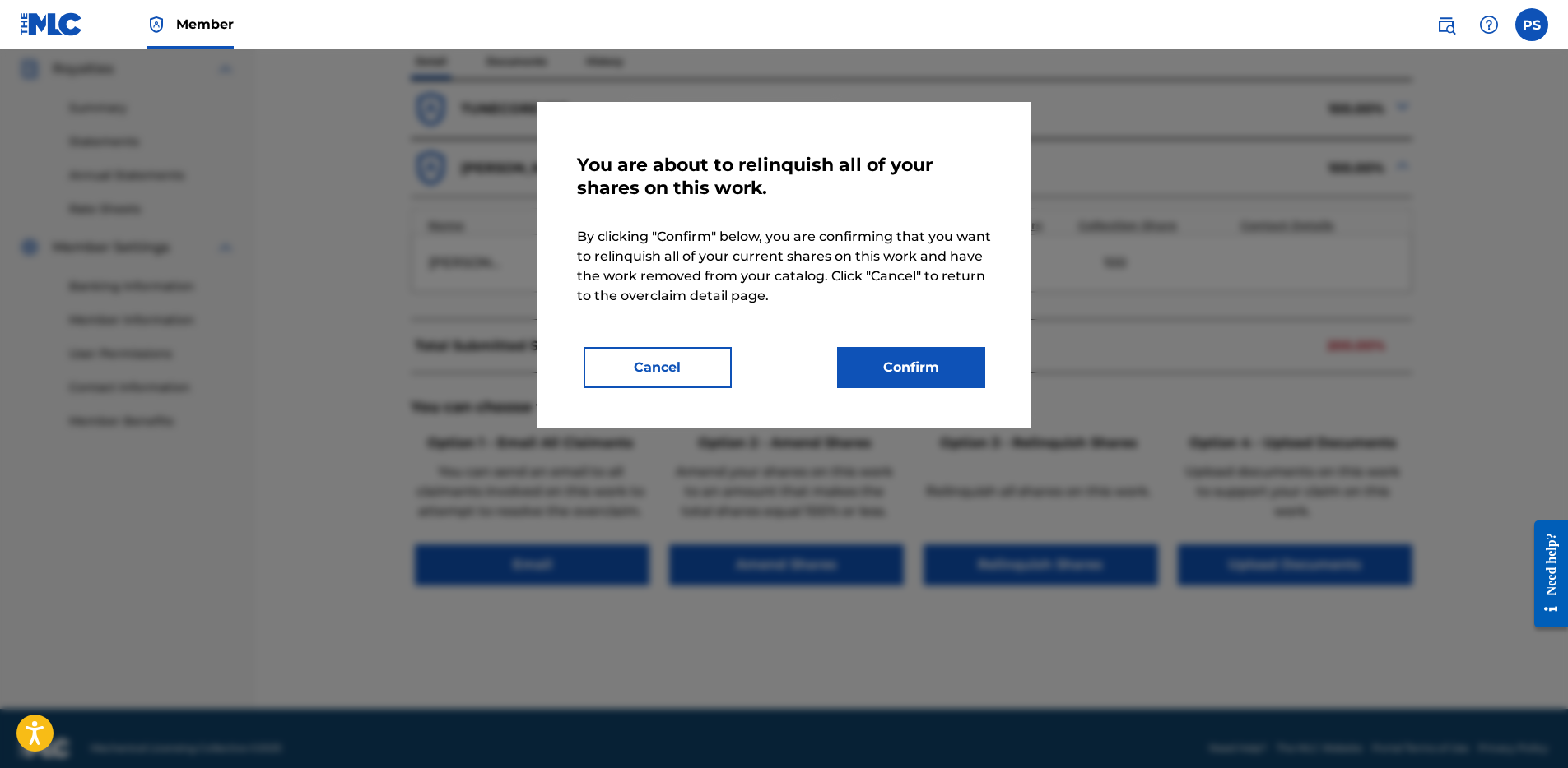
click at [907, 366] on button "Confirm" at bounding box center [911, 367] width 148 height 41
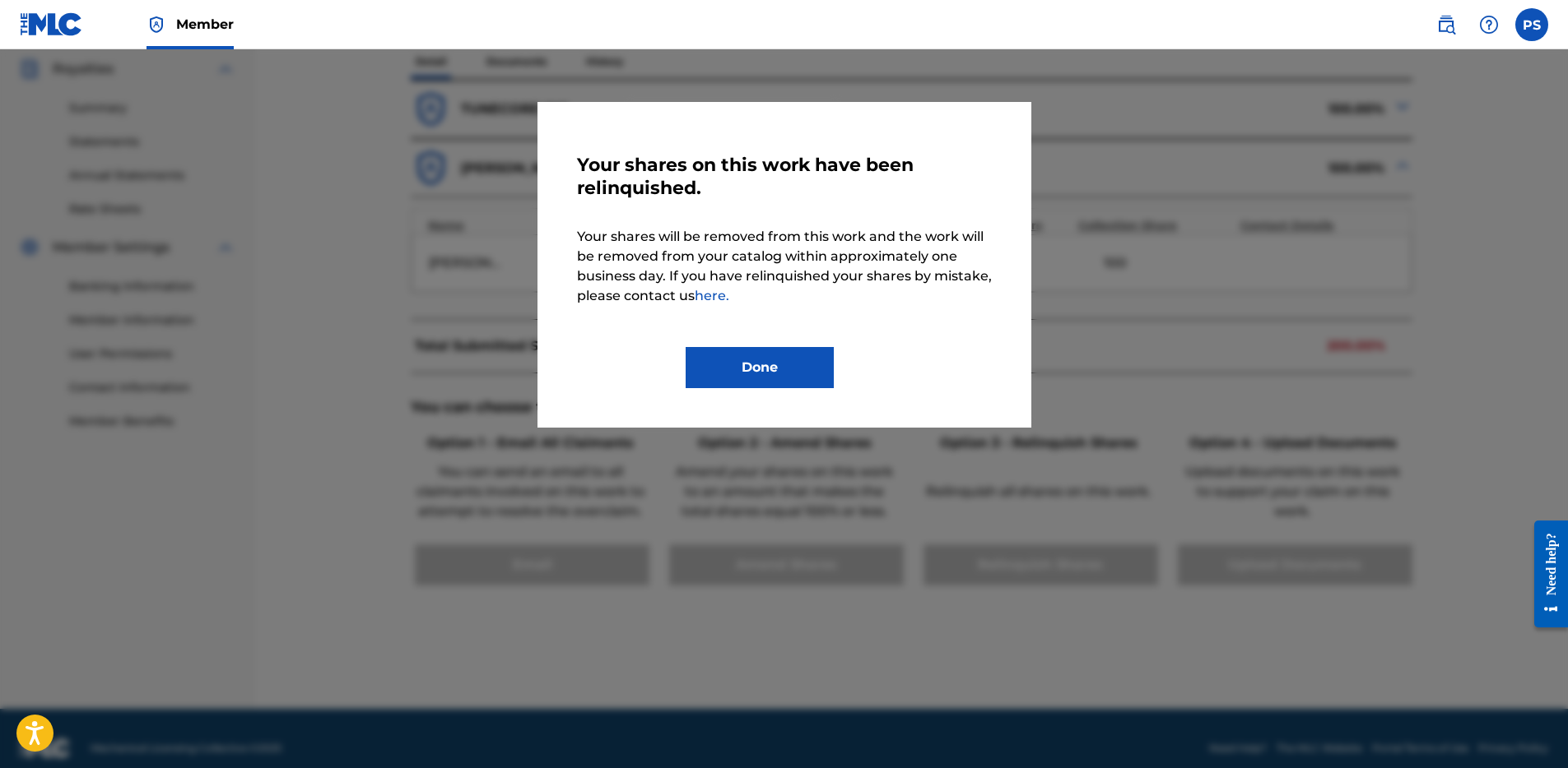
click at [779, 370] on button "Done" at bounding box center [760, 367] width 148 height 41
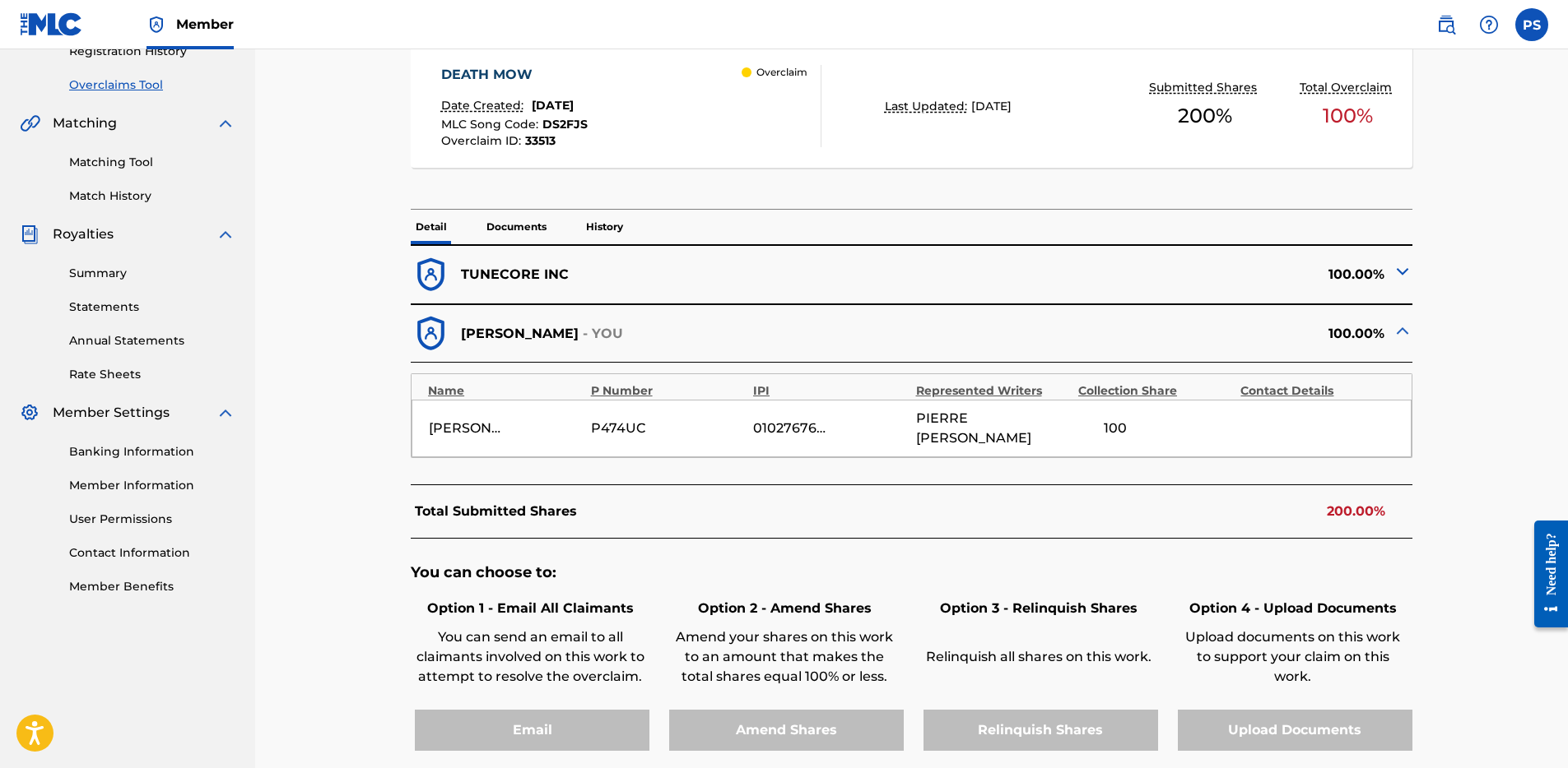
scroll to position [195, 0]
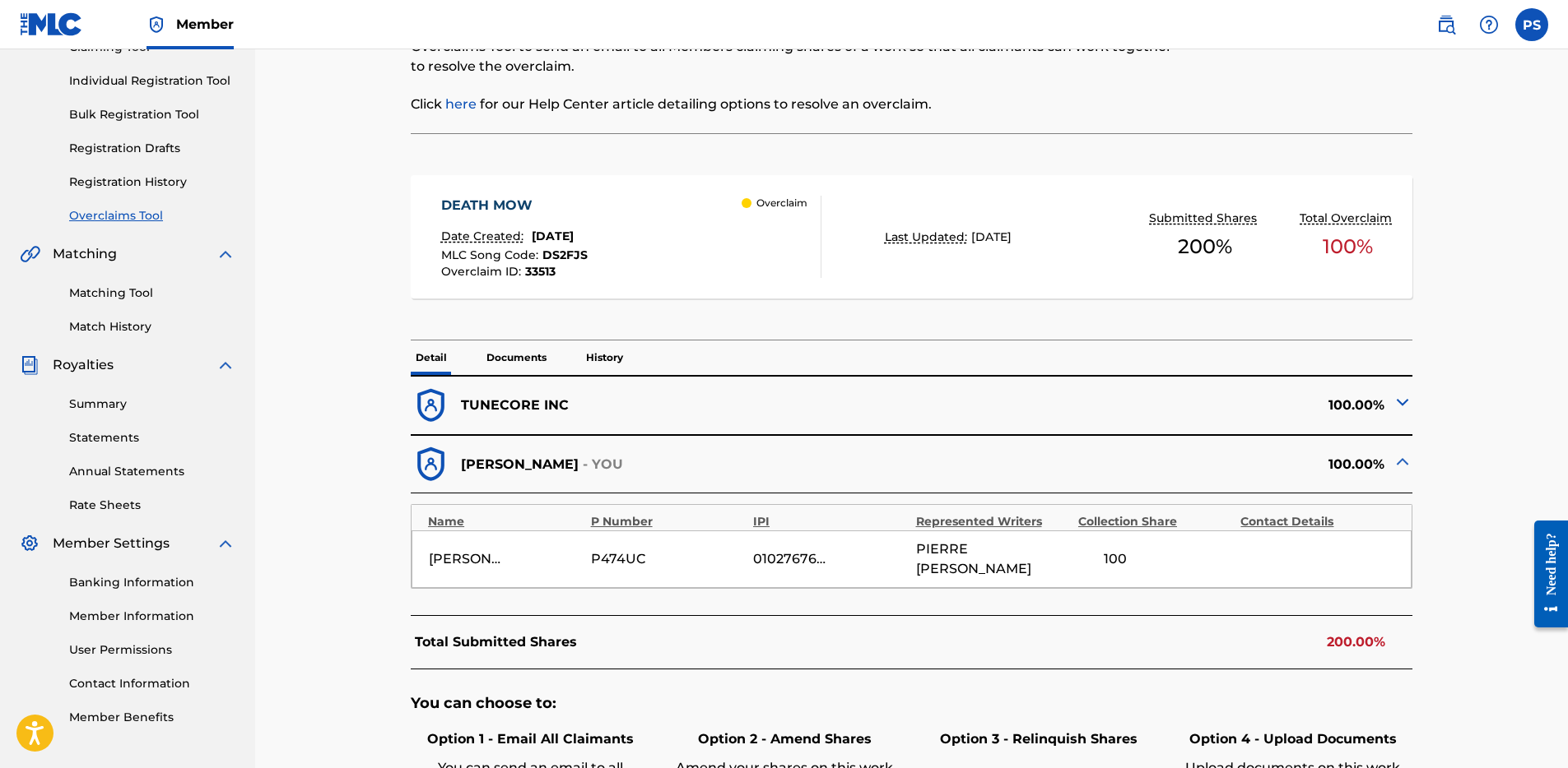
click at [142, 215] on link "Overclaims Tool" at bounding box center [152, 216] width 166 height 17
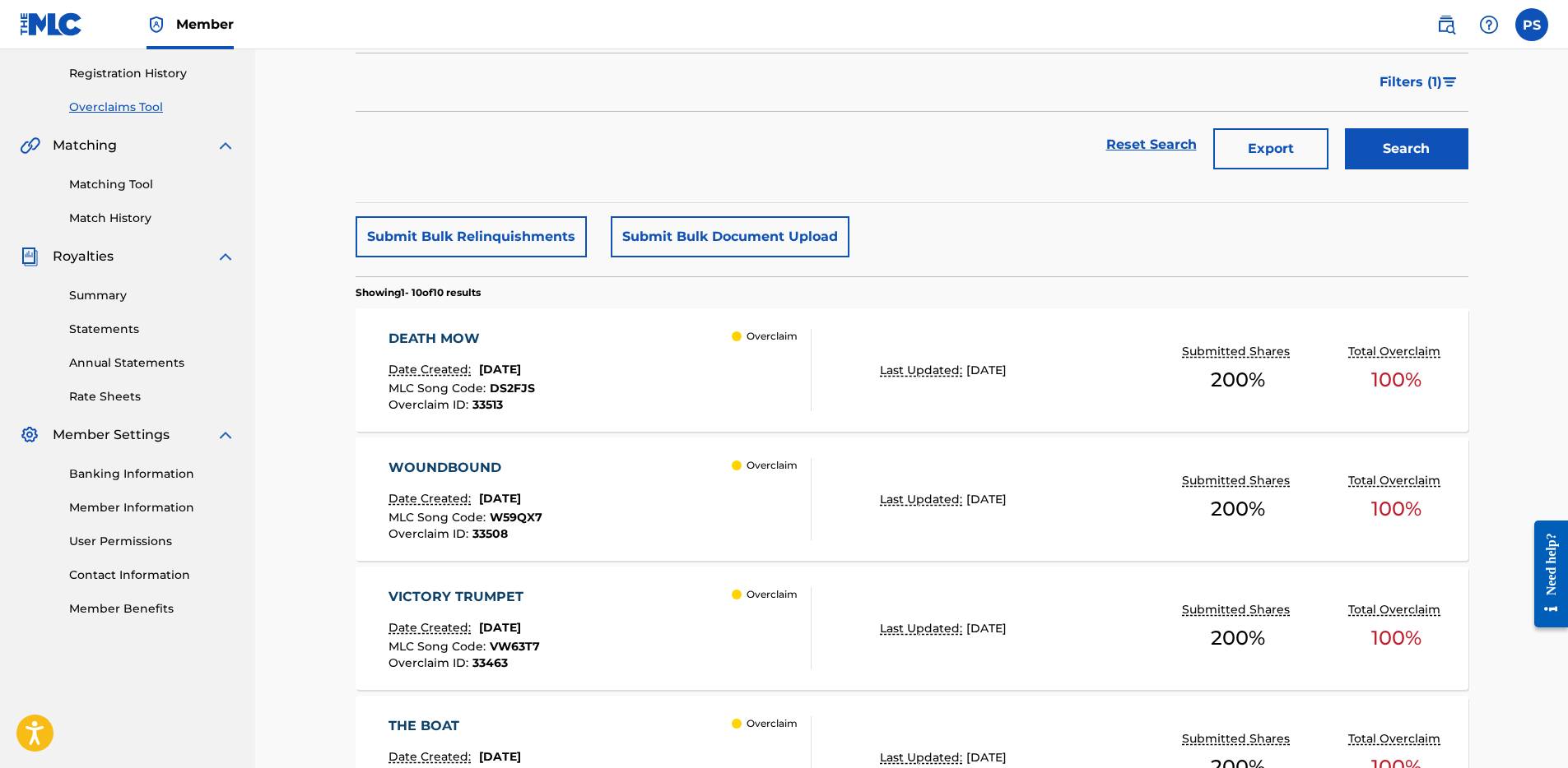
scroll to position [296, 0]
